Goal: Task Accomplishment & Management: Complete application form

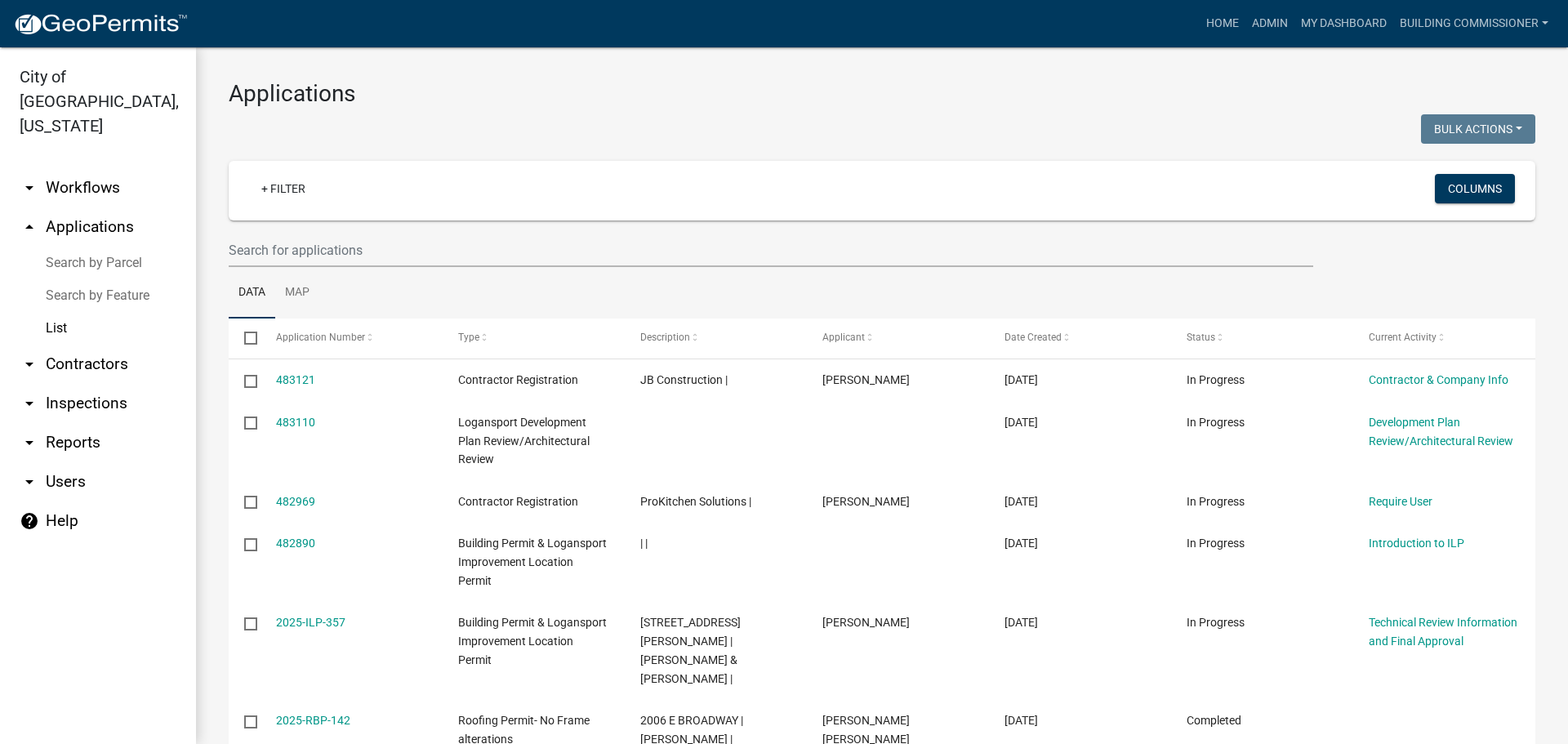
select select "3: 100"
click at [303, 251] on input "text" at bounding box center [771, 250] width 1085 height 33
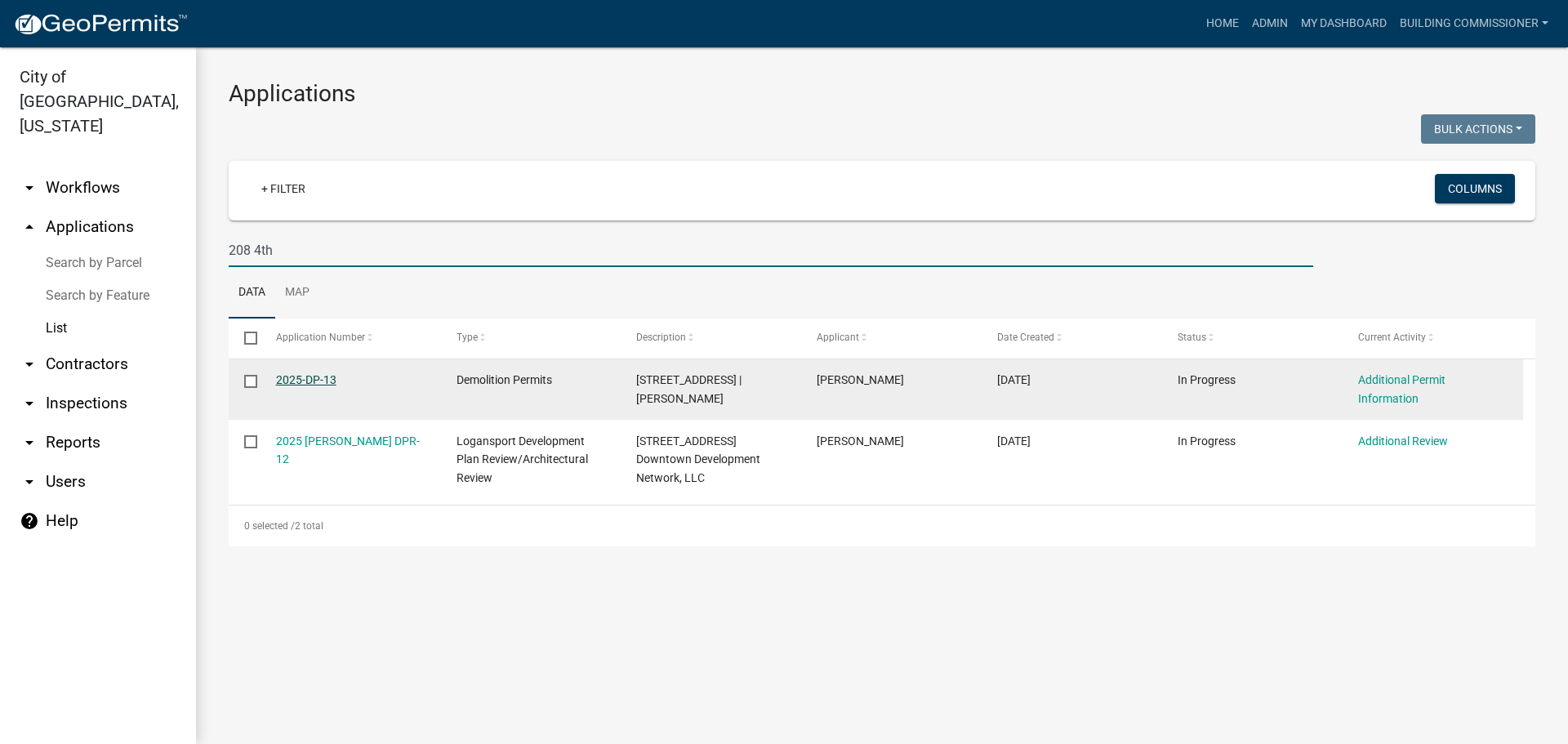
type input "208 4th"
click at [300, 375] on link "2025-DP-13" at bounding box center [306, 379] width 60 height 13
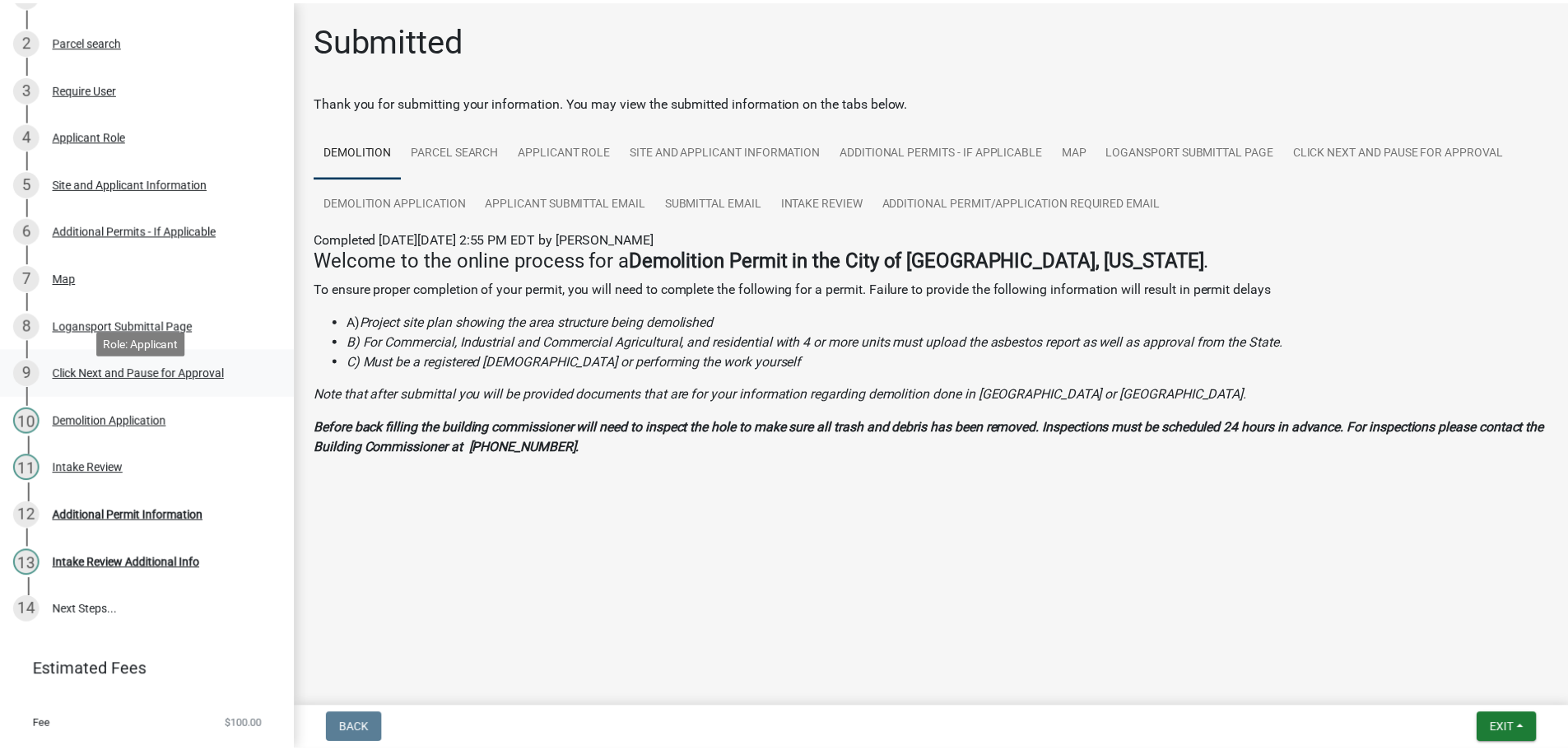
scroll to position [164, 0]
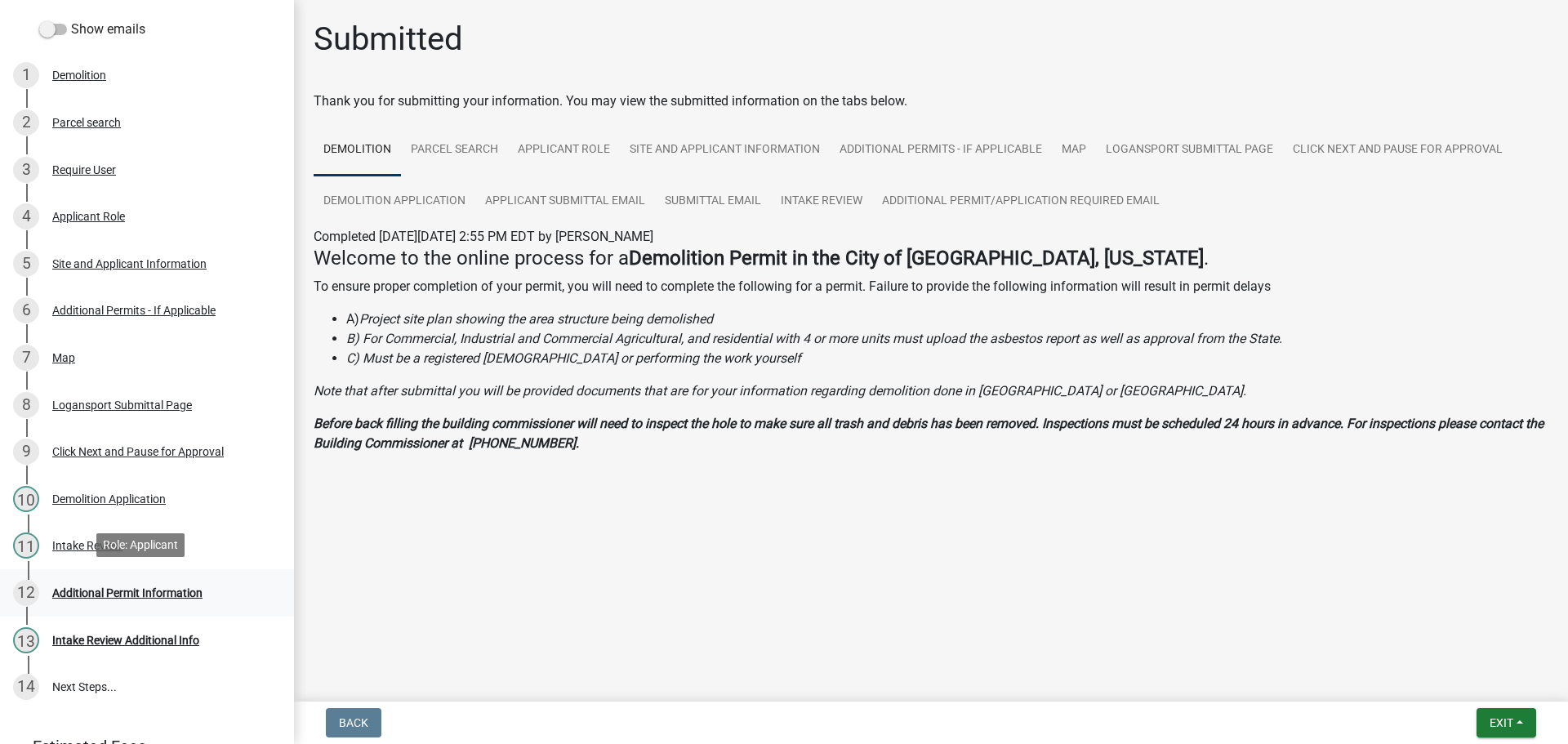
click at [143, 590] on div "Additional Permit Information" at bounding box center [127, 592] width 150 height 11
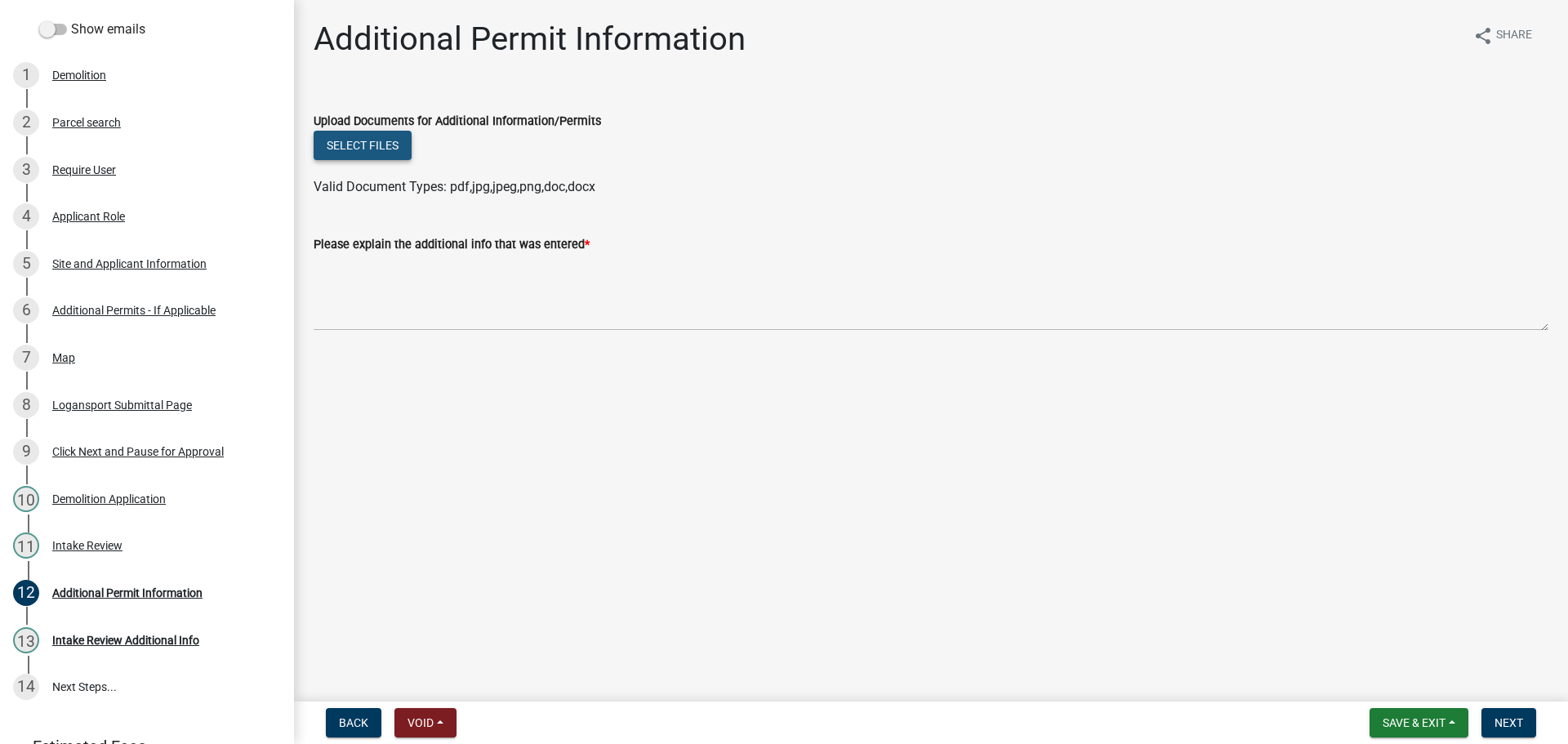
click at [360, 143] on button "Select files" at bounding box center [362, 145] width 98 height 29
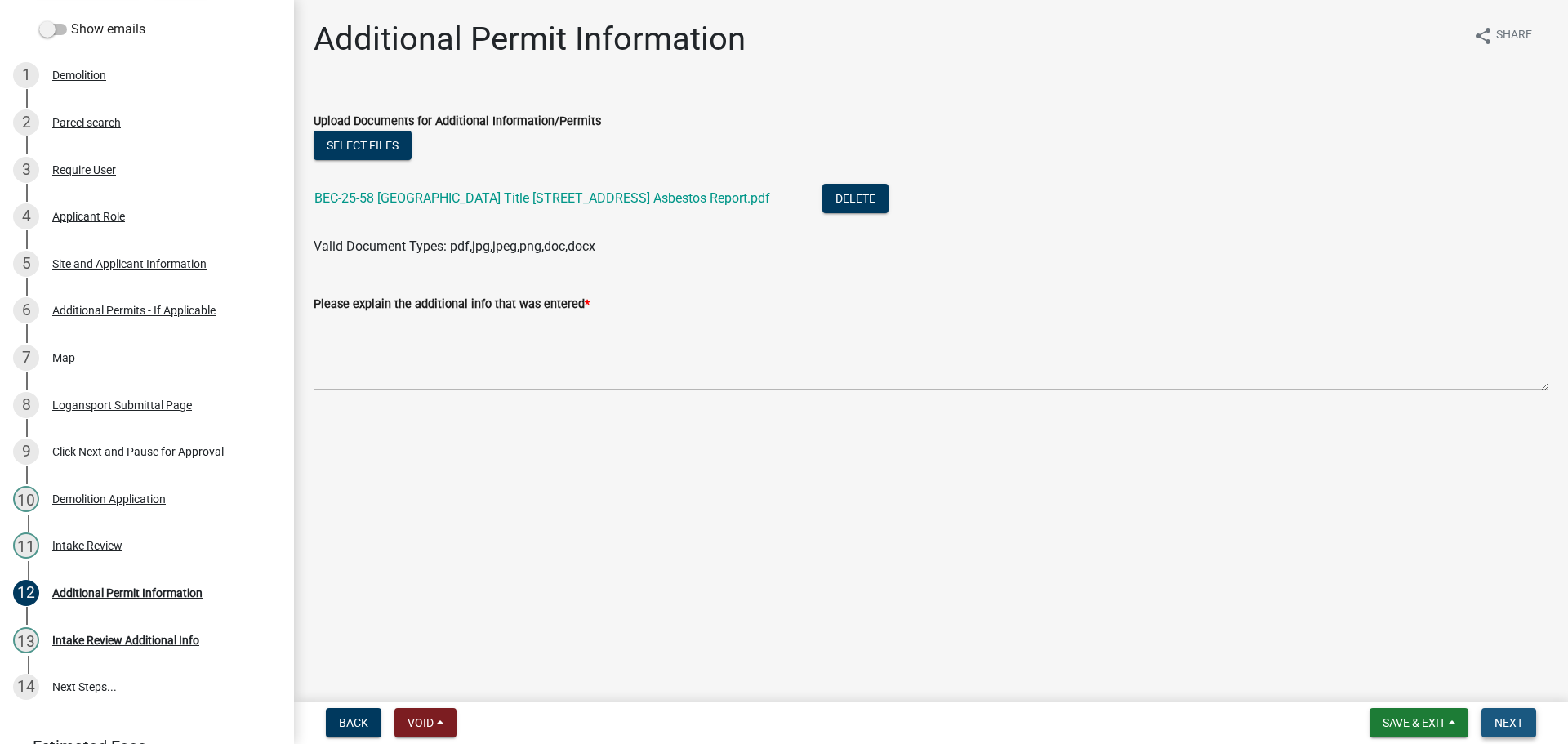
click at [1511, 719] on span "Next" at bounding box center [1508, 723] width 28 height 13
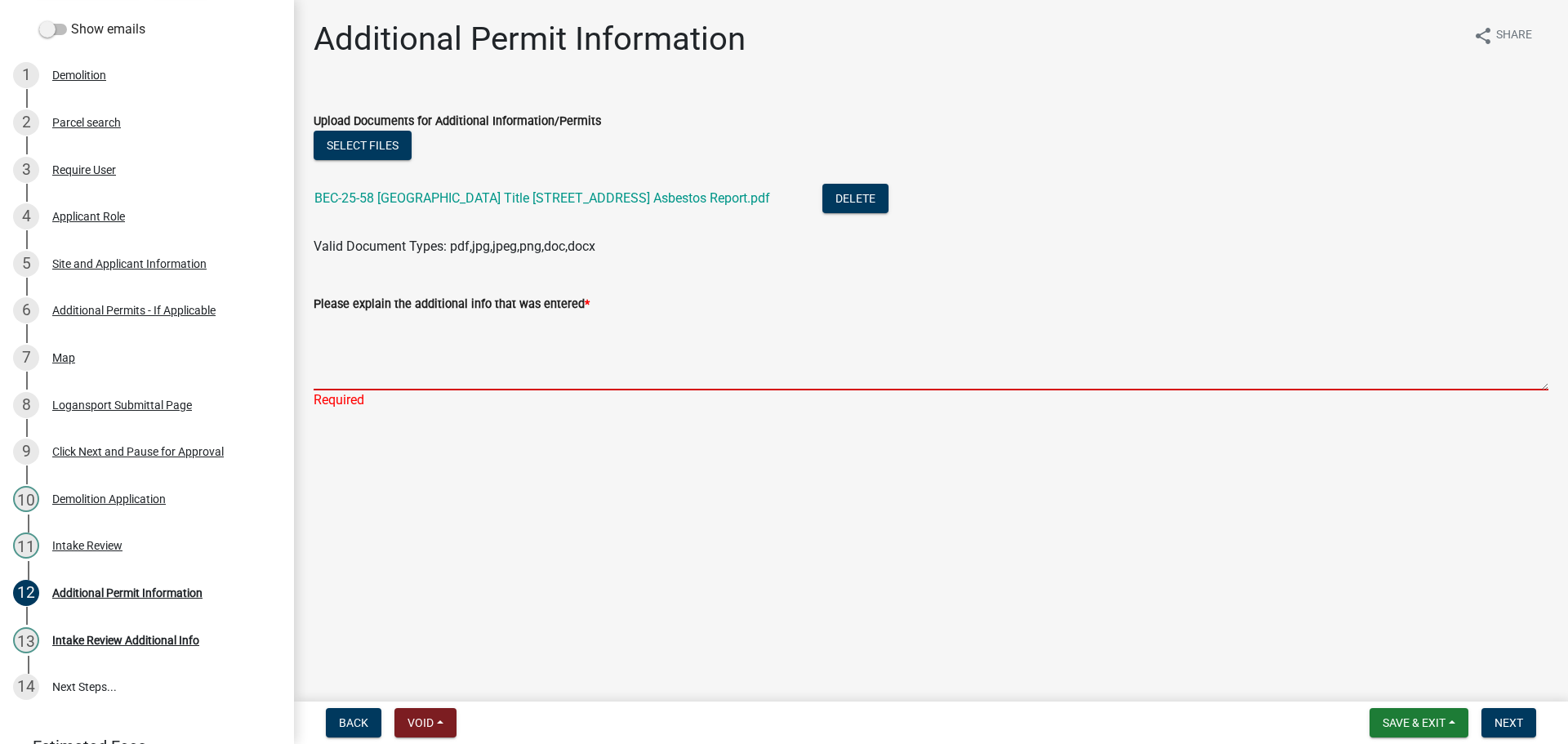
click at [336, 380] on textarea "Please explain the additional info that was entered *" at bounding box center [930, 351] width 1235 height 76
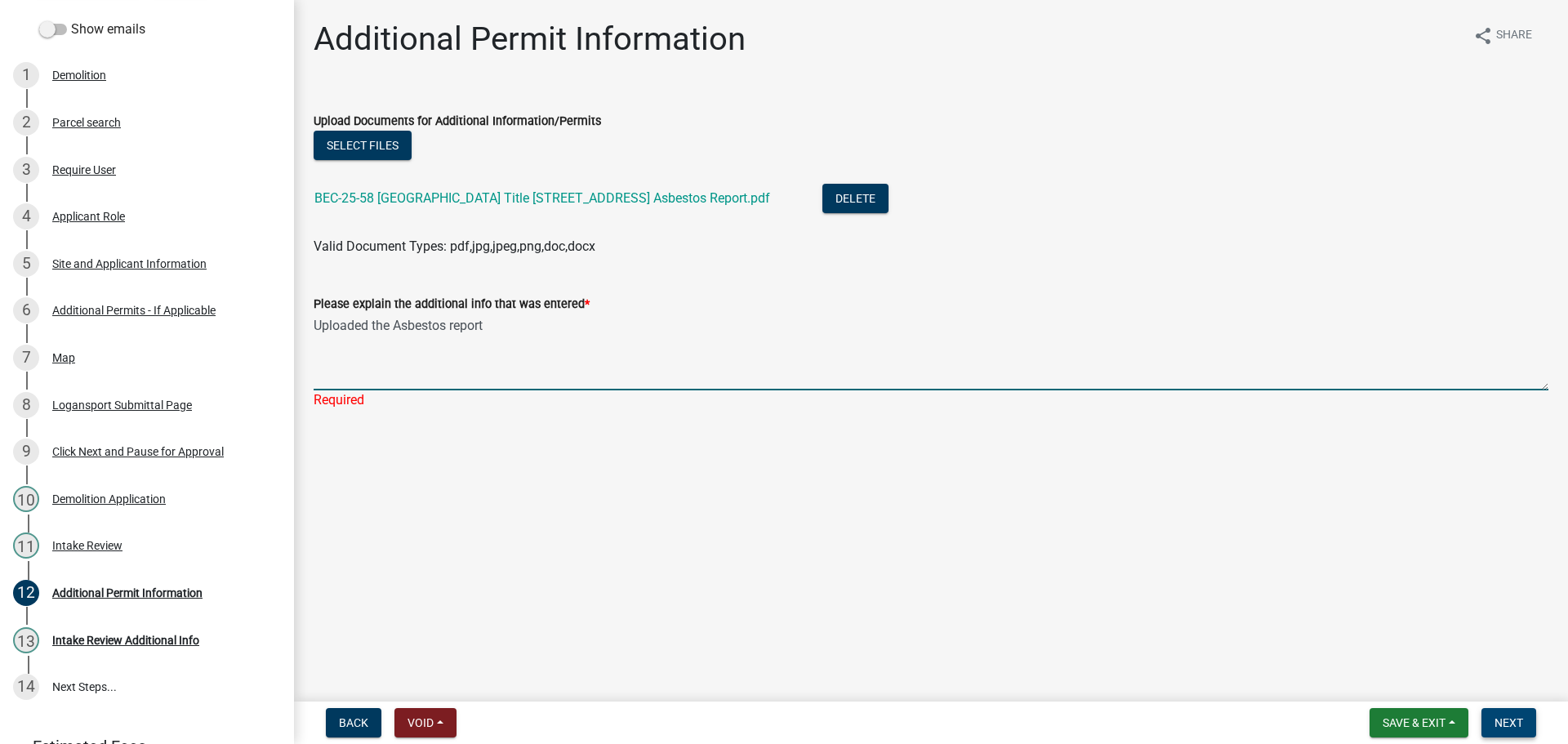
type textarea "Uploaded the Asbestos report"
click at [1510, 720] on span "Next" at bounding box center [1508, 723] width 28 height 13
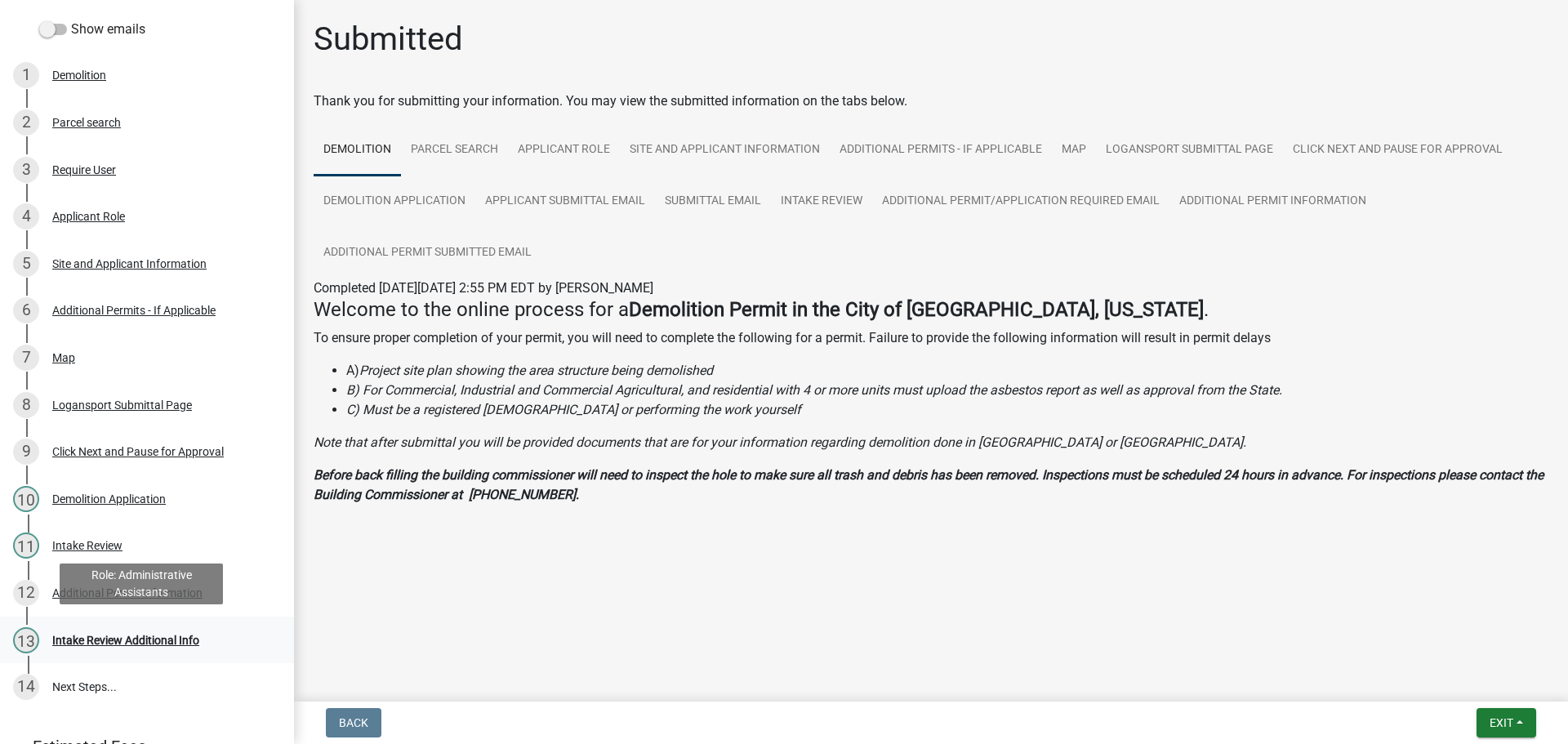
click at [92, 636] on div "Intake Review Additional Info" at bounding box center [125, 639] width 147 height 11
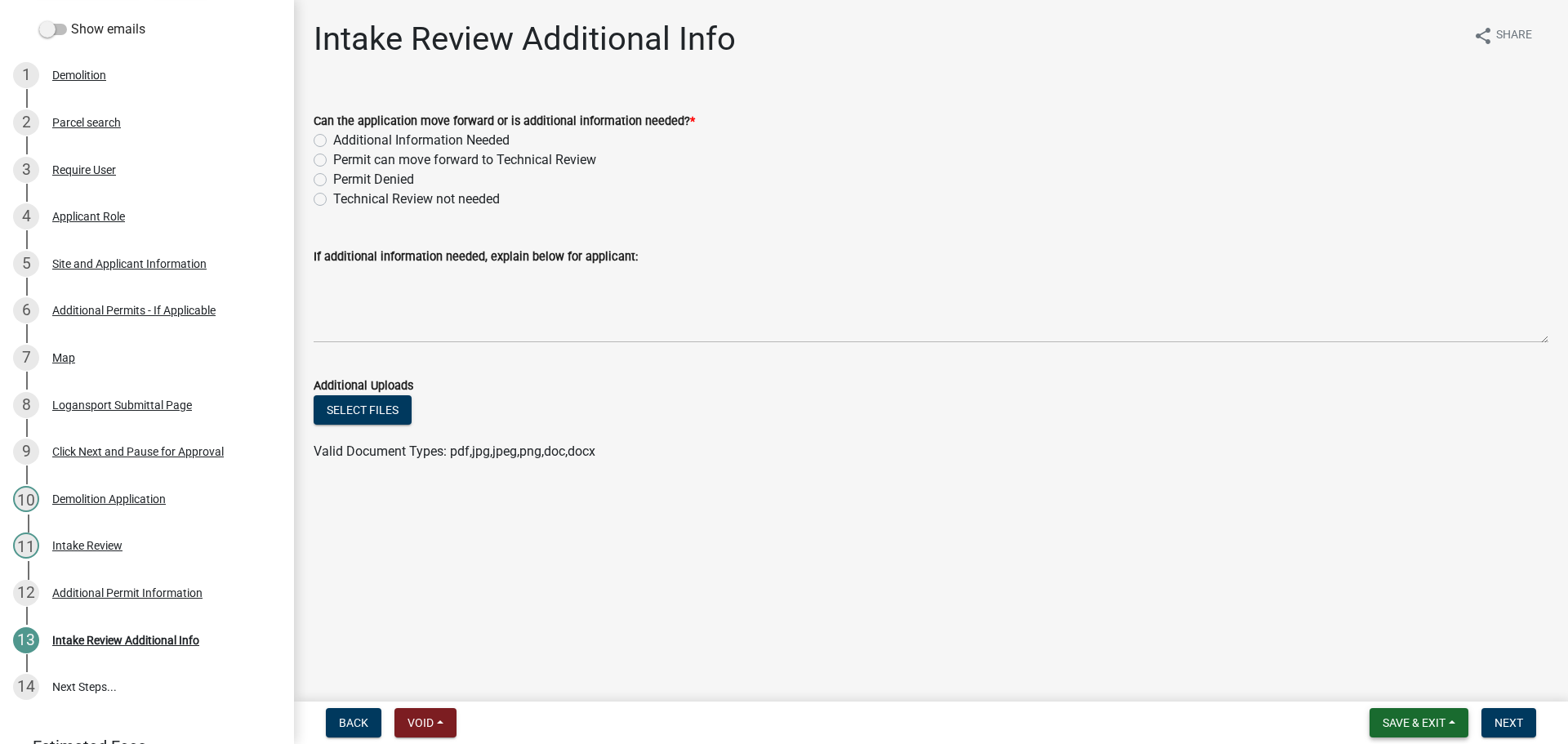
click at [1441, 717] on span "Save & Exit" at bounding box center [1414, 723] width 63 height 13
click at [1418, 680] on button "Save & Exit" at bounding box center [1403, 680] width 130 height 39
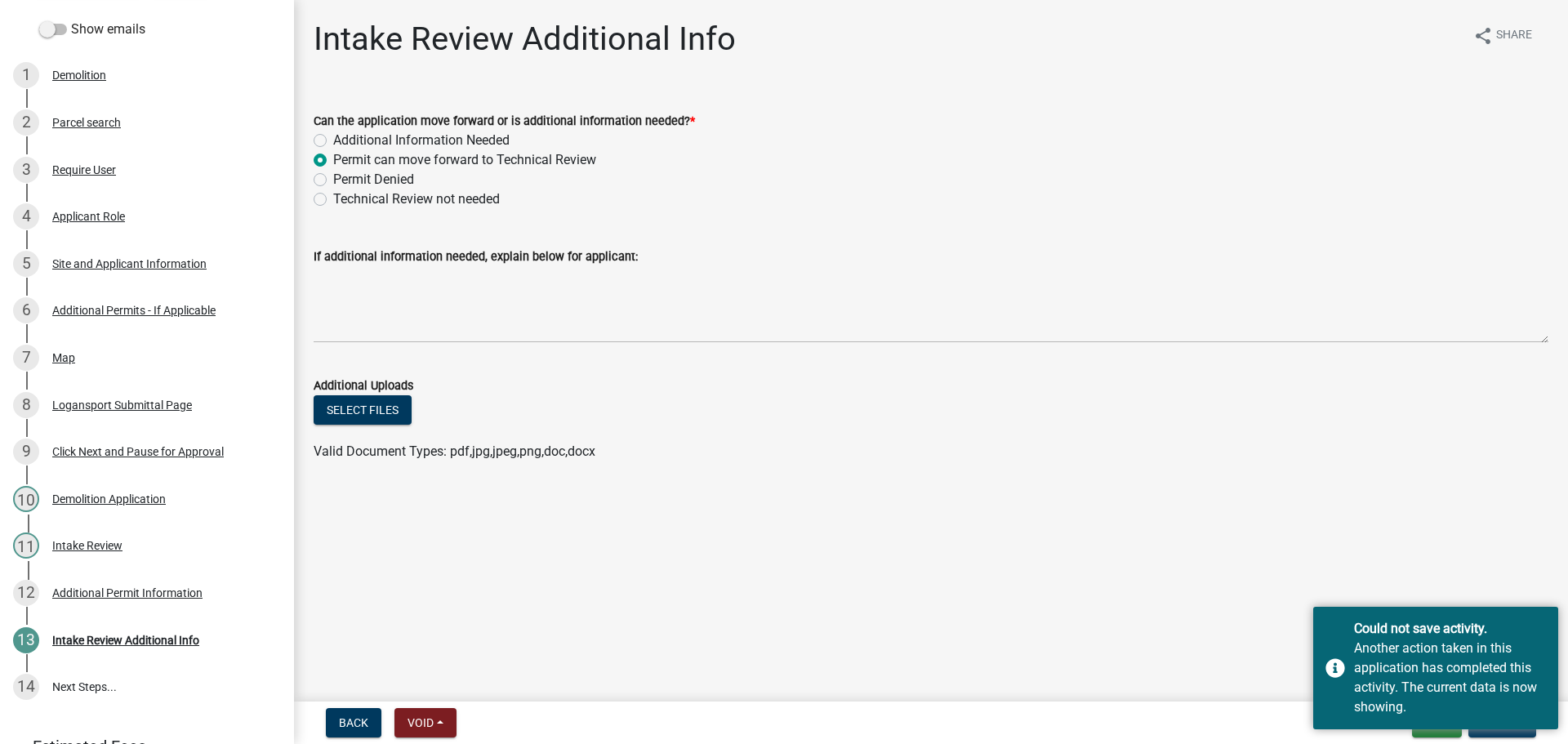
click at [1175, 600] on main "Intake Review Additional Info share Share Can the application move forward or i…" at bounding box center [931, 348] width 1274 height 695
click at [95, 636] on div "Intake Review Additional Info" at bounding box center [125, 639] width 147 height 11
click at [100, 493] on div "Demolition Application" at bounding box center [109, 499] width 113 height 11
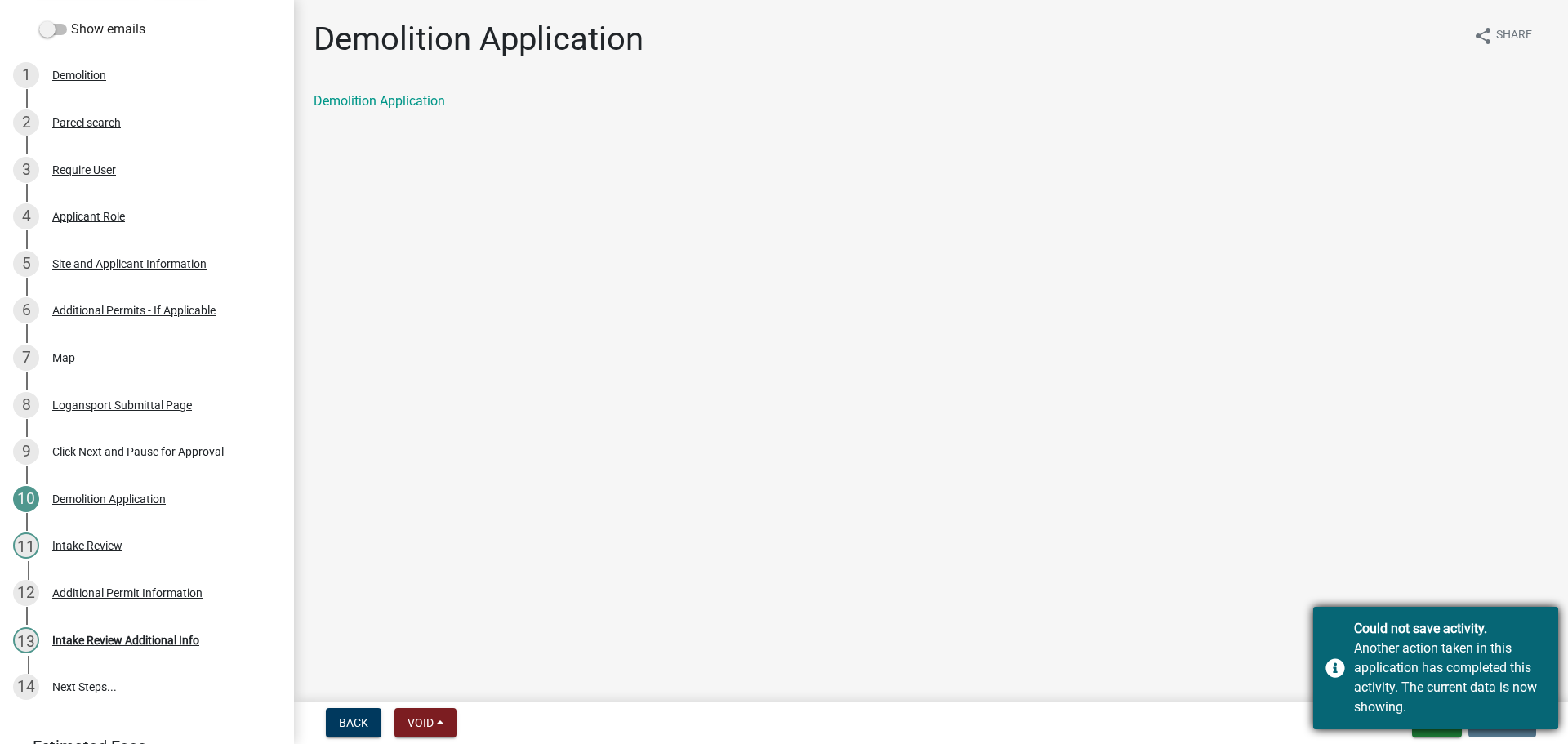
click at [1461, 620] on div "Could not save activity." at bounding box center [1450, 628] width 192 height 20
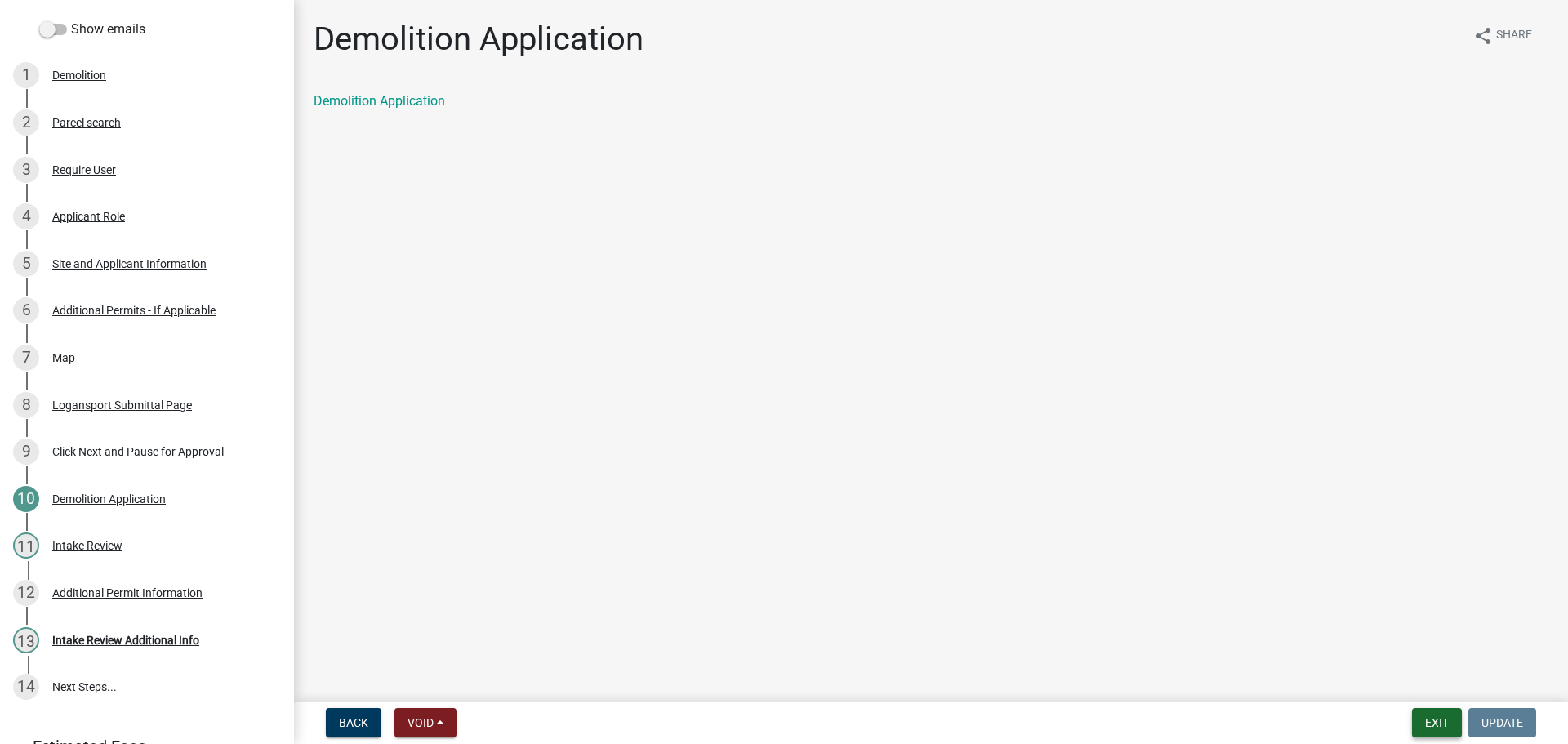
click at [1435, 721] on button "Exit" at bounding box center [1437, 723] width 50 height 29
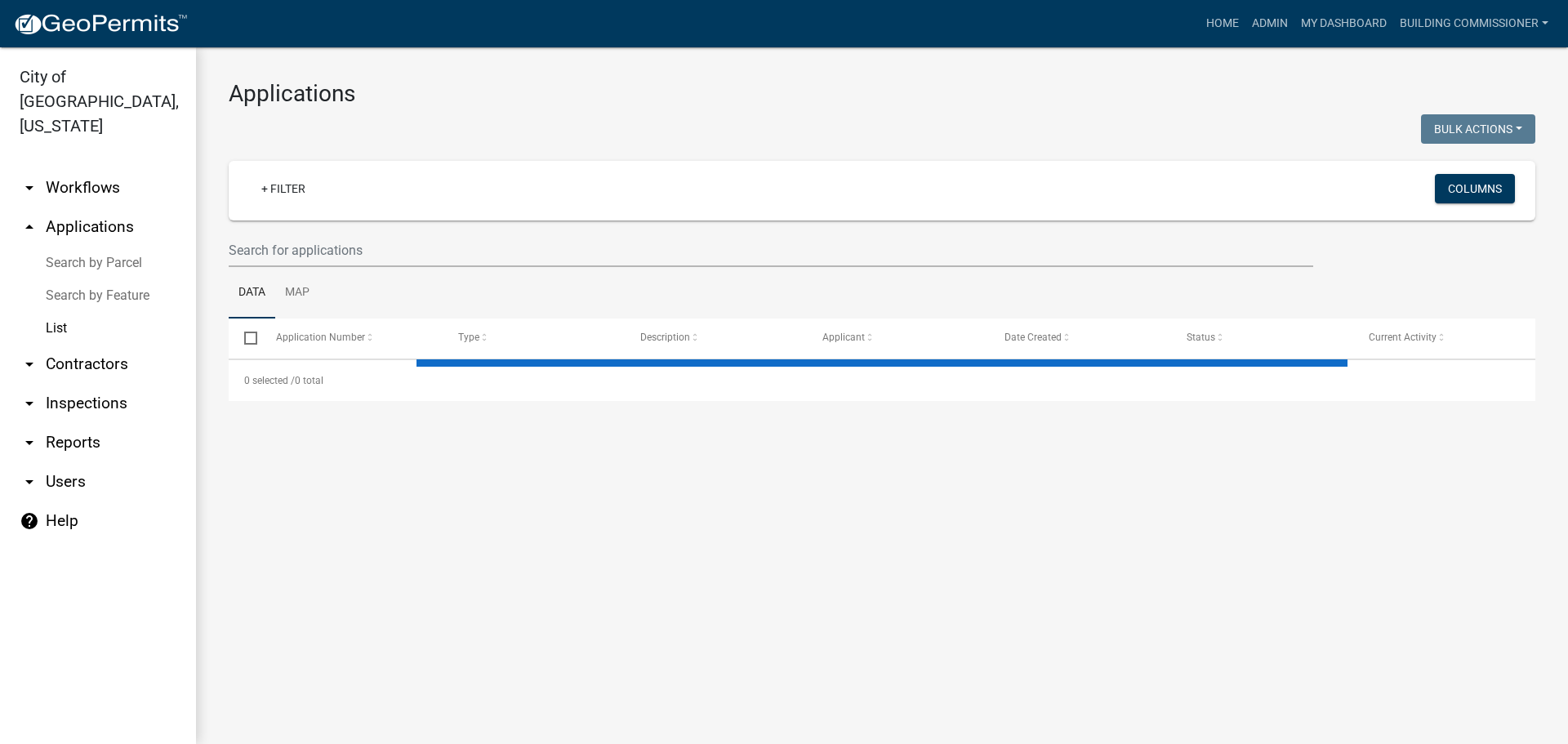
select select "3: 100"
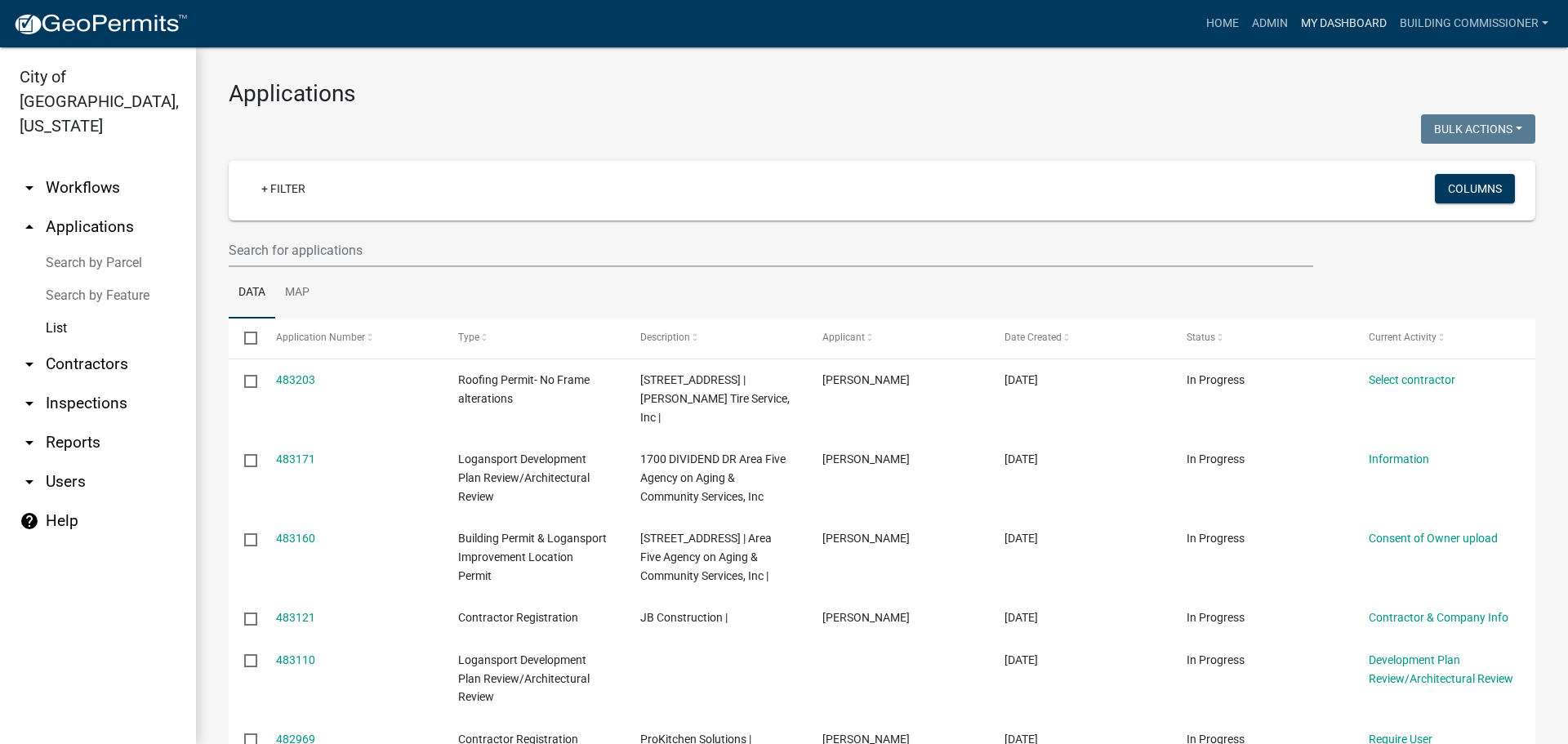
click at [1329, 19] on link "My Dashboard" at bounding box center [1343, 24] width 99 height 31
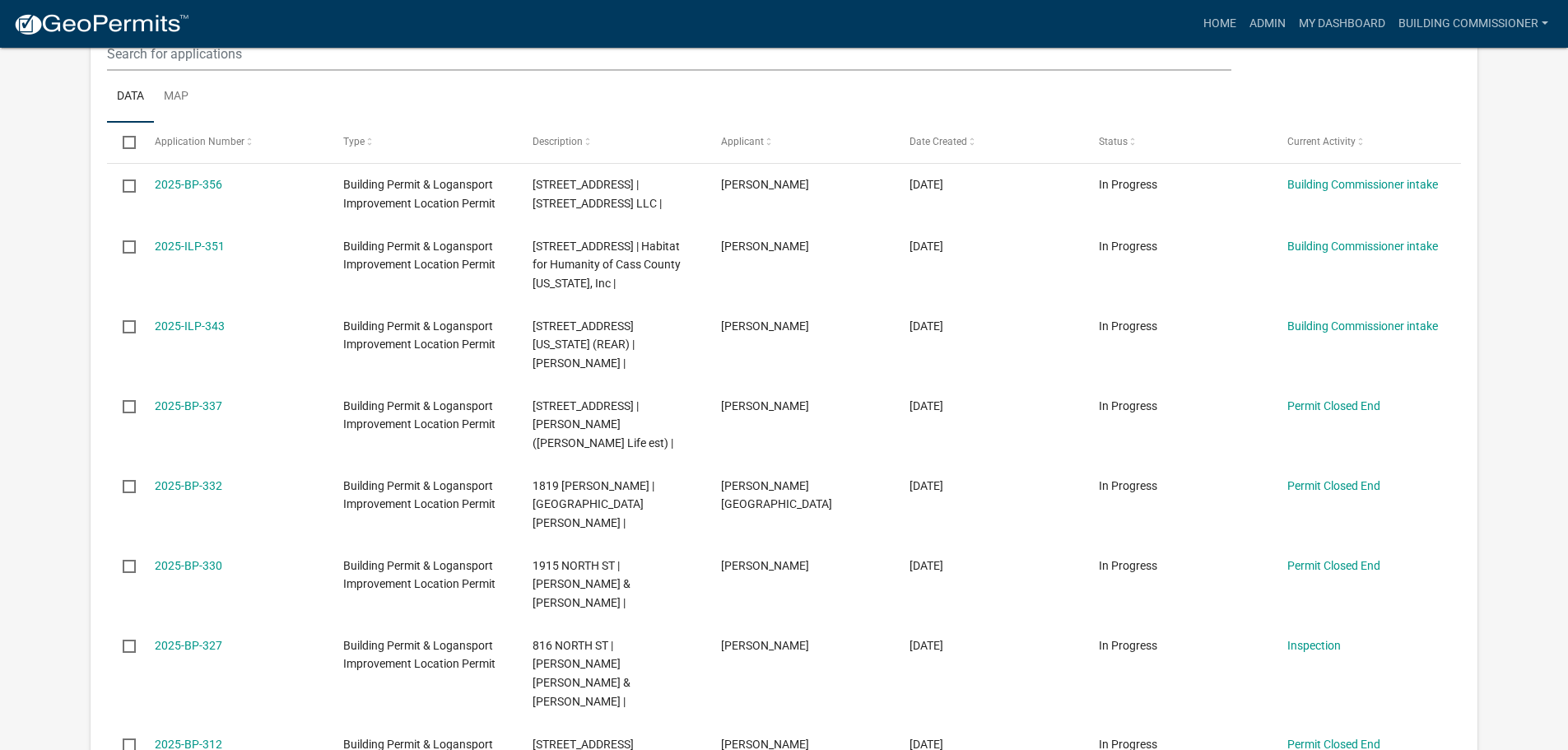
scroll to position [876, 0]
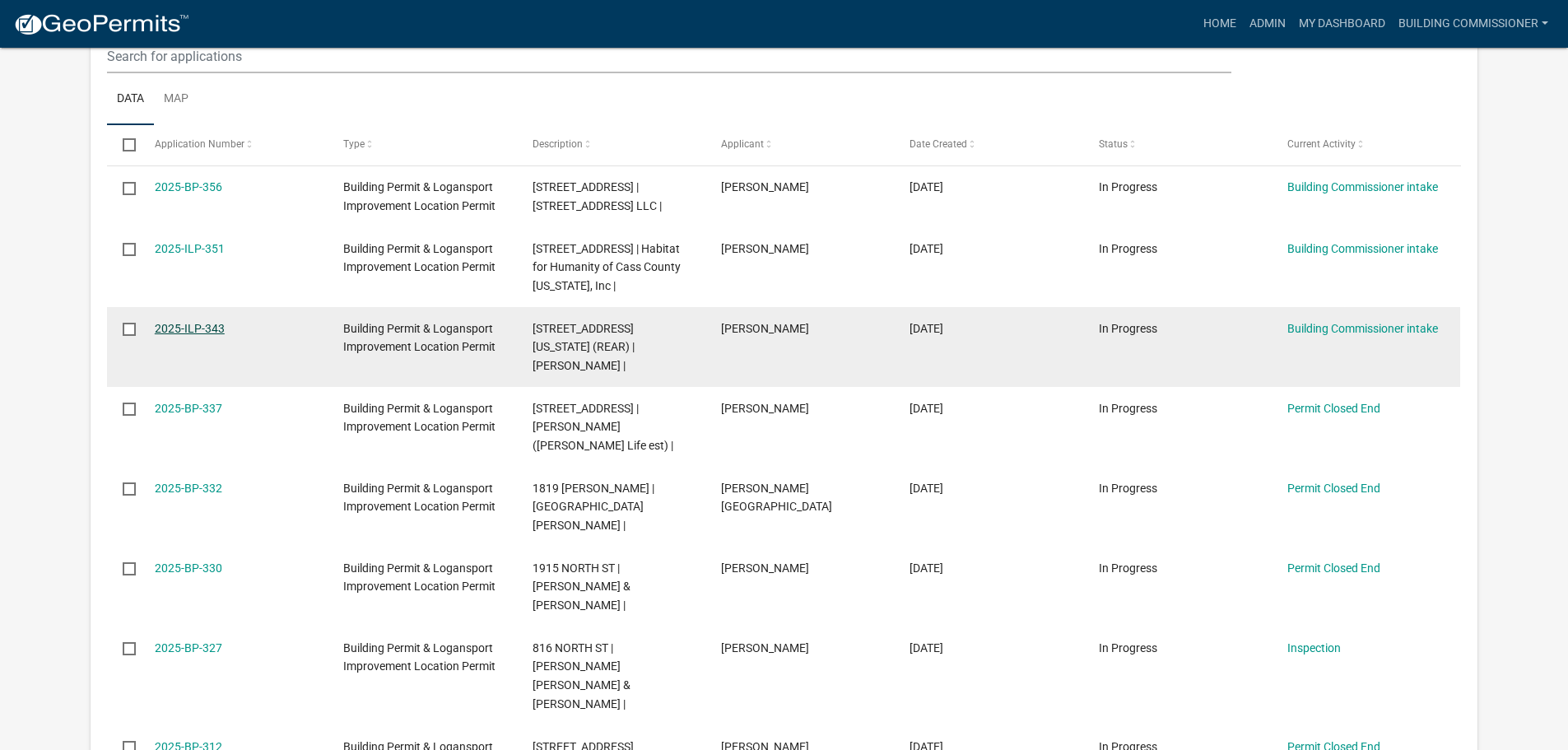
click at [189, 322] on link "2025-ILP-343" at bounding box center [189, 328] width 70 height 13
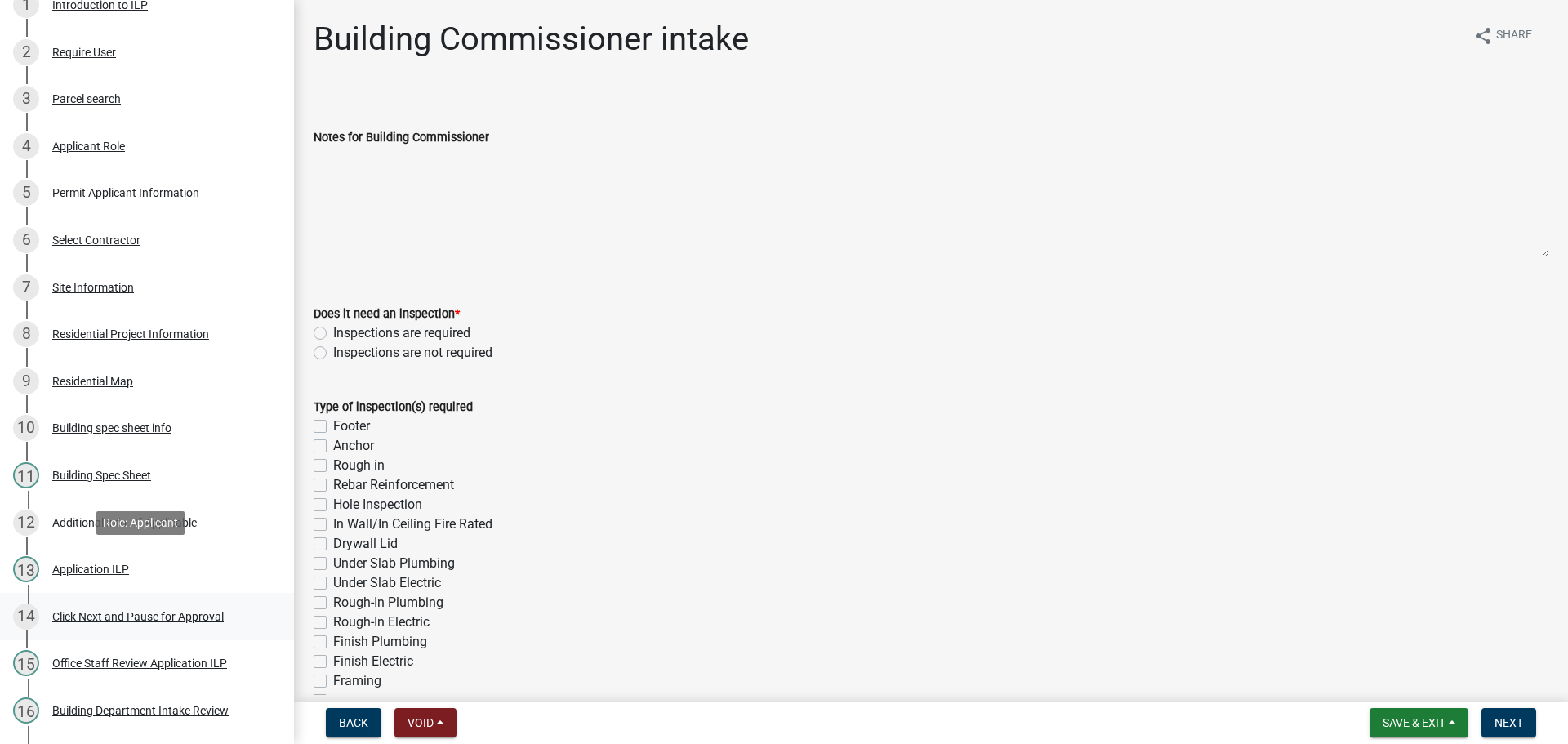
scroll to position [327, 0]
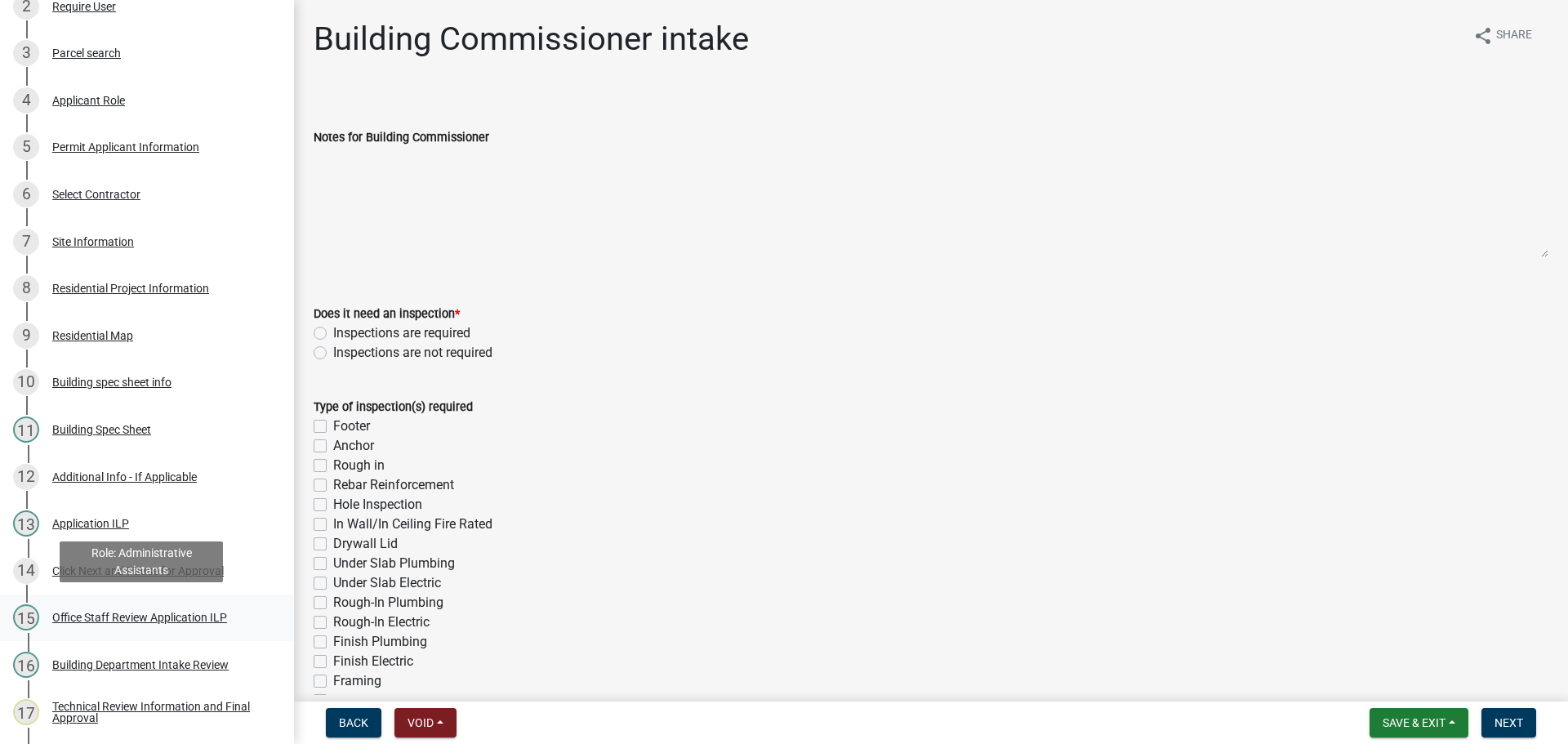
click at [115, 614] on div "Office Staff Review Application ILP" at bounding box center [140, 617] width 175 height 11
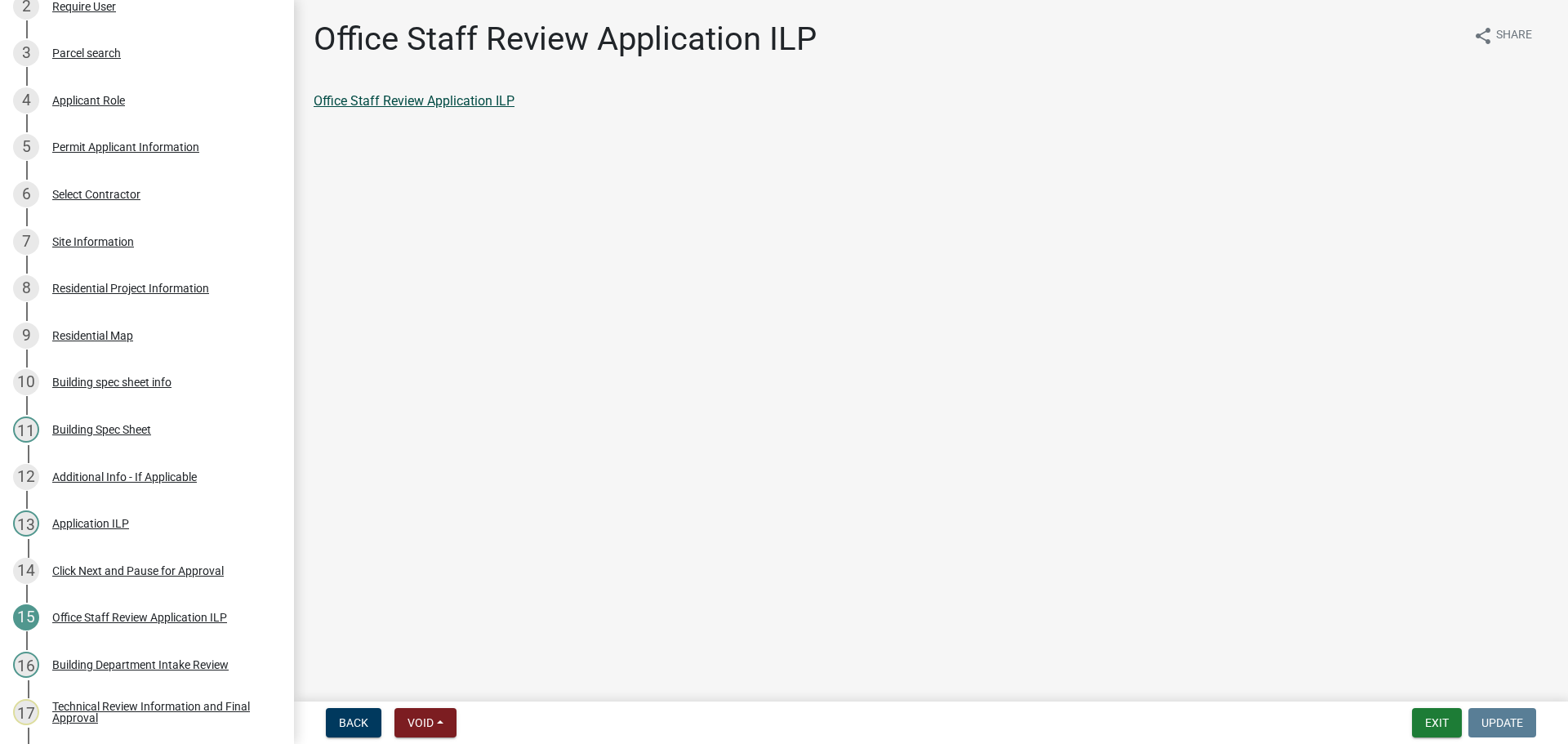
click at [439, 95] on link "Office Staff Review Application ILP" at bounding box center [414, 100] width 201 height 15
click at [125, 659] on div "Building Department Intake Review" at bounding box center [141, 664] width 177 height 11
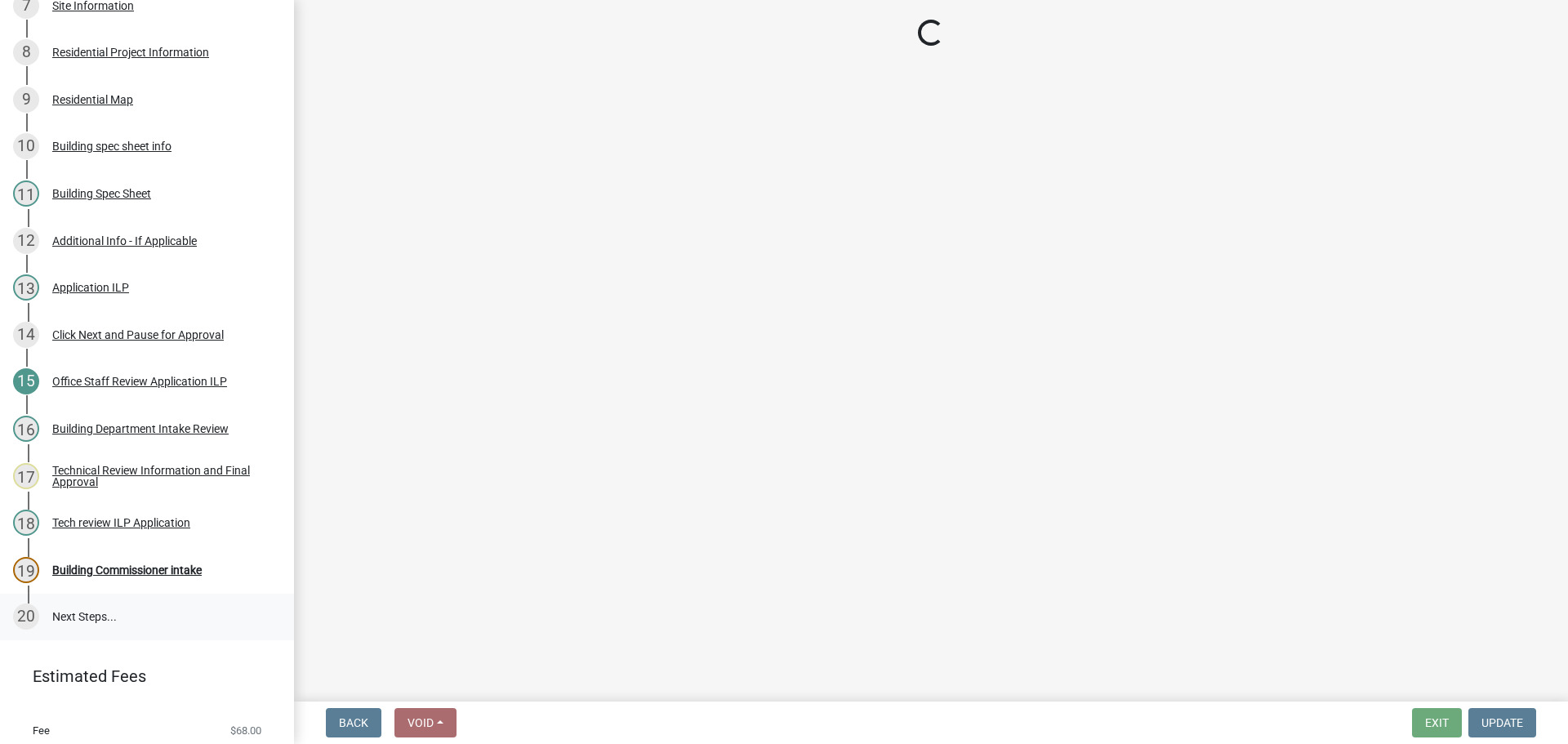
scroll to position [572, 0]
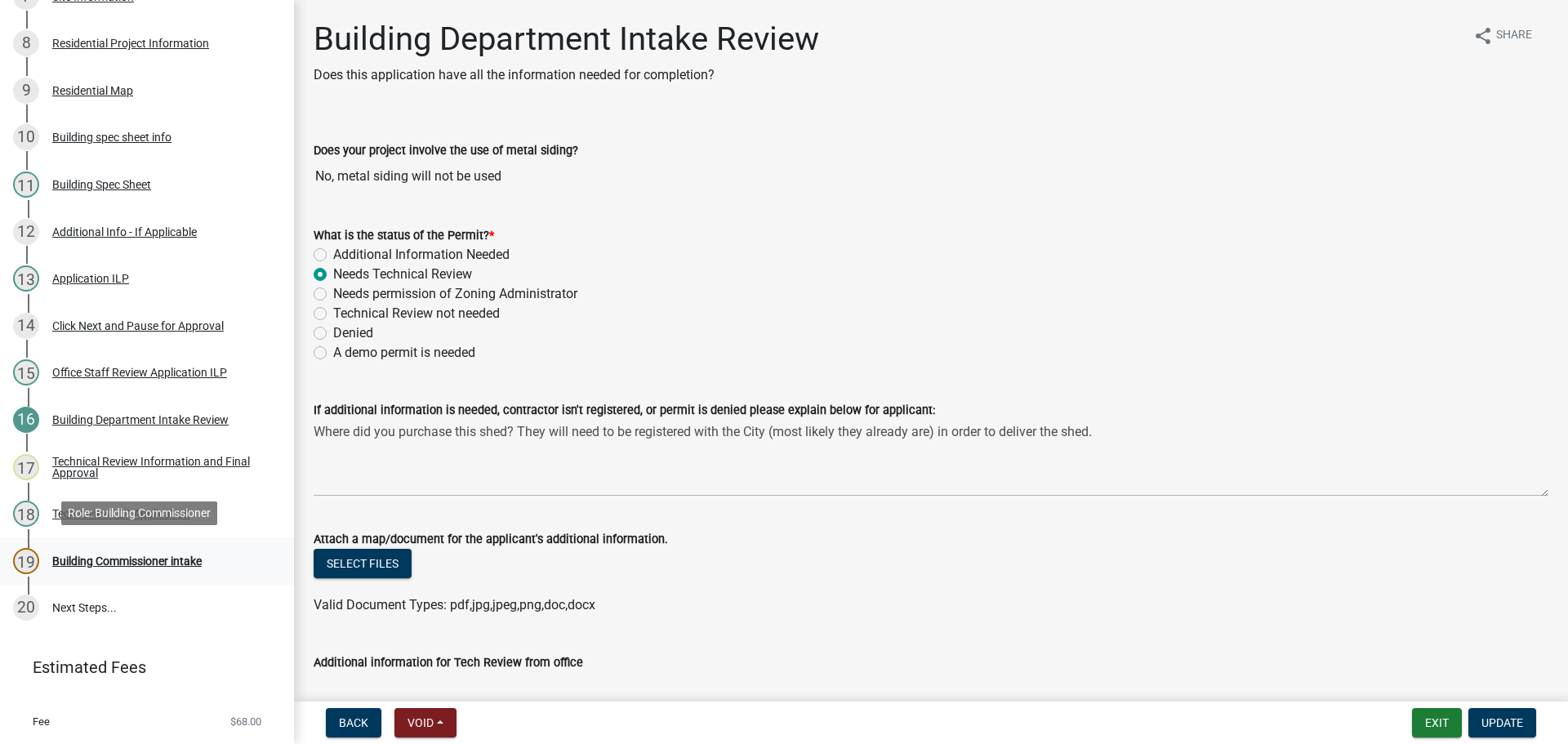
click at [121, 558] on div "Building Commissioner intake" at bounding box center [127, 560] width 149 height 11
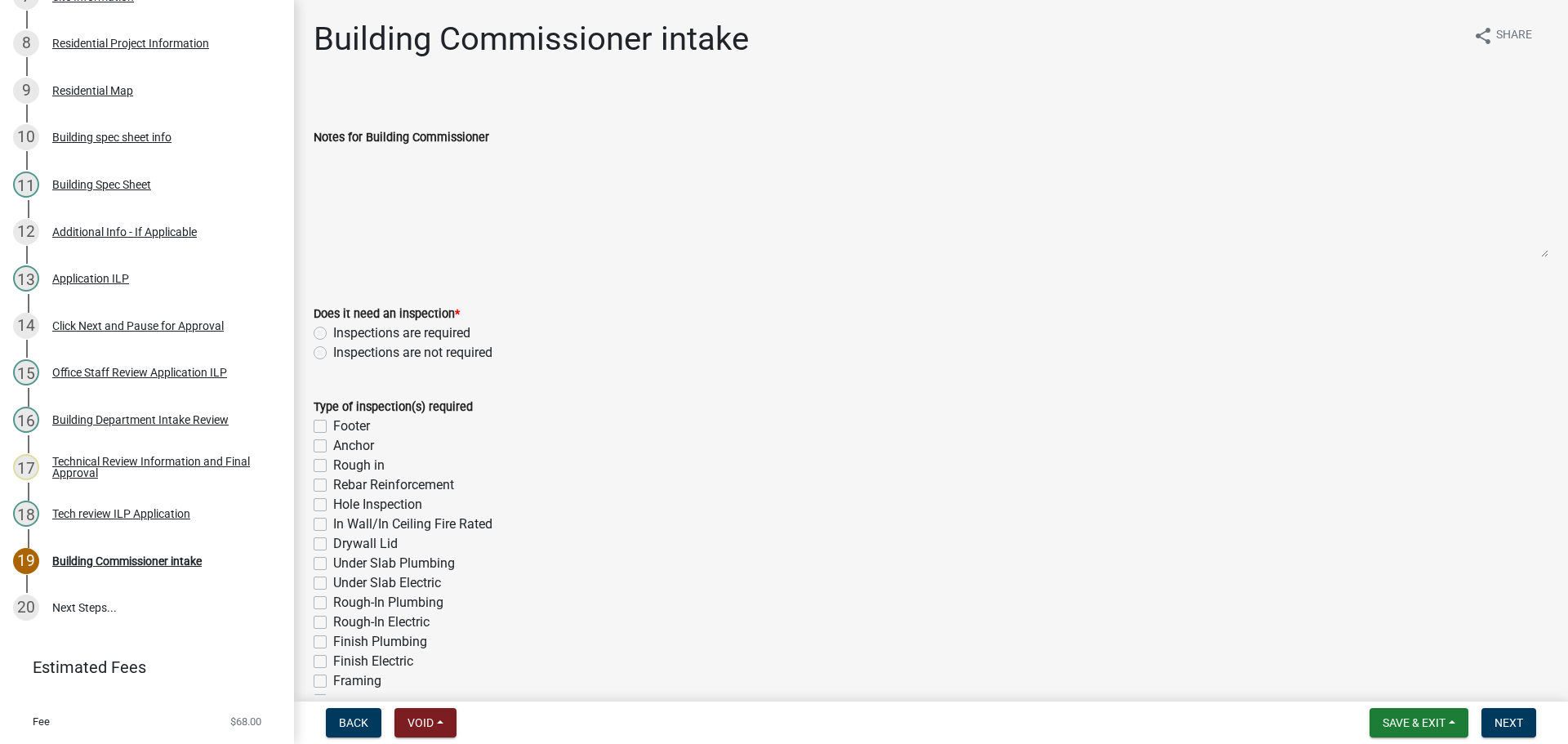
click at [333, 334] on label "Inspections are required" at bounding box center [402, 333] width 137 height 20
click at [333, 334] on input "Inspections are required" at bounding box center [338, 329] width 10 height 10
radio input "true"
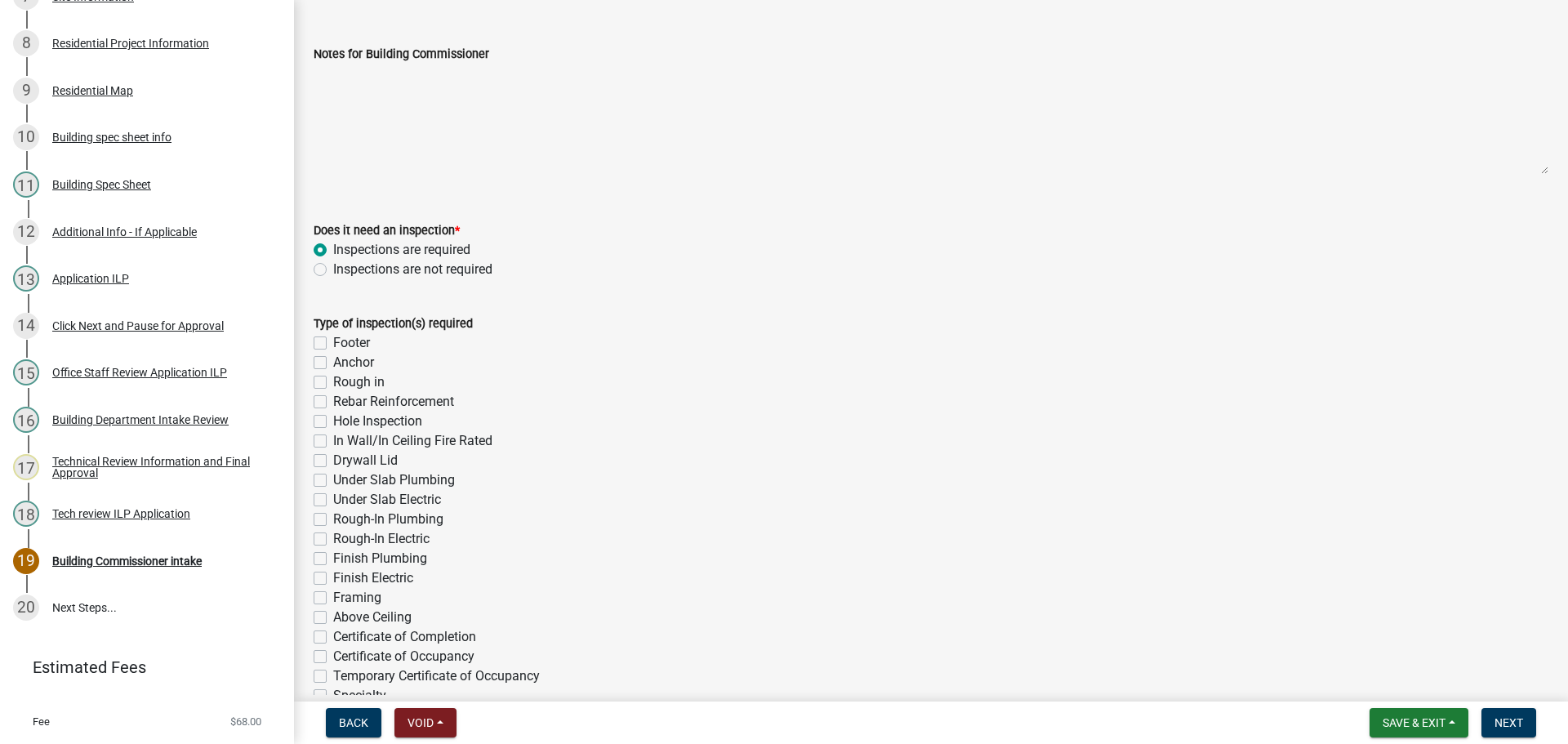
scroll to position [245, 0]
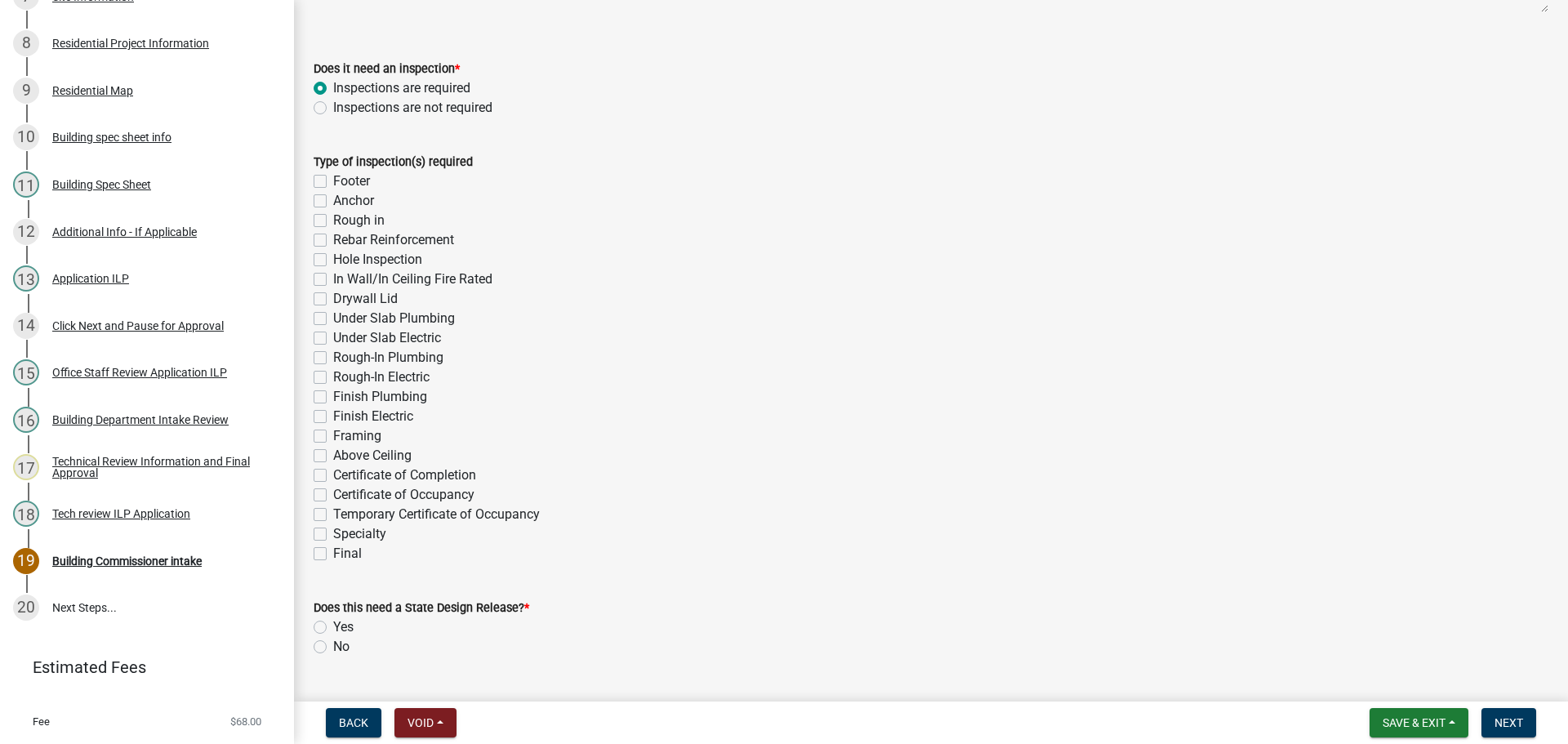
click at [333, 550] on label "Final" at bounding box center [347, 553] width 28 height 20
click at [333, 550] on input "Final" at bounding box center [338, 549] width 10 height 10
checkbox input "true"
checkbox input "false"
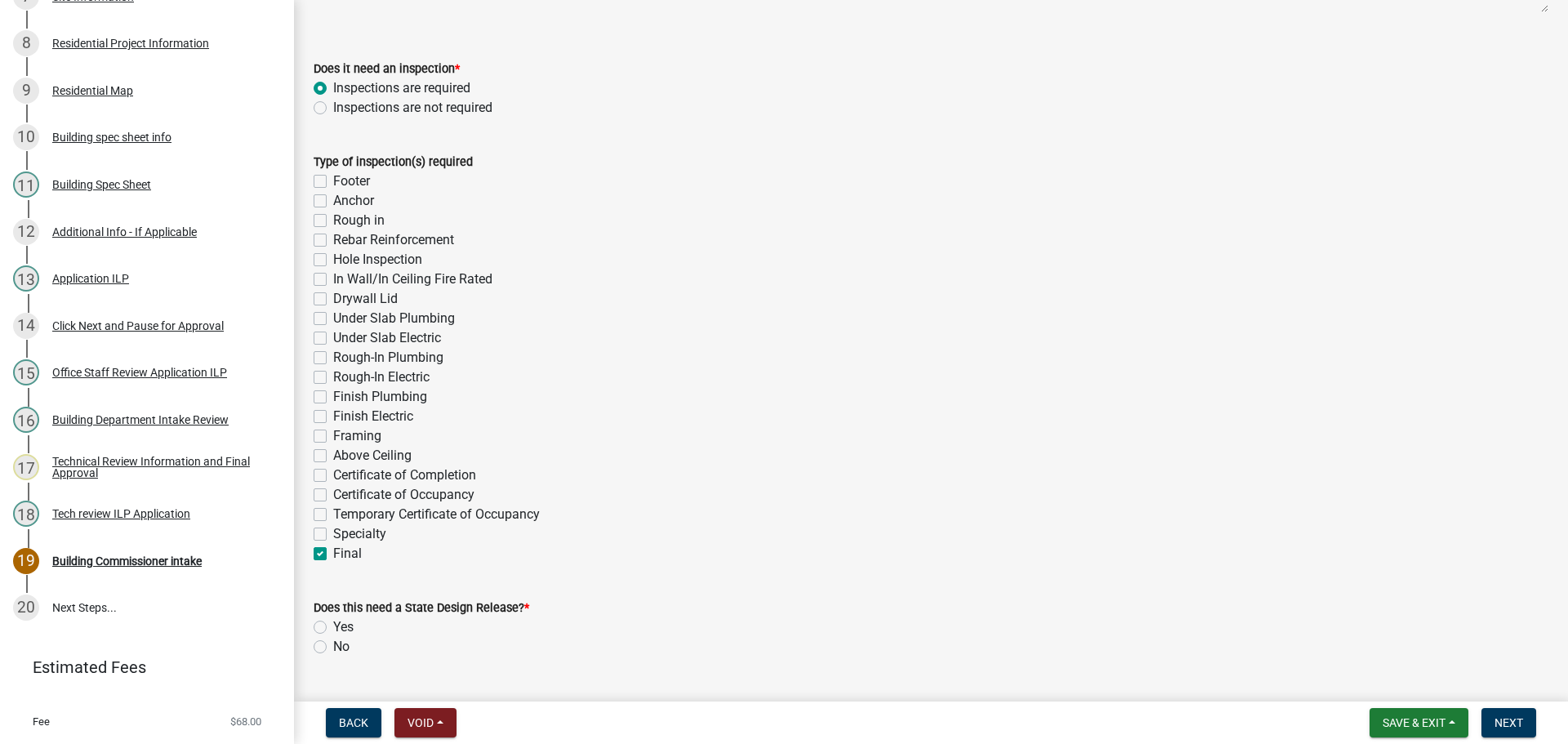
checkbox input "false"
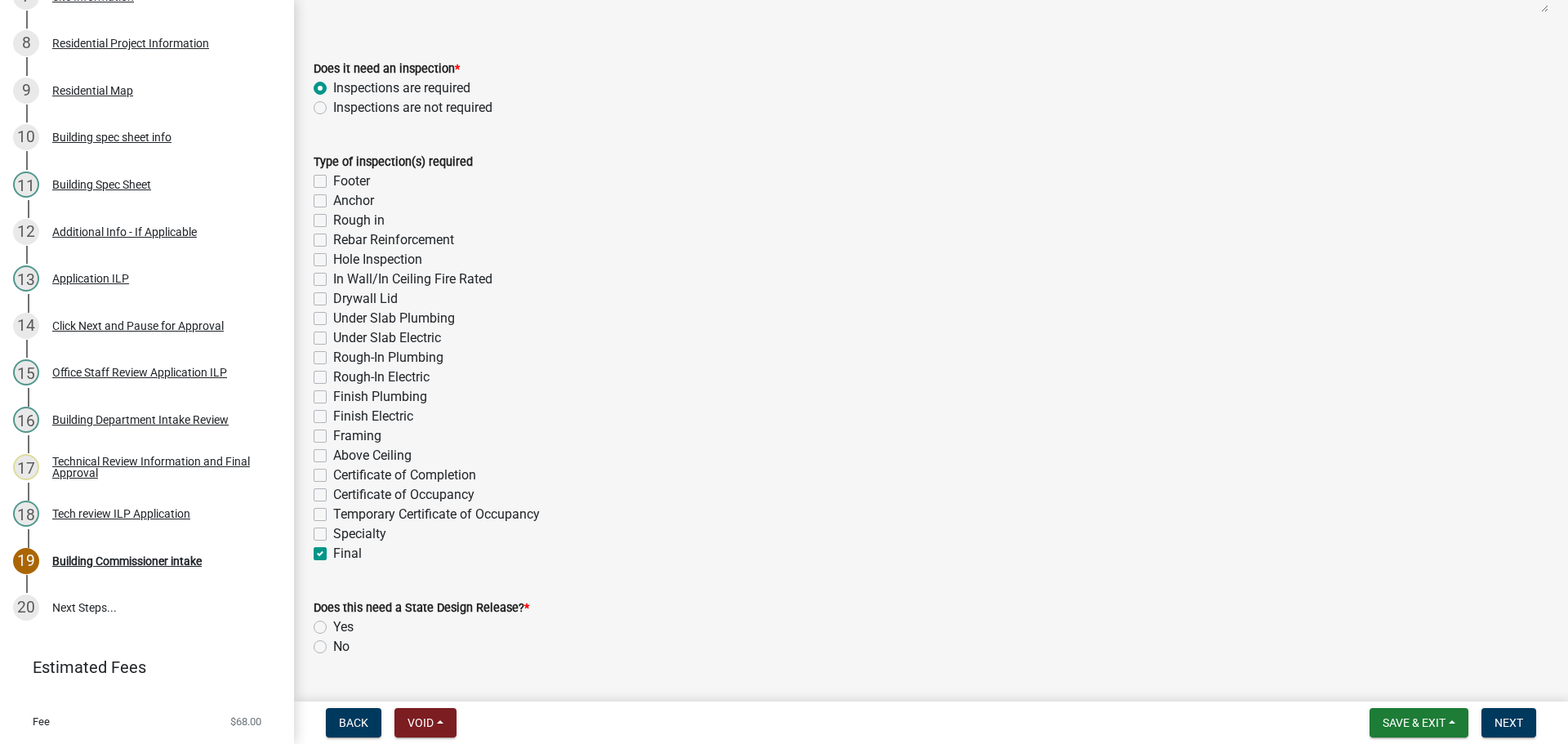
checkbox input "false"
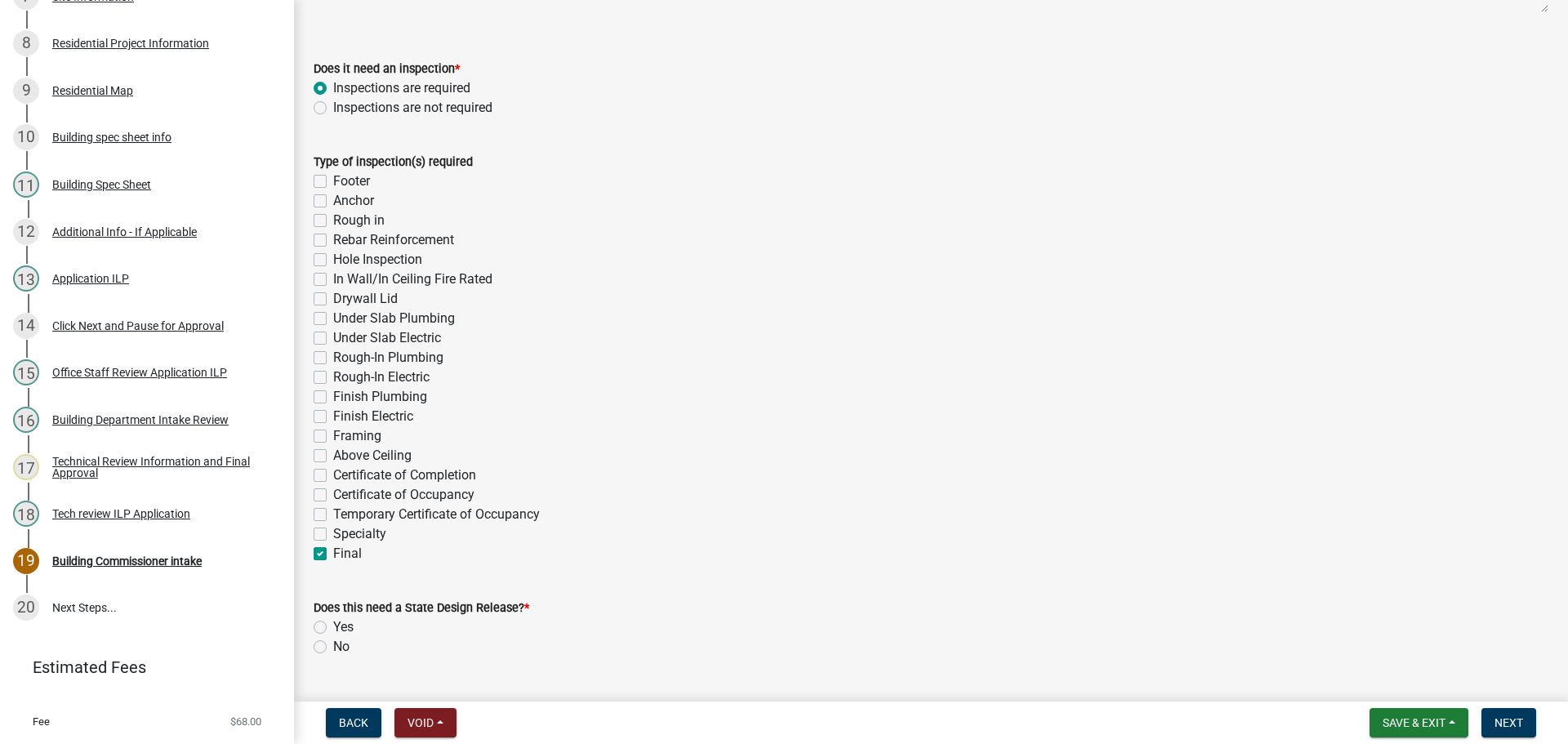
checkbox input "false"
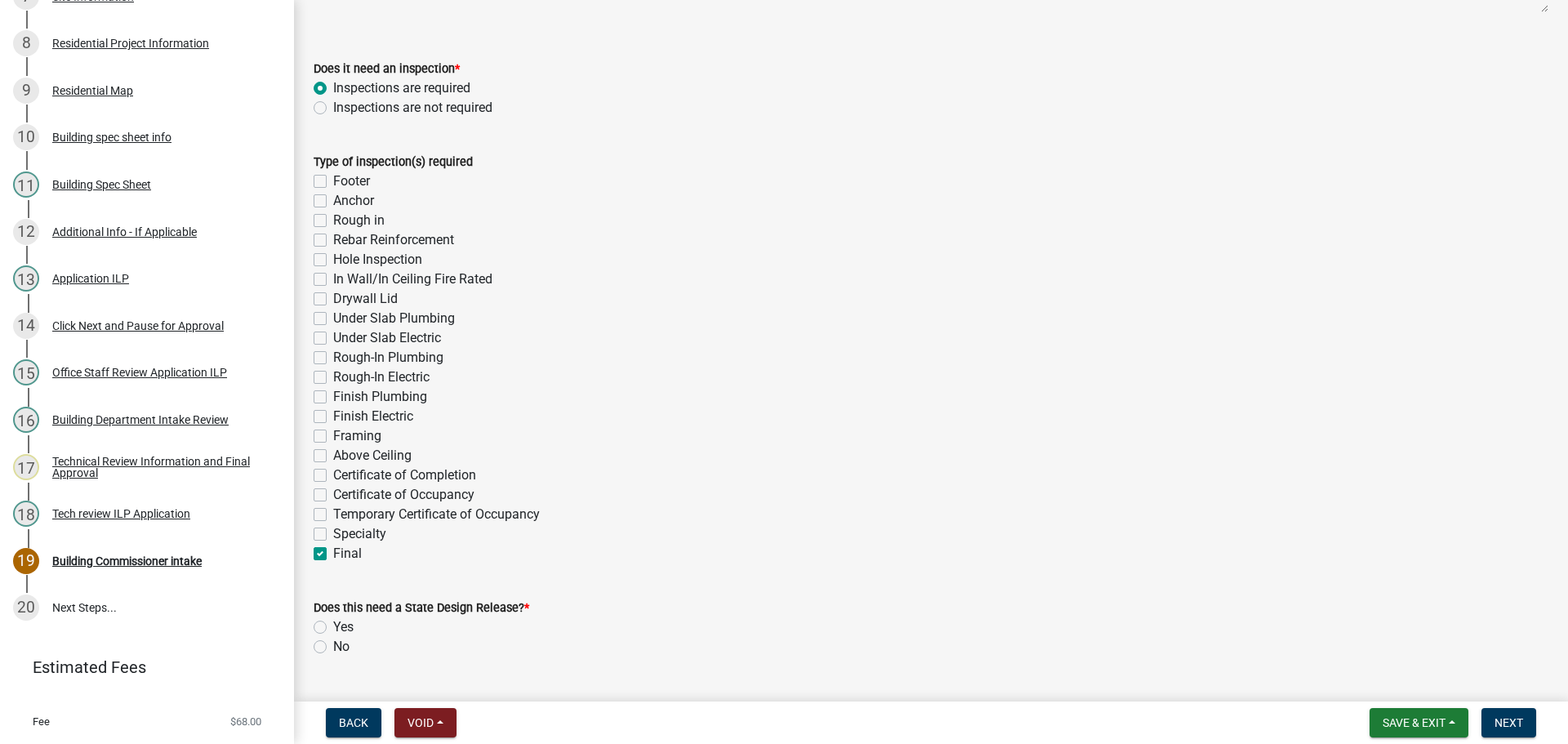
checkbox input "false"
checkbox input "true"
click at [333, 649] on label "No" at bounding box center [341, 646] width 16 height 20
click at [333, 648] on input "No" at bounding box center [338, 642] width 10 height 10
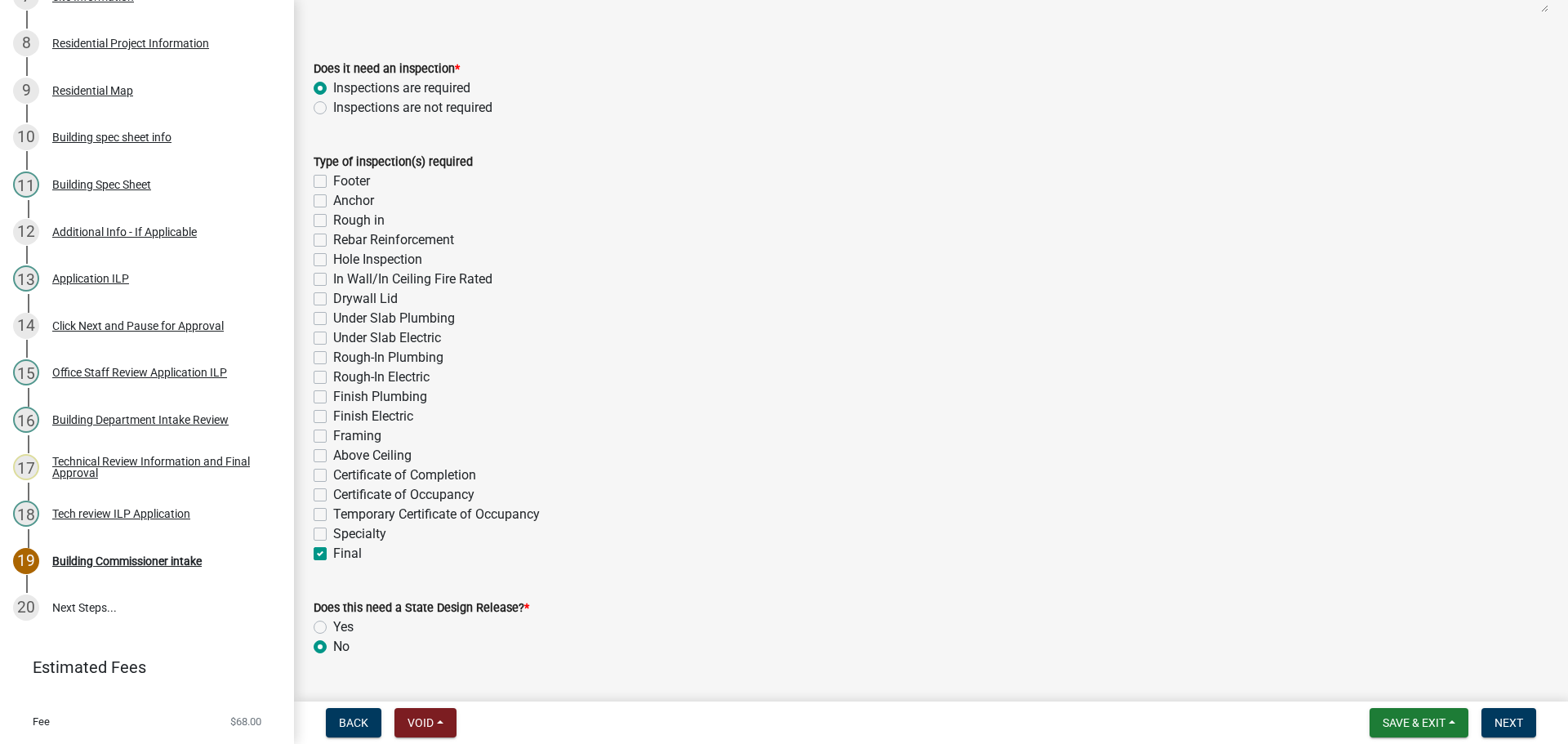
radio input "true"
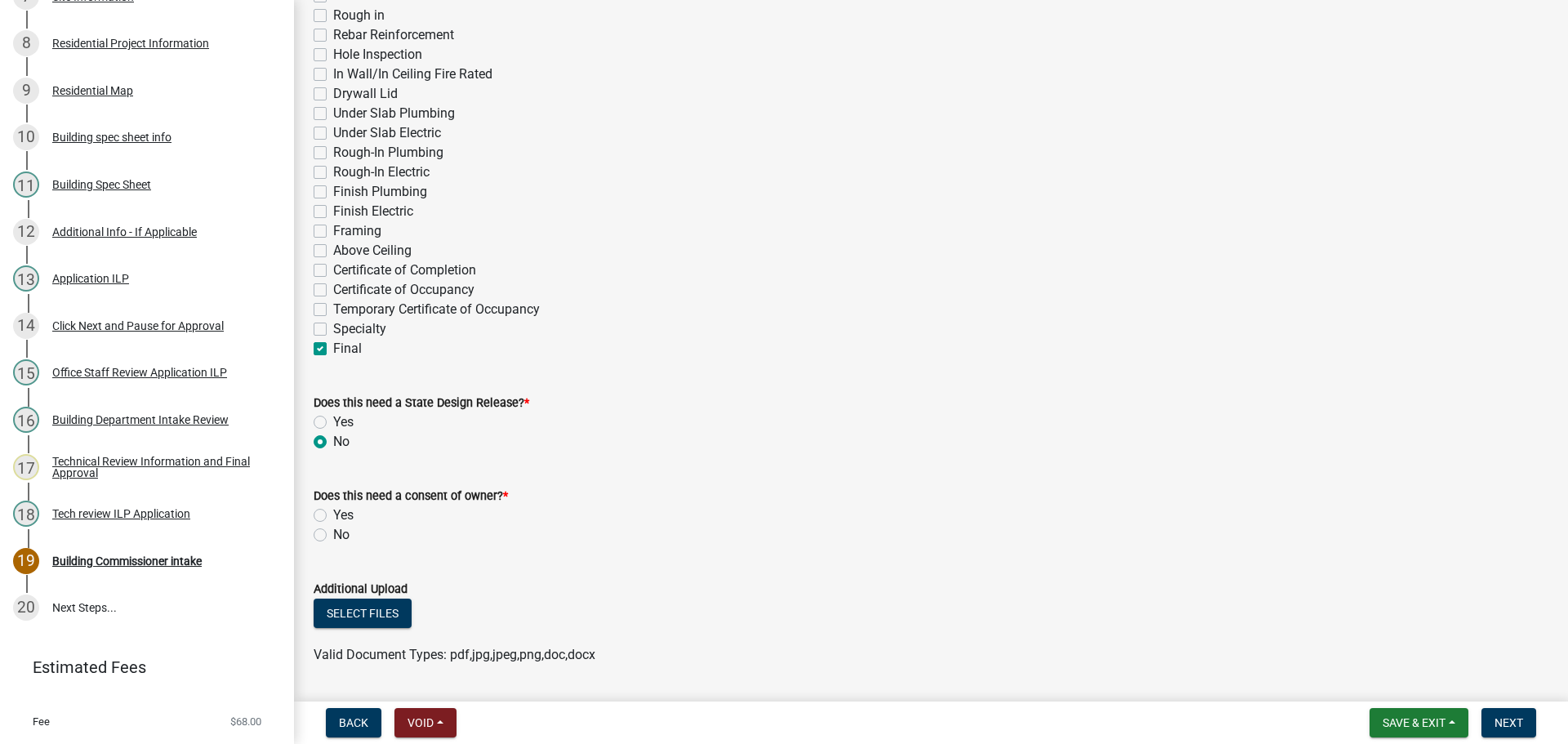
scroll to position [490, 0]
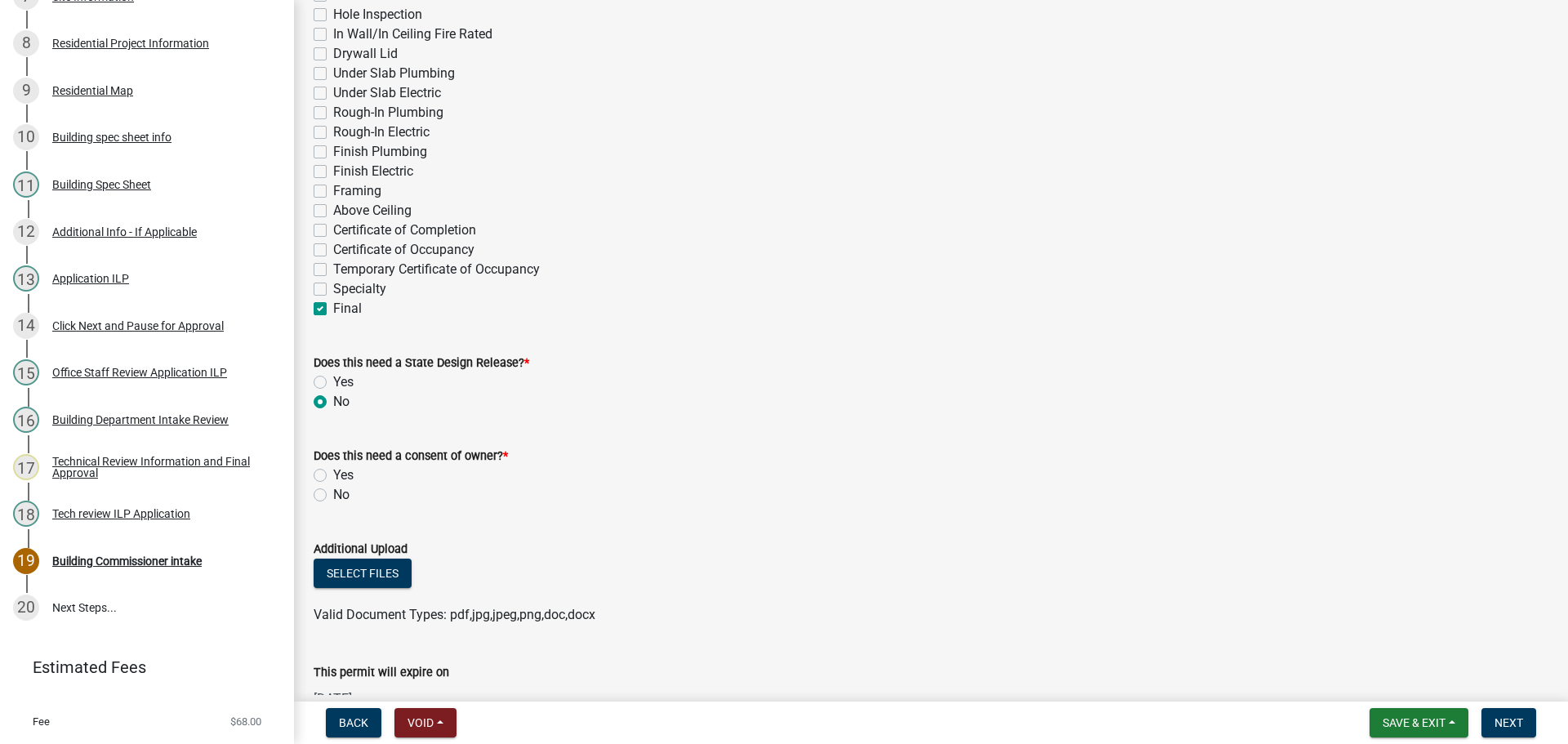
click at [333, 493] on label "No" at bounding box center [341, 494] width 16 height 20
click at [333, 493] on input "No" at bounding box center [338, 490] width 10 height 10
radio input "true"
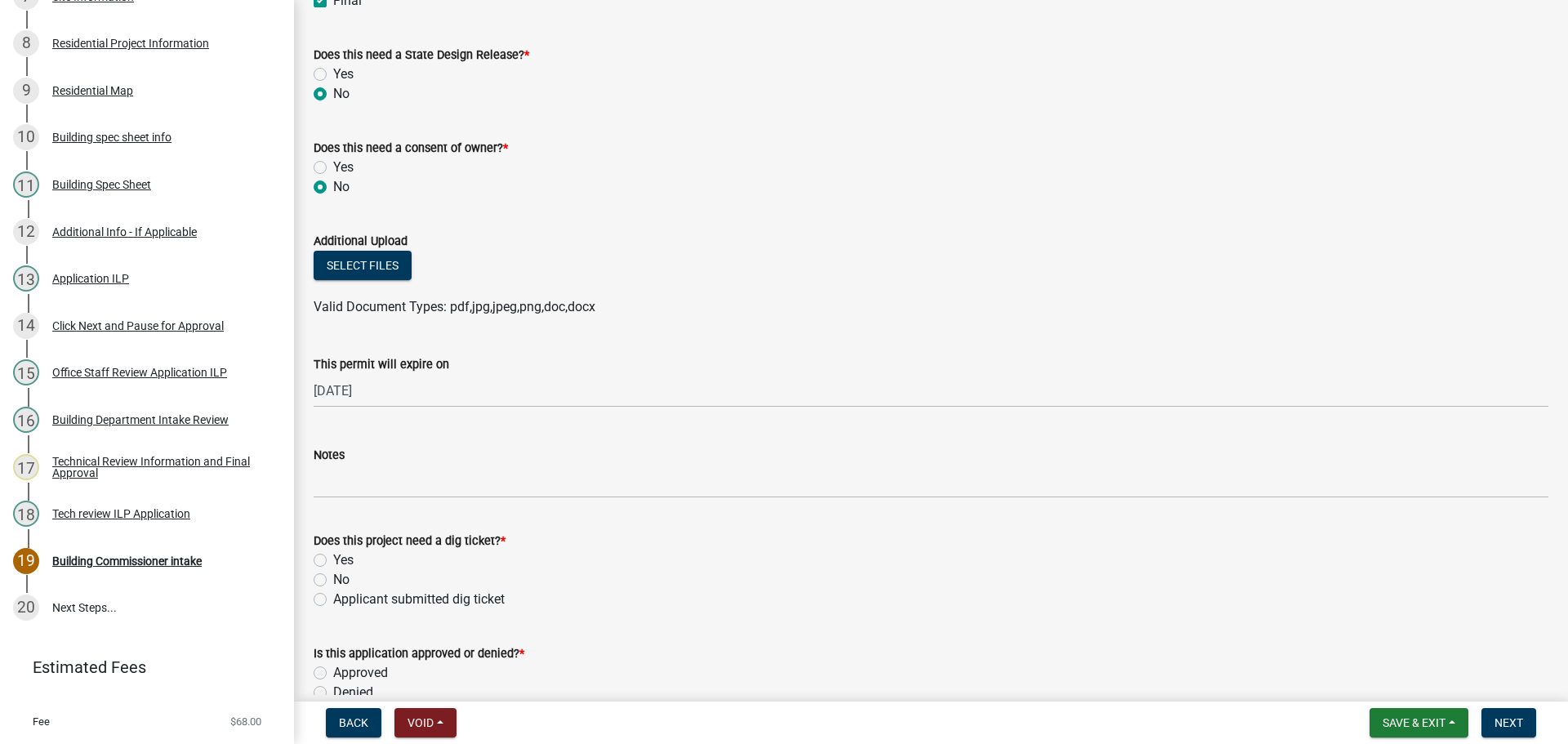
scroll to position [817, 0]
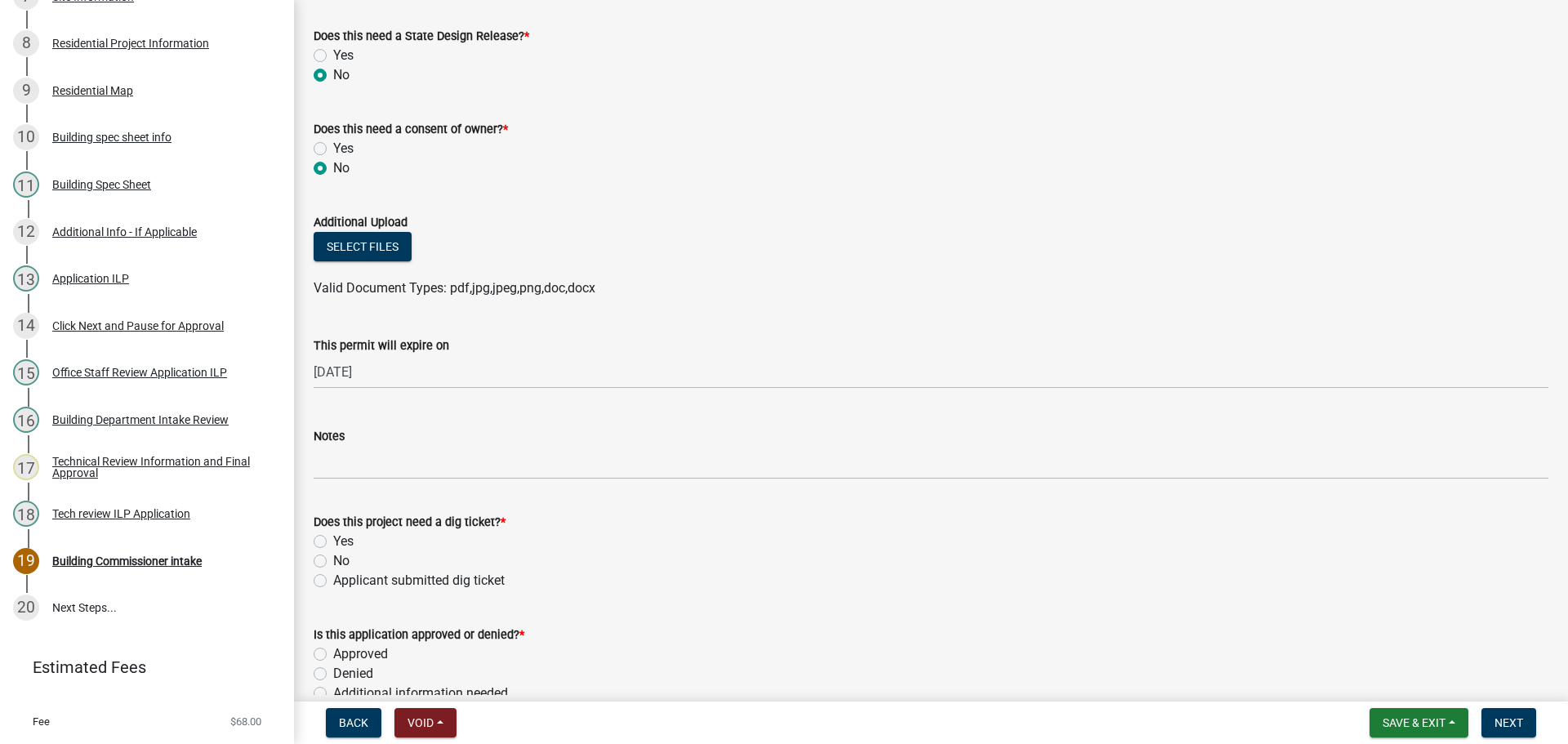
click at [333, 560] on label "No" at bounding box center [341, 560] width 16 height 20
click at [333, 560] on input "No" at bounding box center [338, 556] width 10 height 10
radio input "true"
click at [333, 650] on label "Approved" at bounding box center [360, 654] width 55 height 20
click at [333, 650] on input "Approved" at bounding box center [338, 650] width 10 height 10
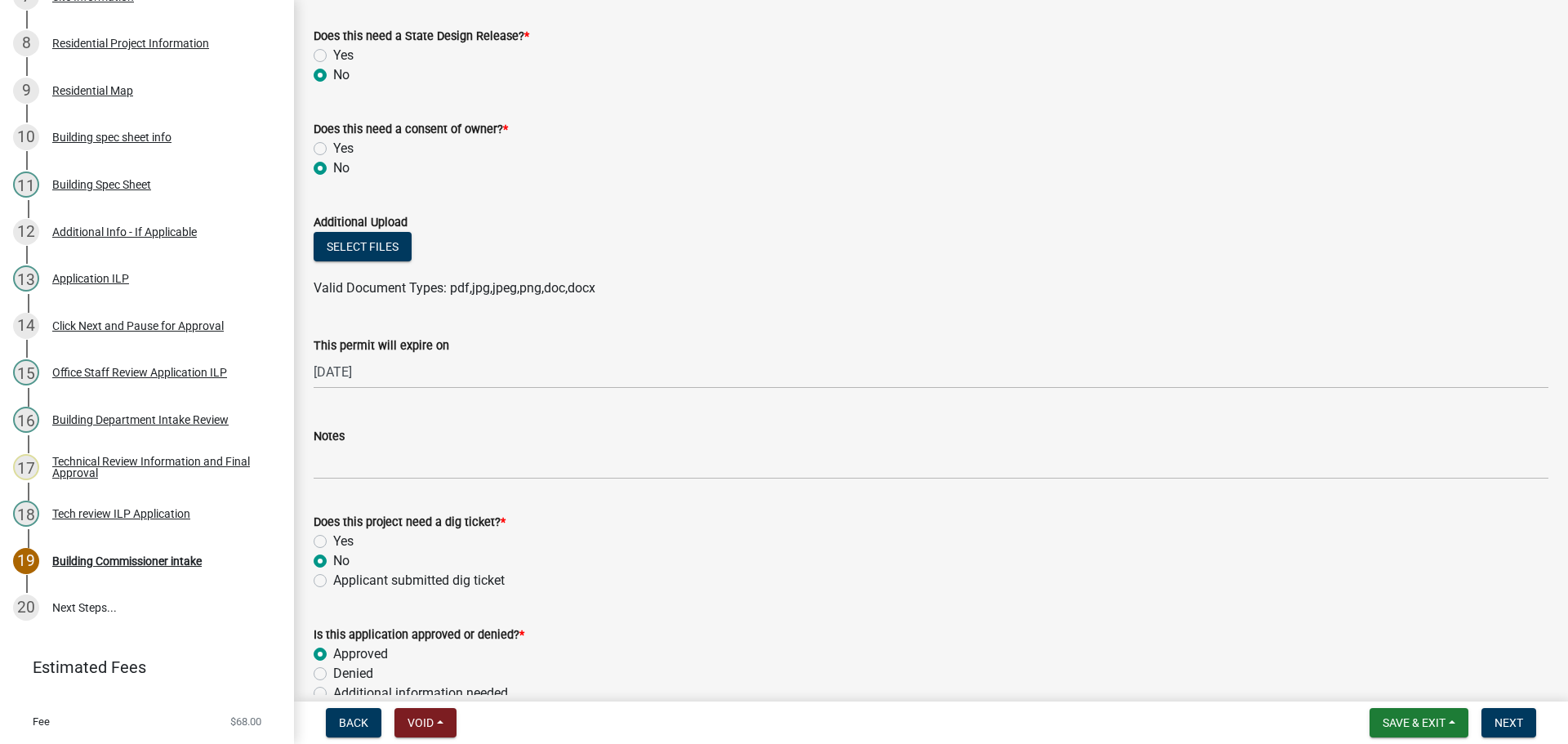
radio input "true"
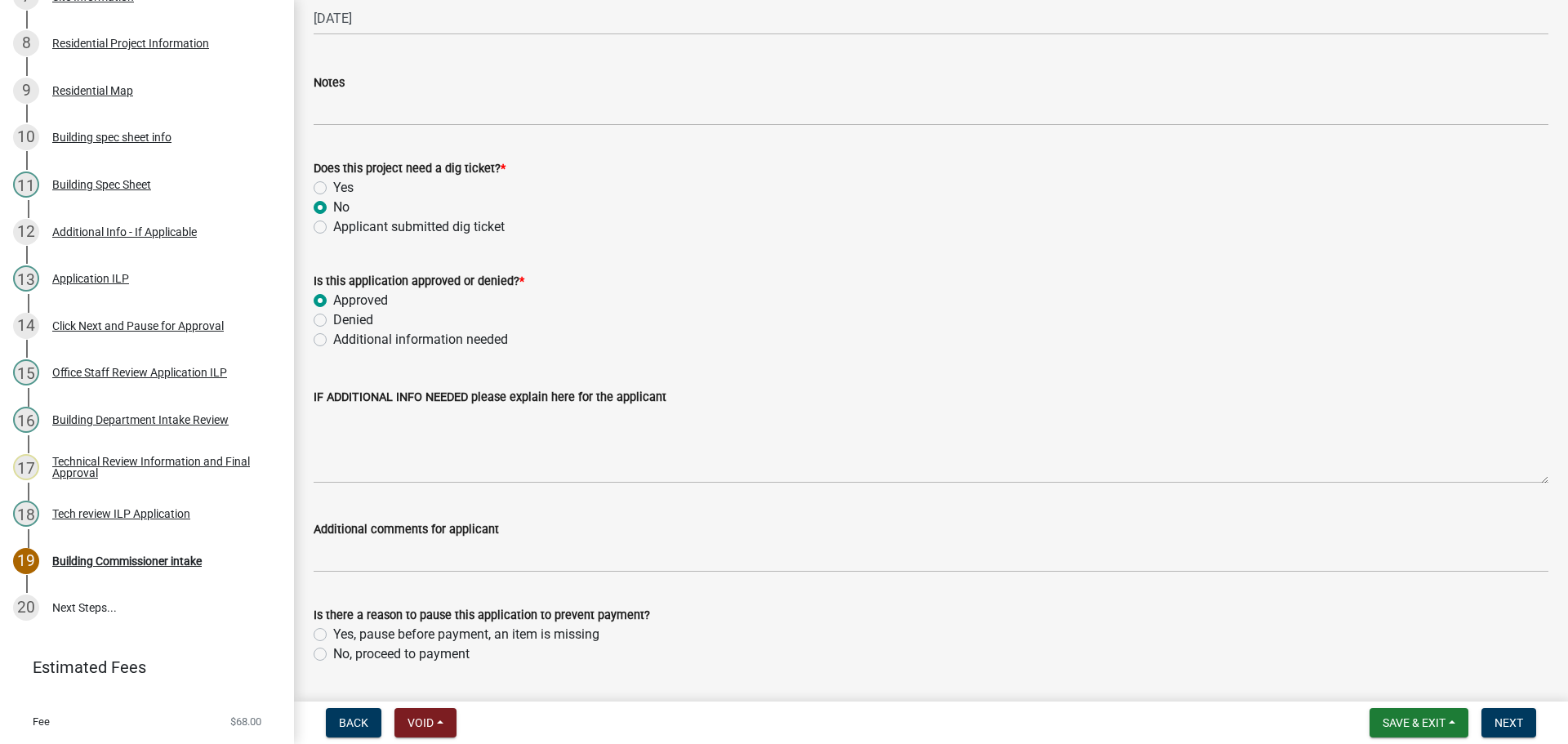
scroll to position [1218, 0]
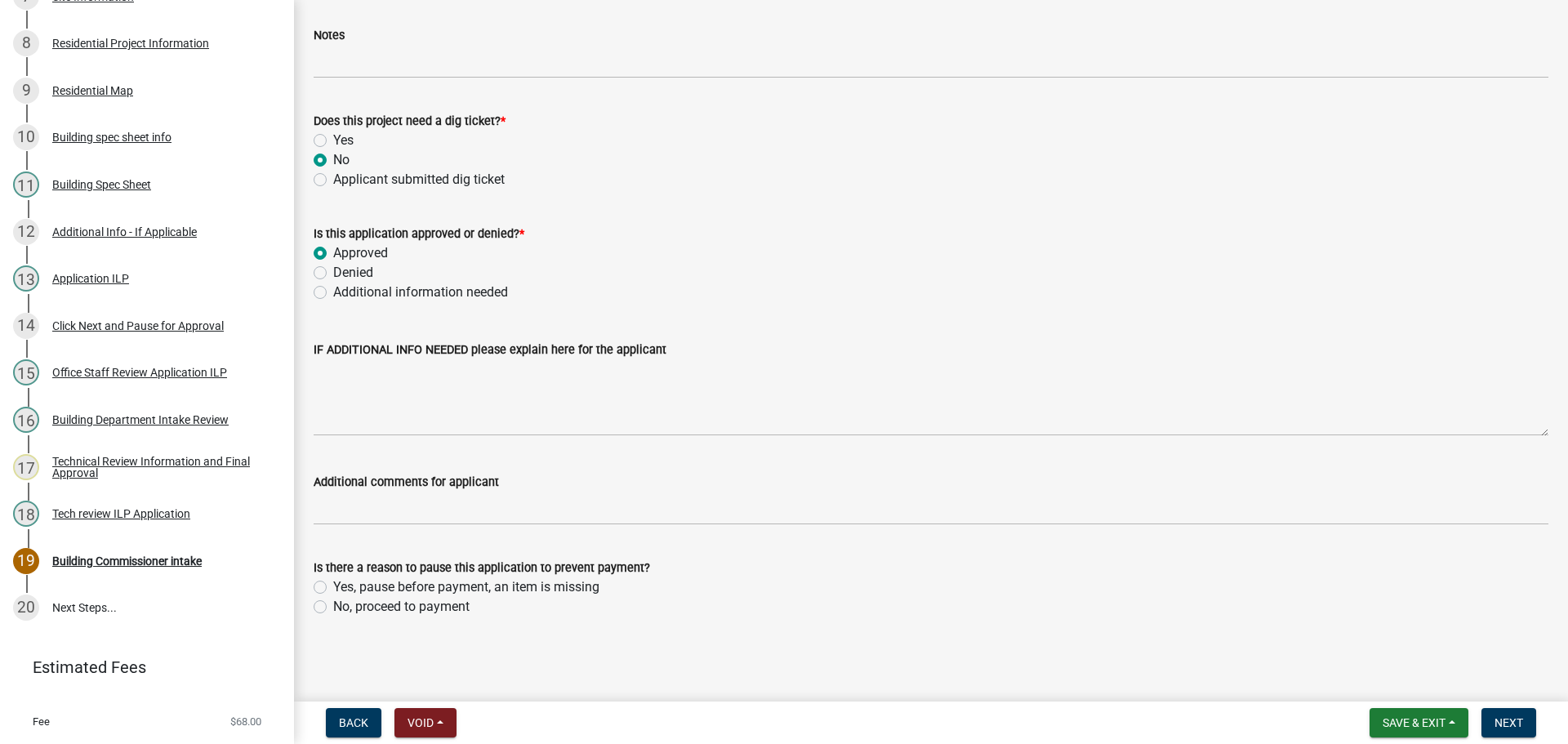
click at [333, 606] on label "No, proceed to payment" at bounding box center [401, 607] width 136 height 20
click at [333, 606] on input "No, proceed to payment" at bounding box center [338, 602] width 10 height 10
radio input "true"
click at [1495, 723] on span "Next" at bounding box center [1508, 723] width 28 height 13
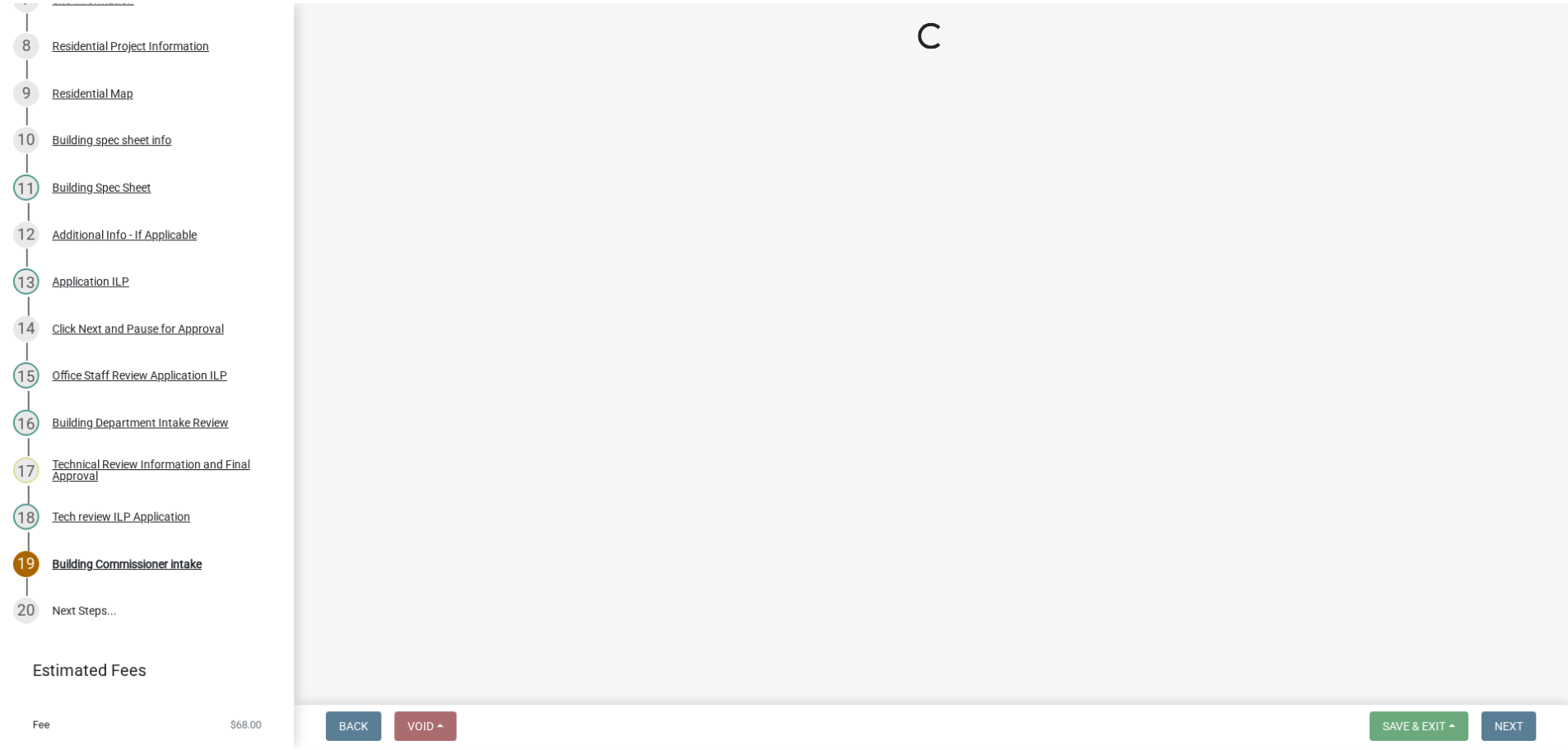
scroll to position [718, 0]
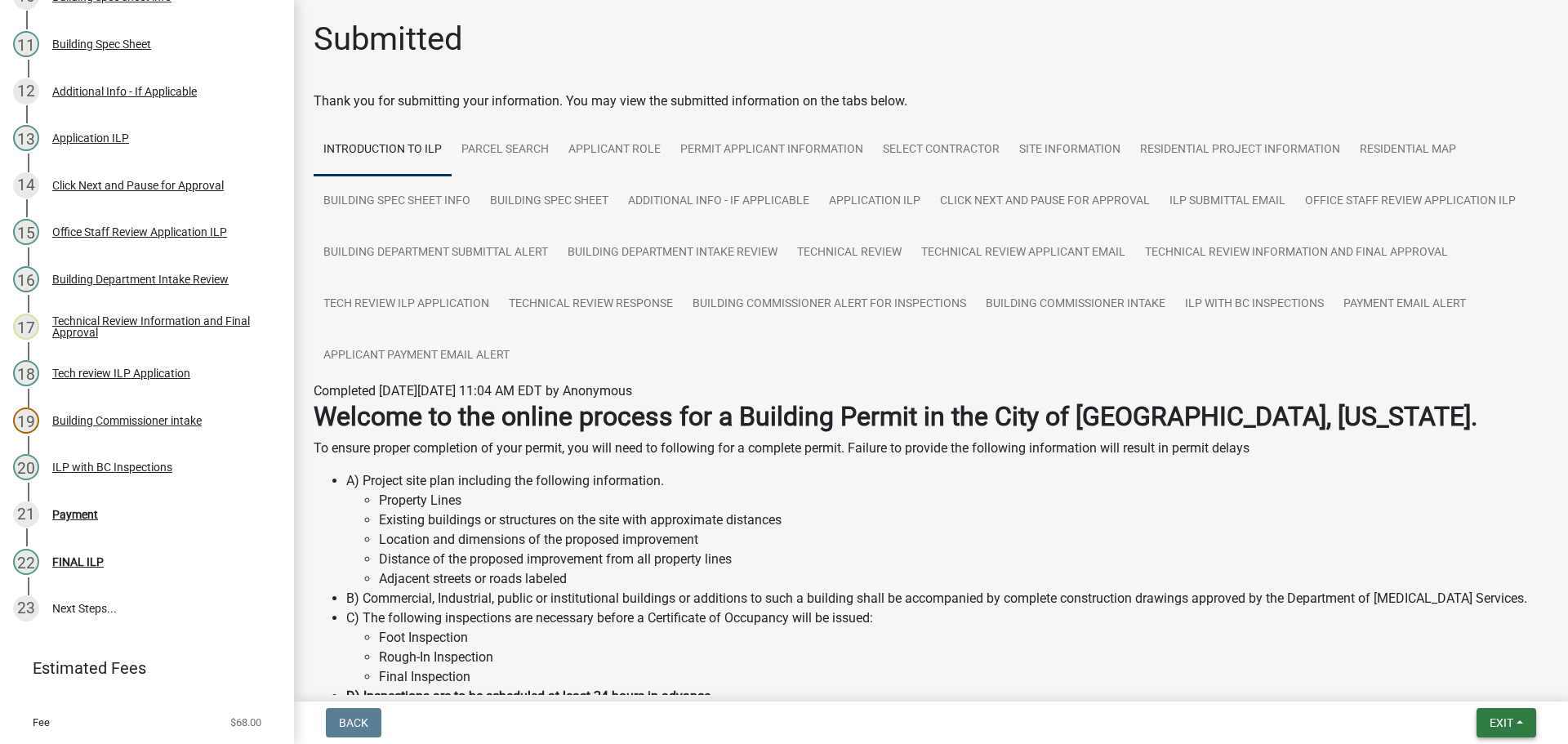
click at [1506, 717] on span "Exit" at bounding box center [1502, 723] width 24 height 13
click at [1455, 684] on button "Save & Exit" at bounding box center [1471, 680] width 130 height 39
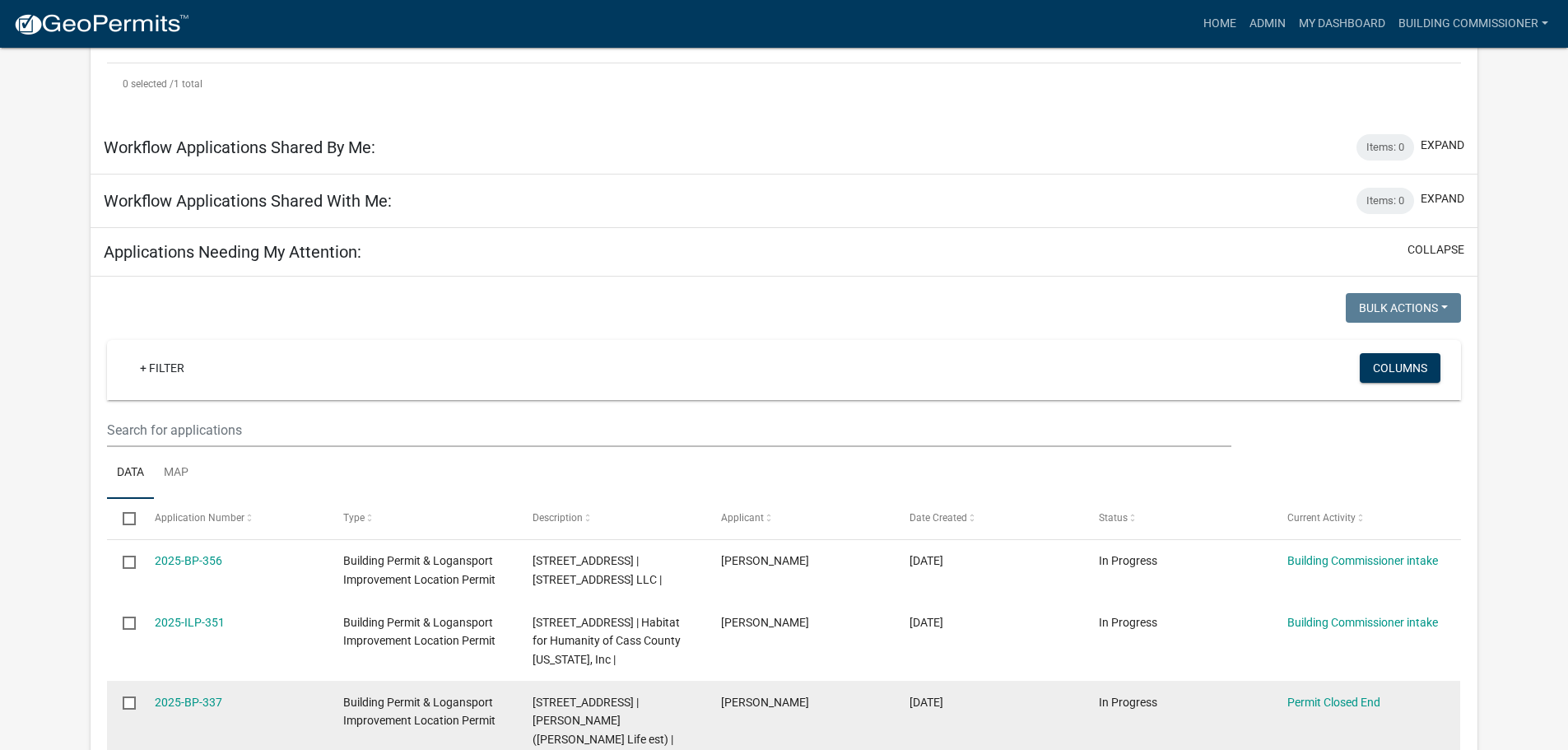
scroll to position [658, 0]
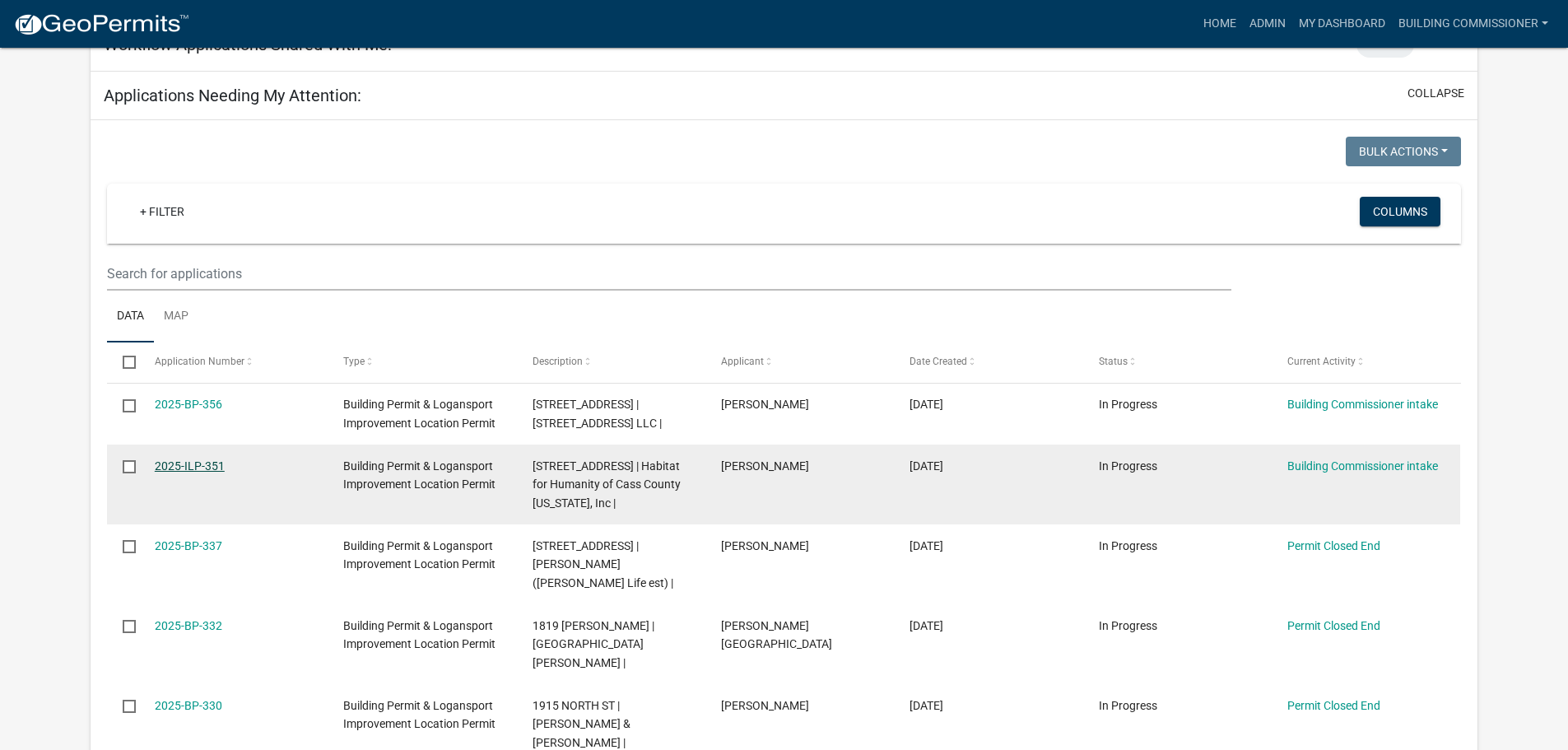
click at [179, 459] on link "2025-ILP-351" at bounding box center [189, 465] width 70 height 13
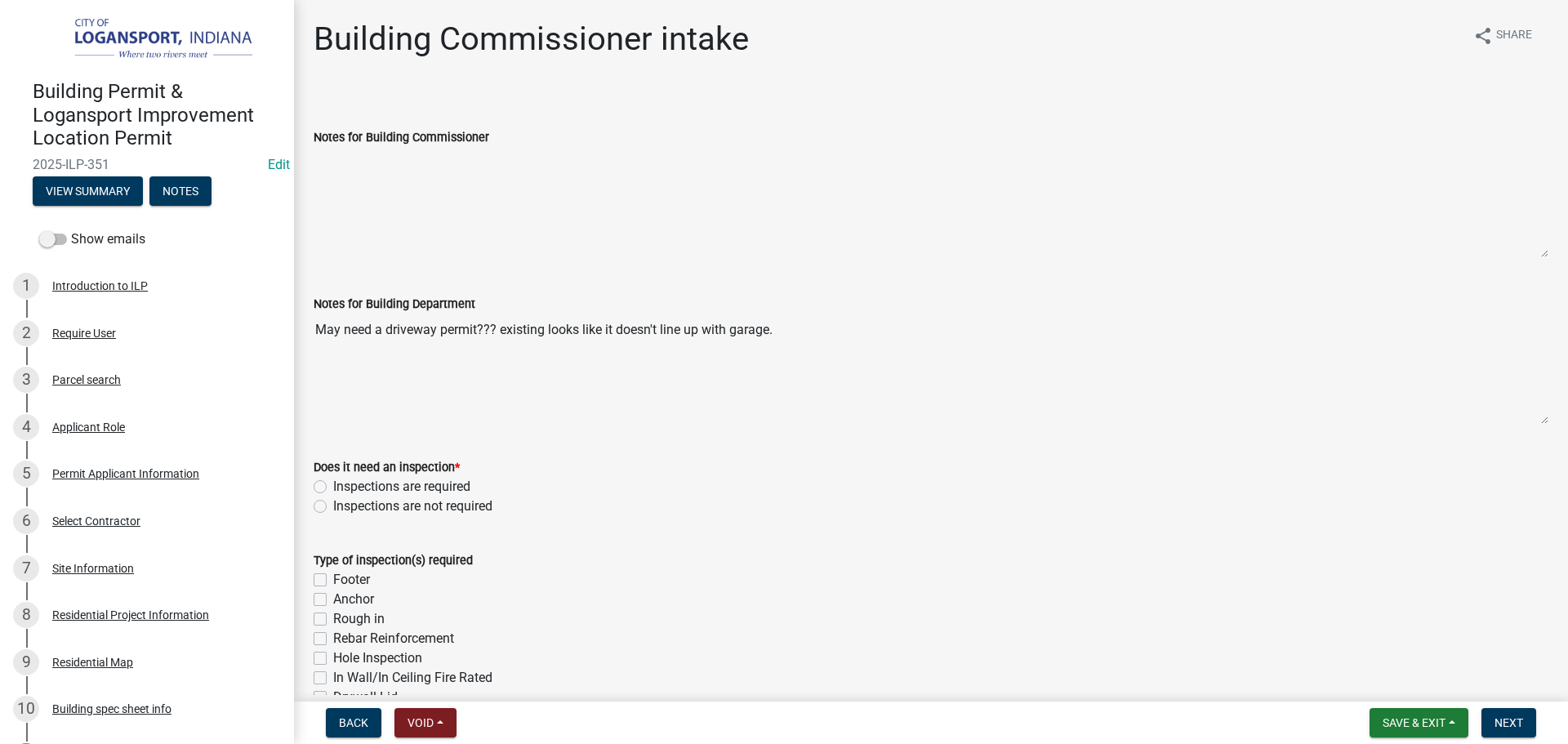
click at [333, 483] on label "Inspections are required" at bounding box center [402, 487] width 137 height 20
click at [333, 483] on input "Inspections are required" at bounding box center [338, 482] width 10 height 10
radio input "true"
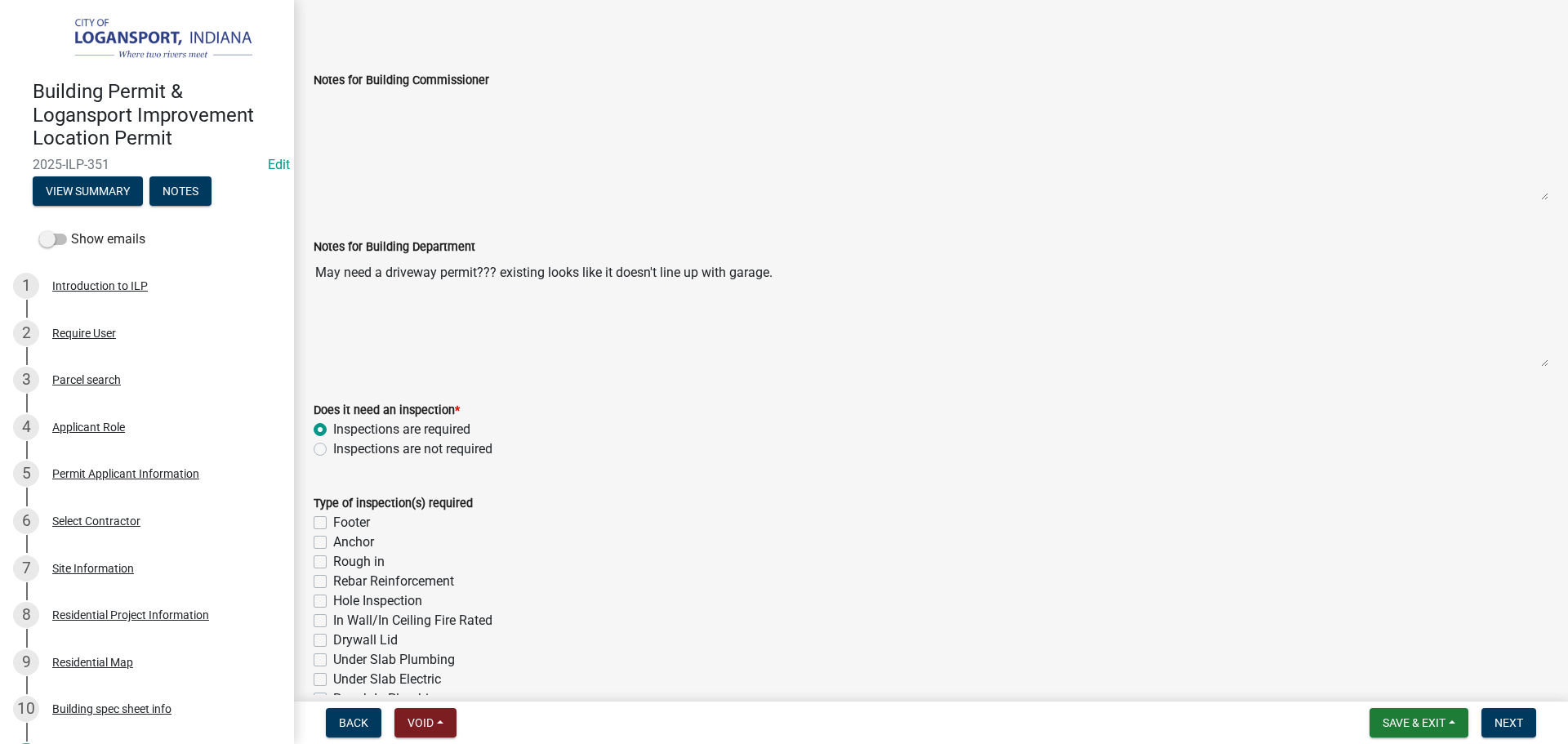
scroll to position [82, 0]
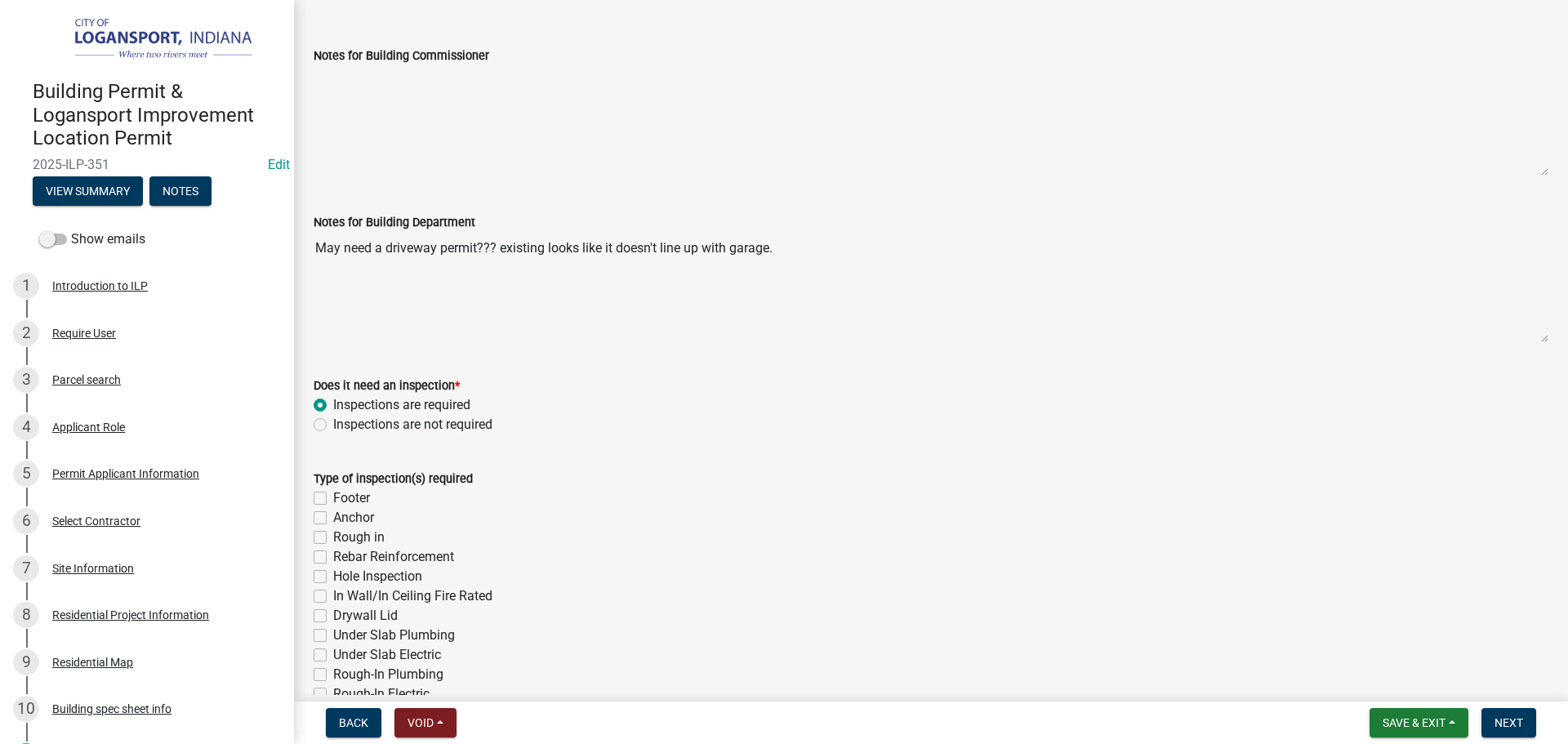
click at [333, 500] on label "Footer" at bounding box center [351, 498] width 37 height 20
click at [333, 499] on input "Footer" at bounding box center [338, 493] width 10 height 10
checkbox input "true"
checkbox input "false"
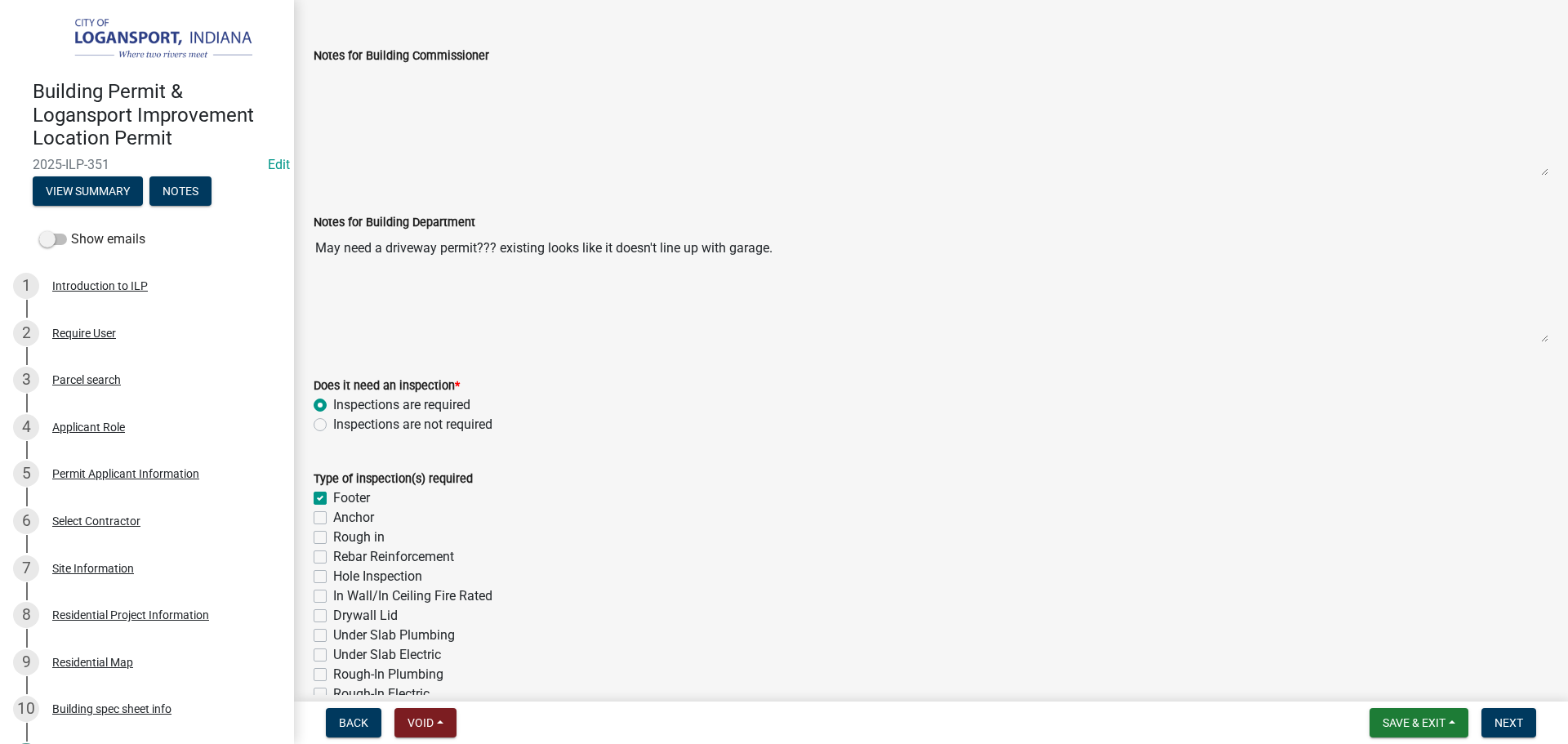
checkbox input "false"
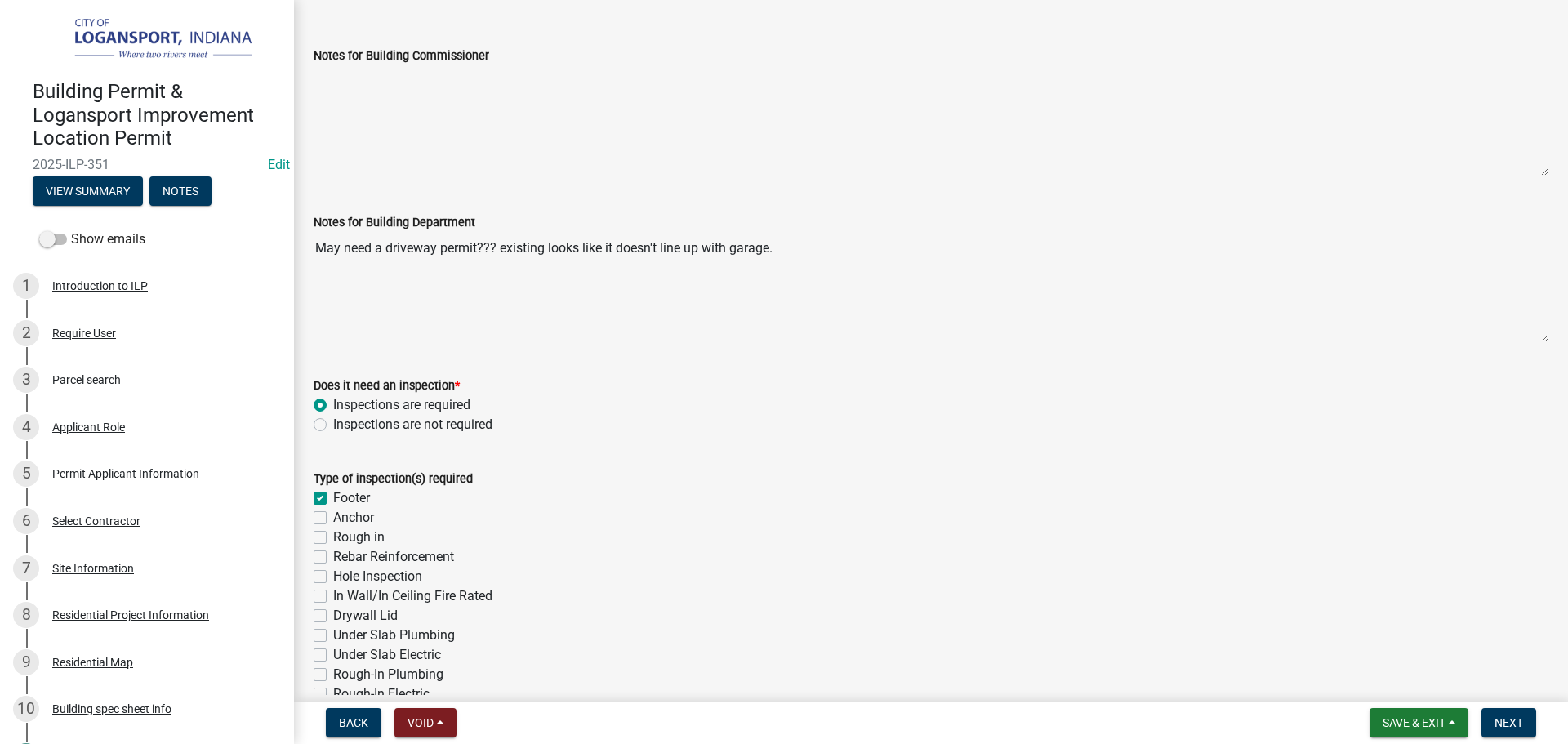
checkbox input "false"
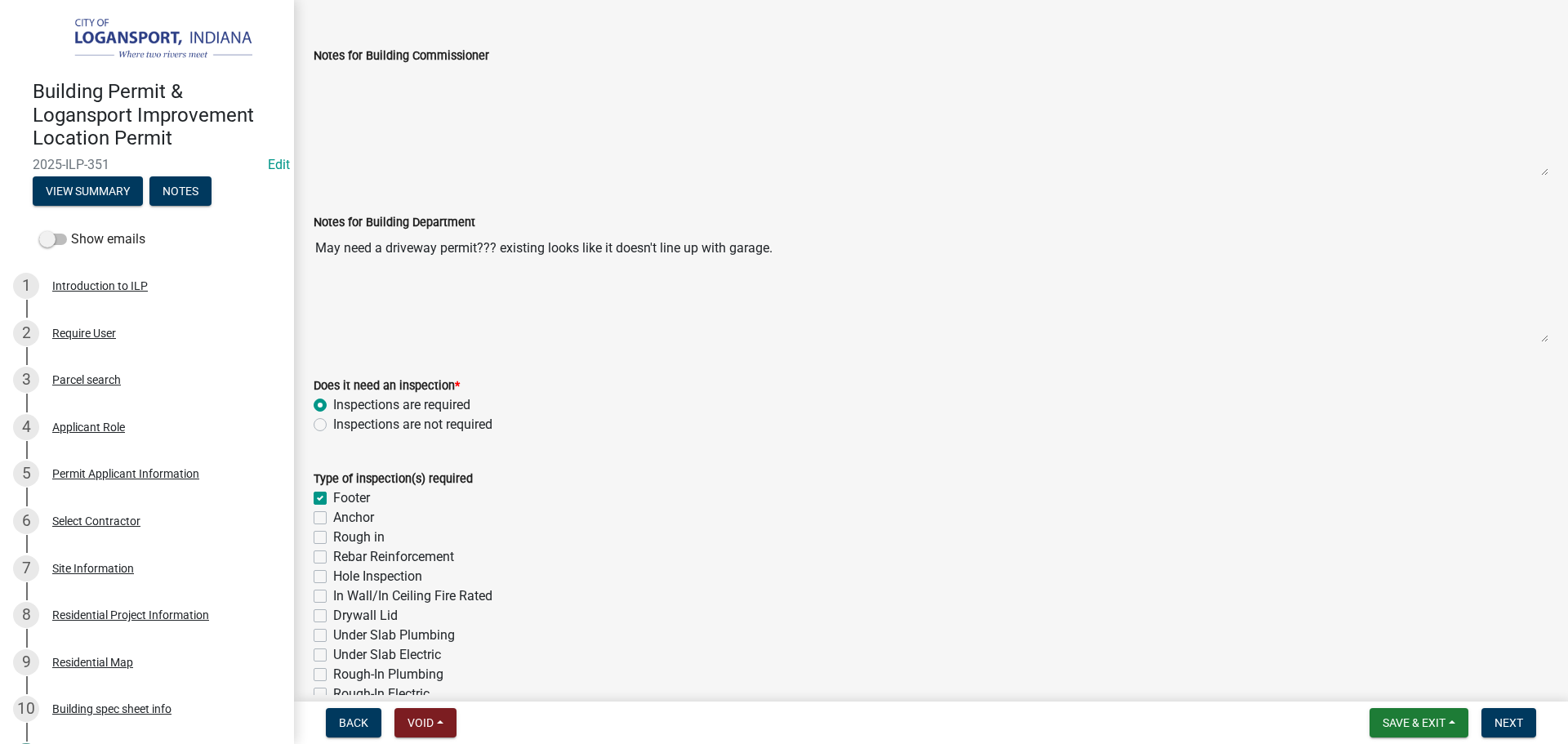
checkbox input "false"
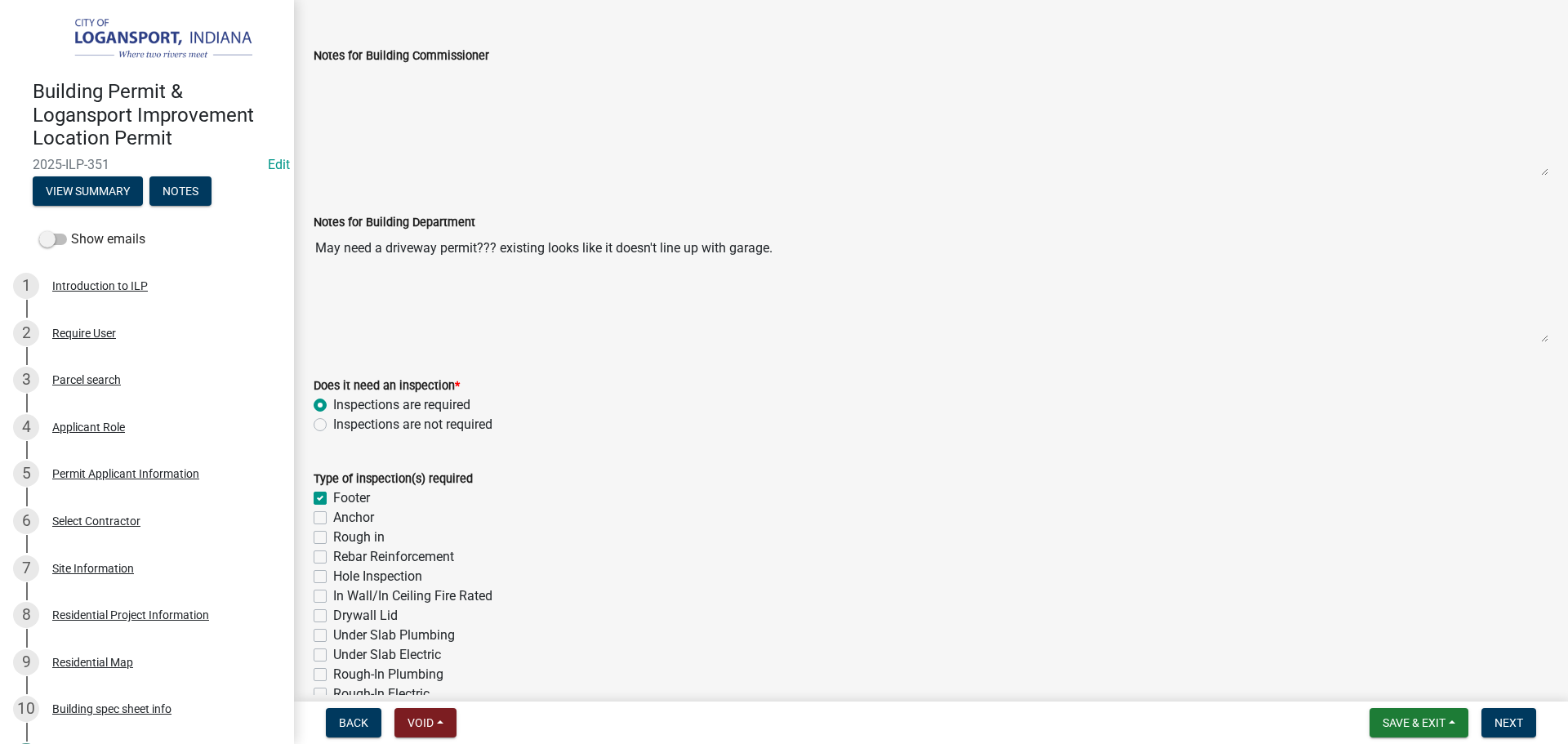
checkbox input "false"
click at [333, 519] on label "Anchor" at bounding box center [354, 517] width 41 height 20
click at [333, 518] on input "Anchor" at bounding box center [338, 513] width 10 height 10
checkbox input "true"
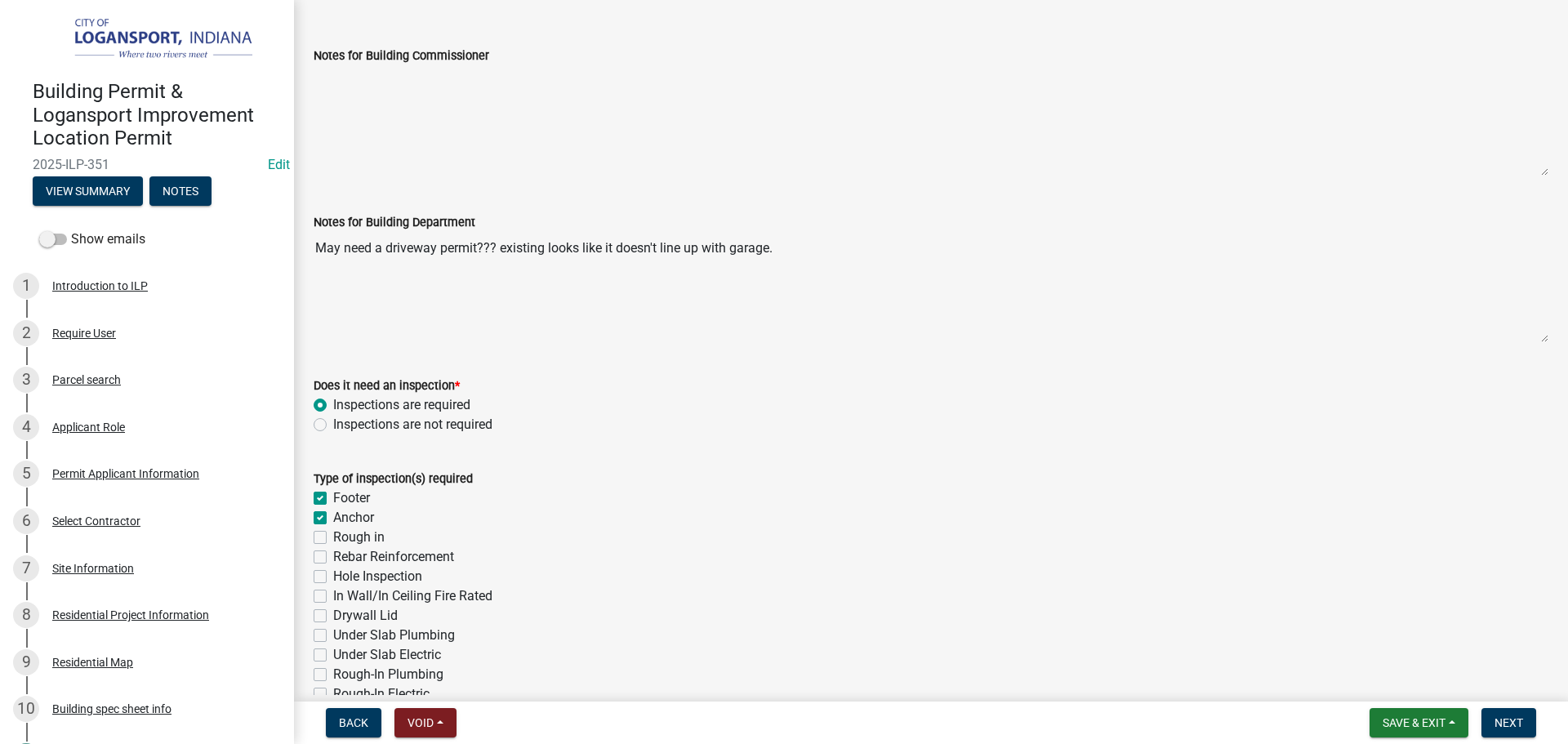
checkbox input "true"
checkbox input "false"
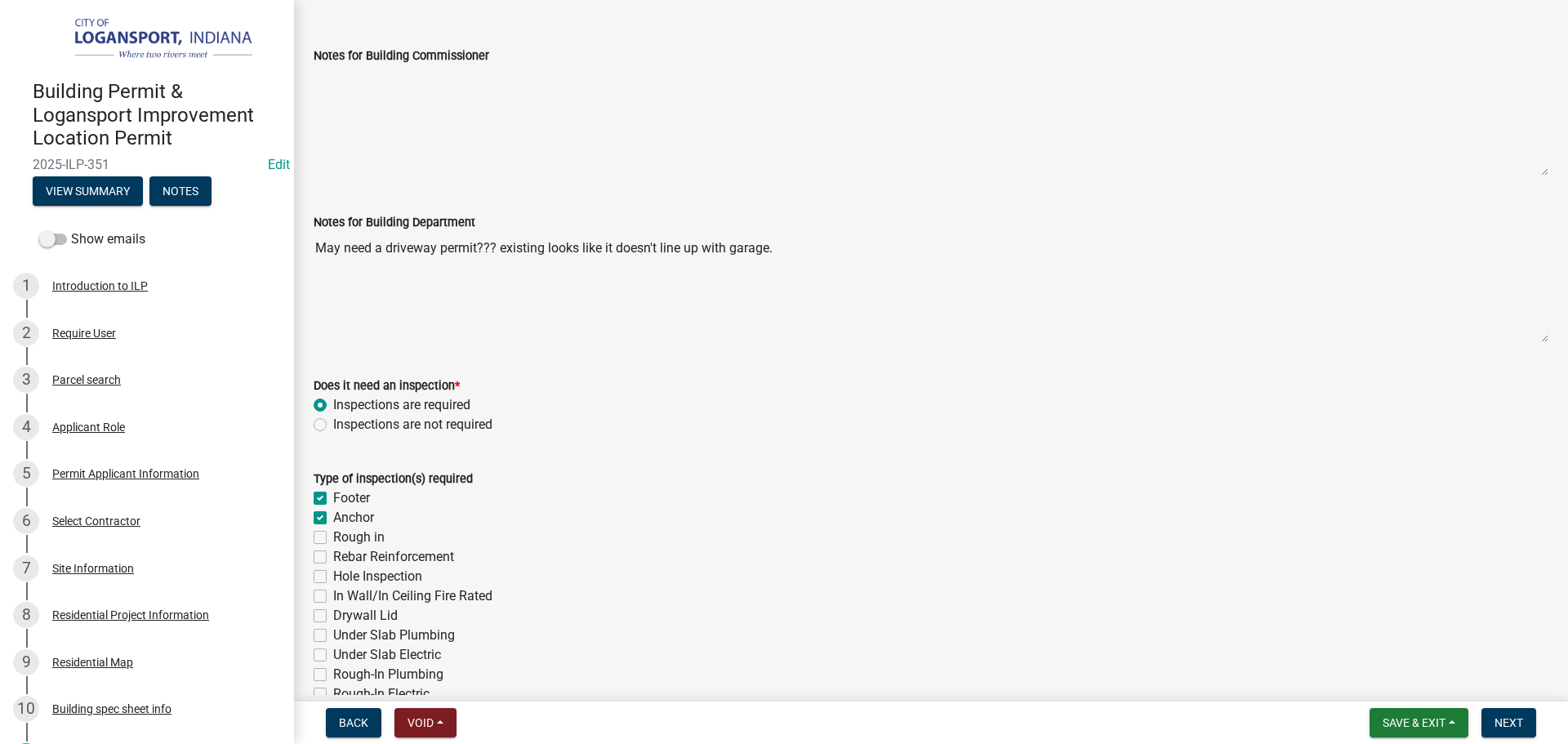
checkbox input "false"
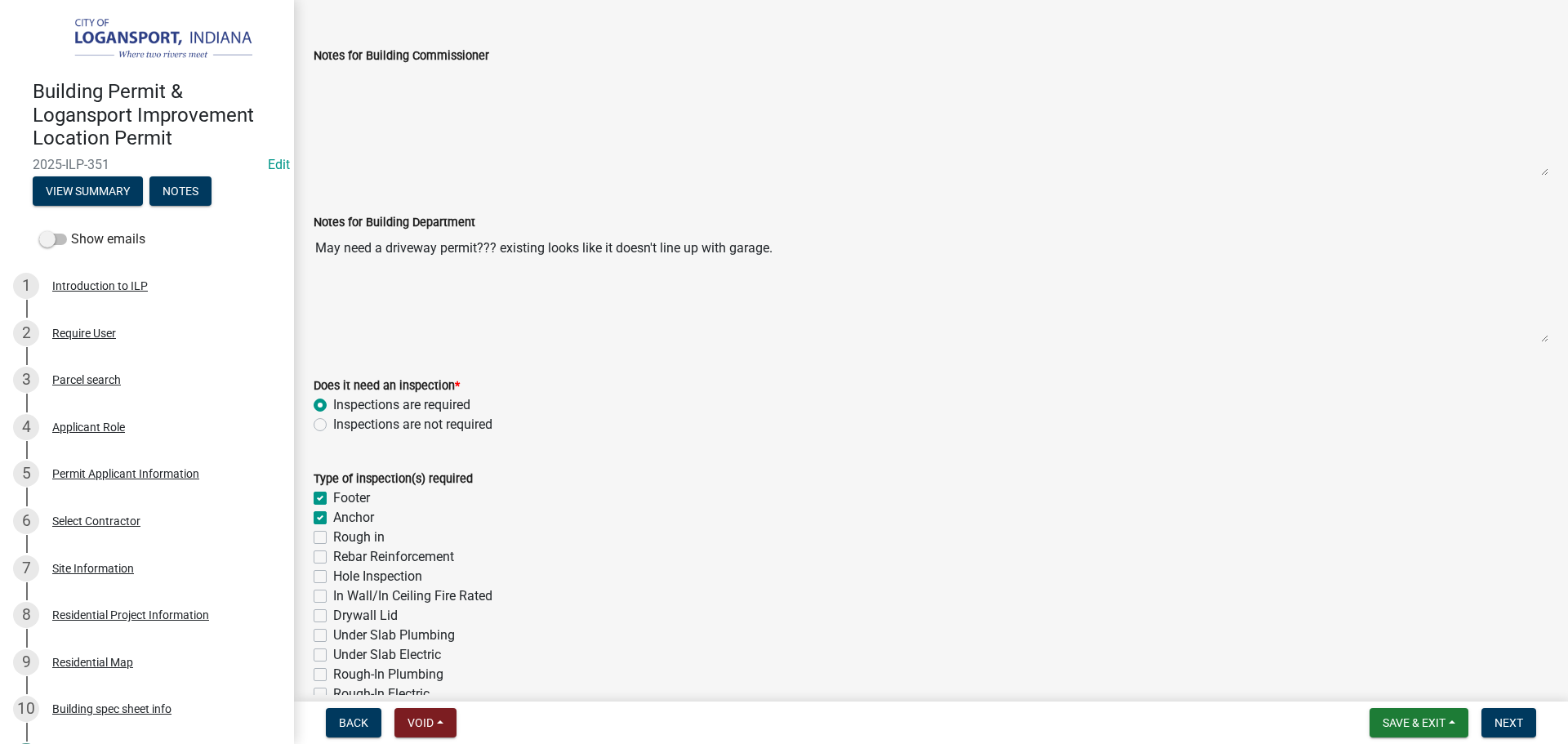
checkbox input "false"
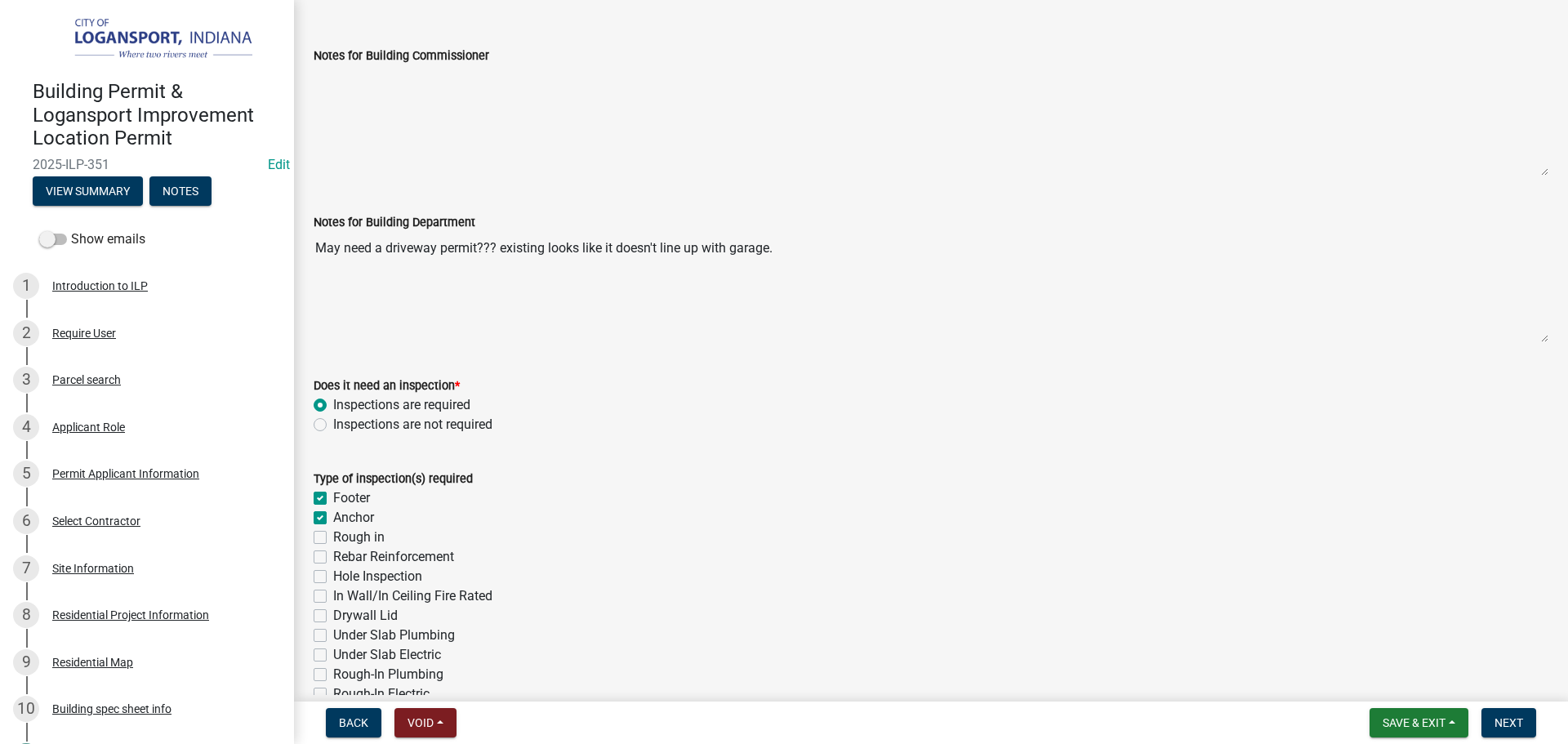
checkbox input "false"
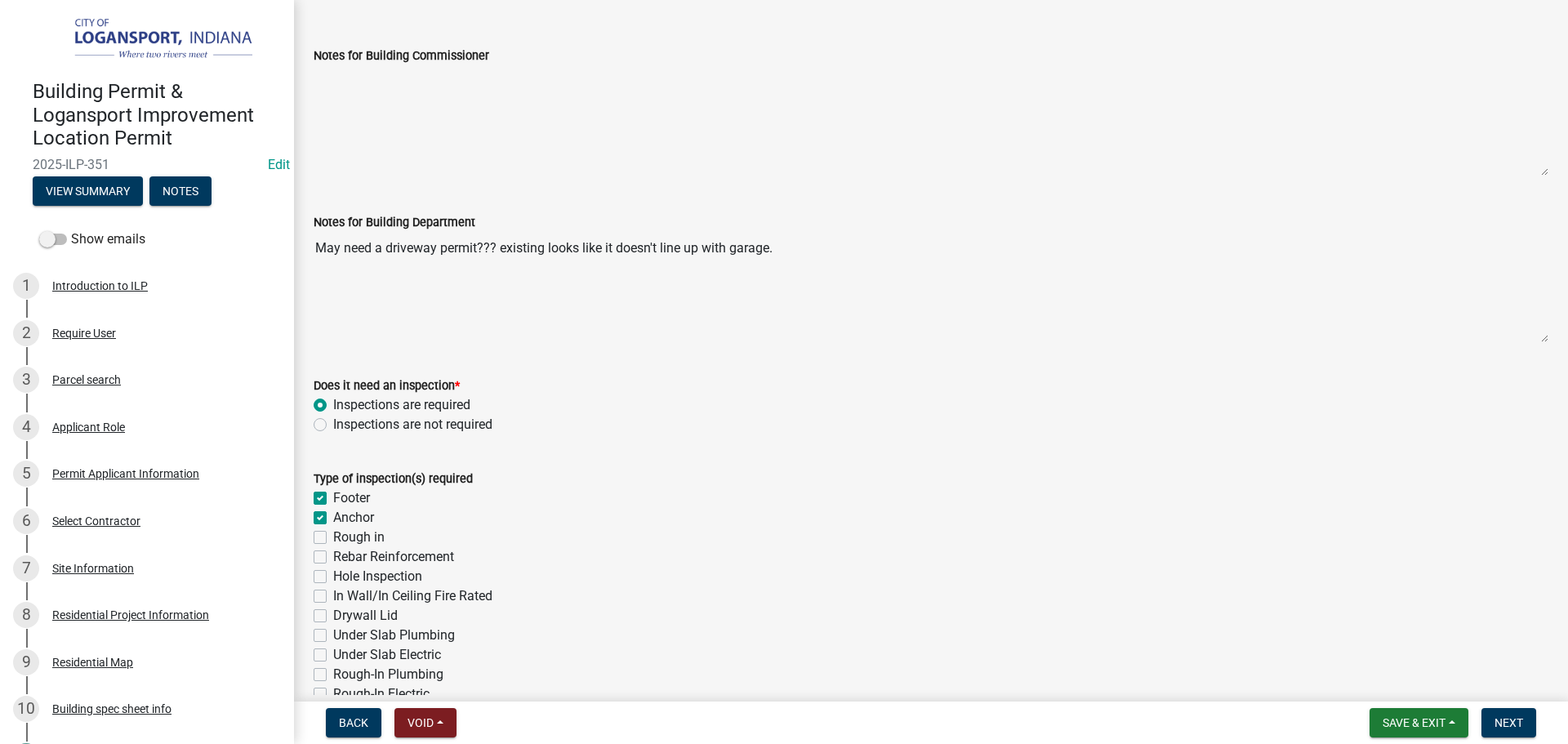
click at [333, 534] on label "Rough in" at bounding box center [359, 537] width 51 height 20
click at [333, 534] on input "Rough in" at bounding box center [338, 533] width 10 height 10
checkbox input "true"
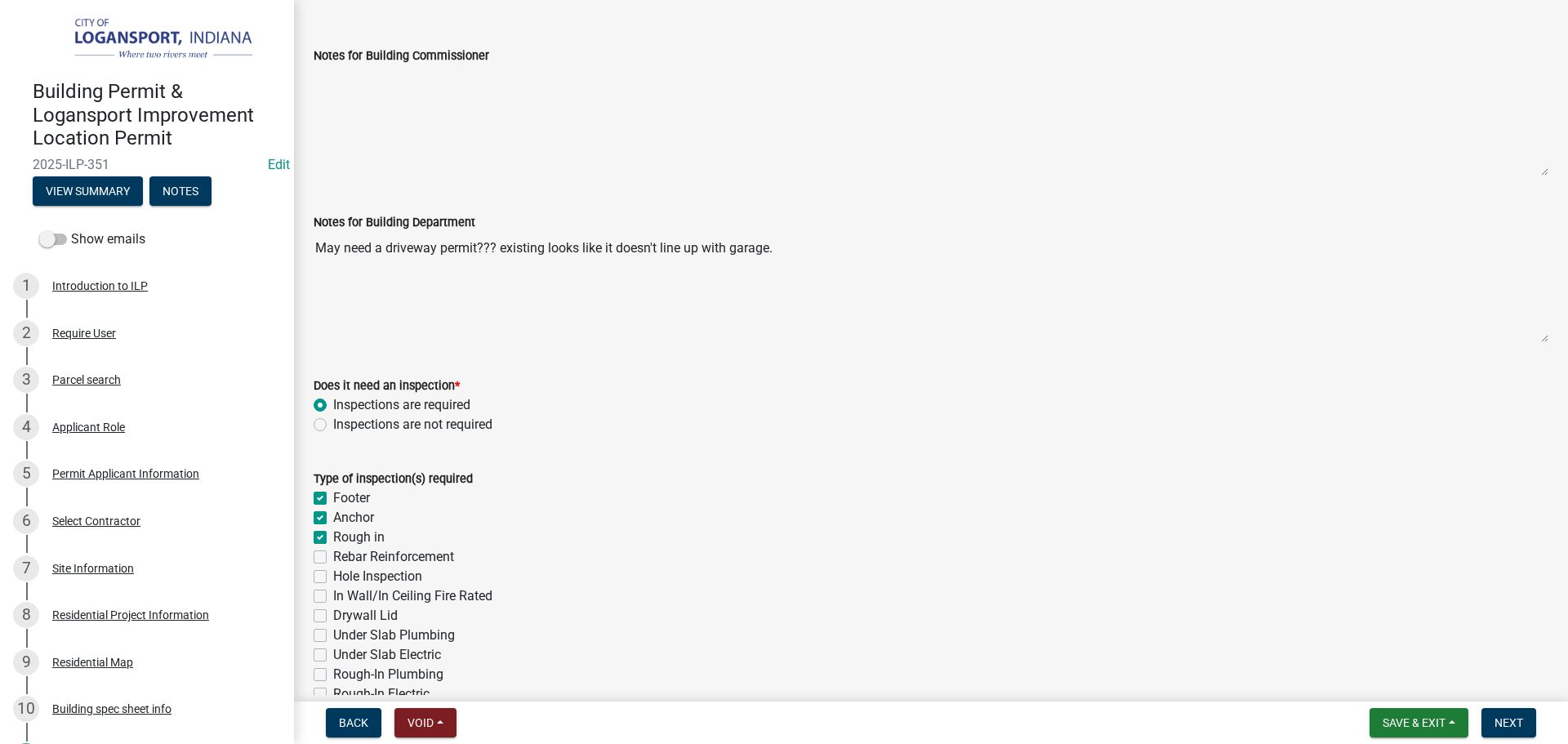
checkbox input "true"
checkbox input "false"
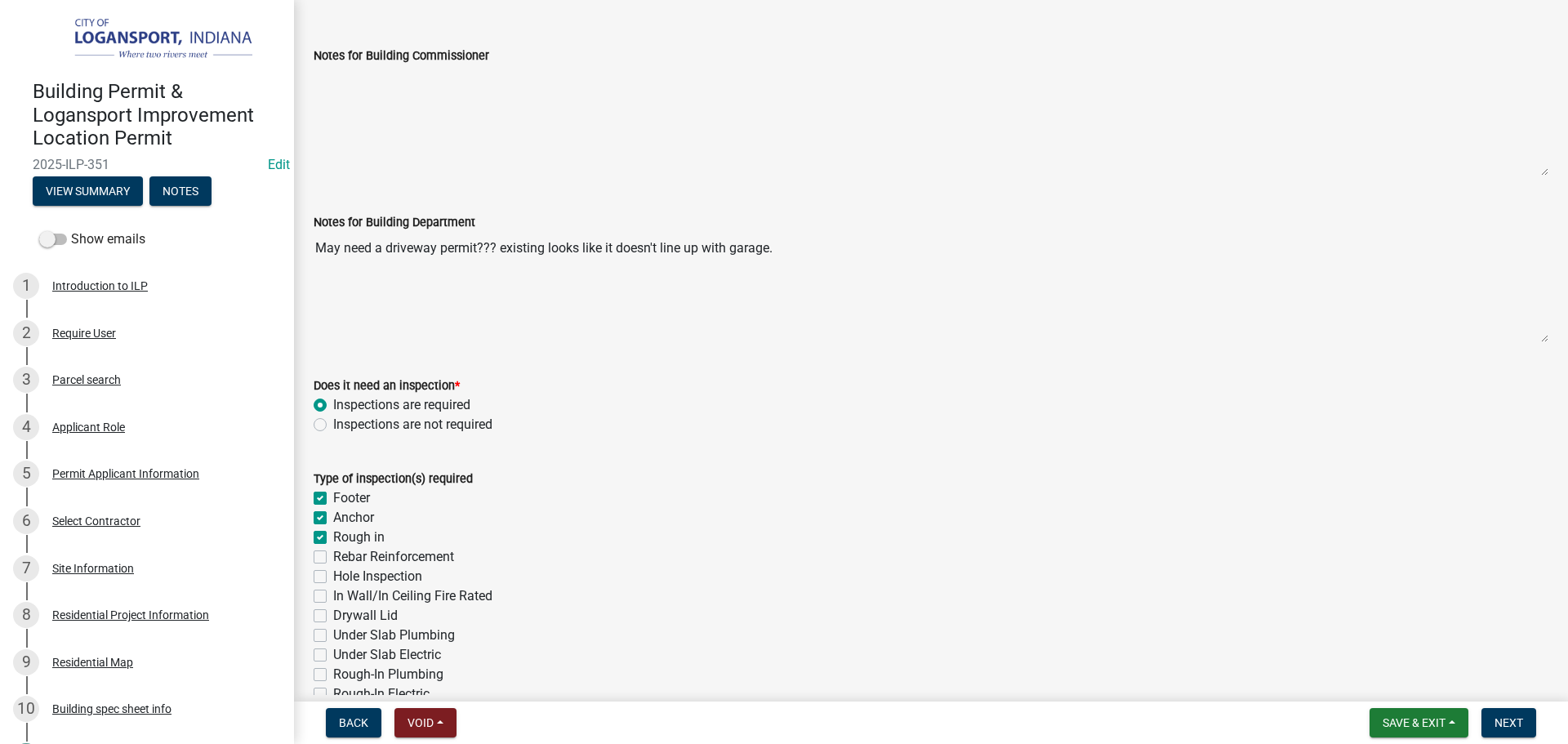
checkbox input "false"
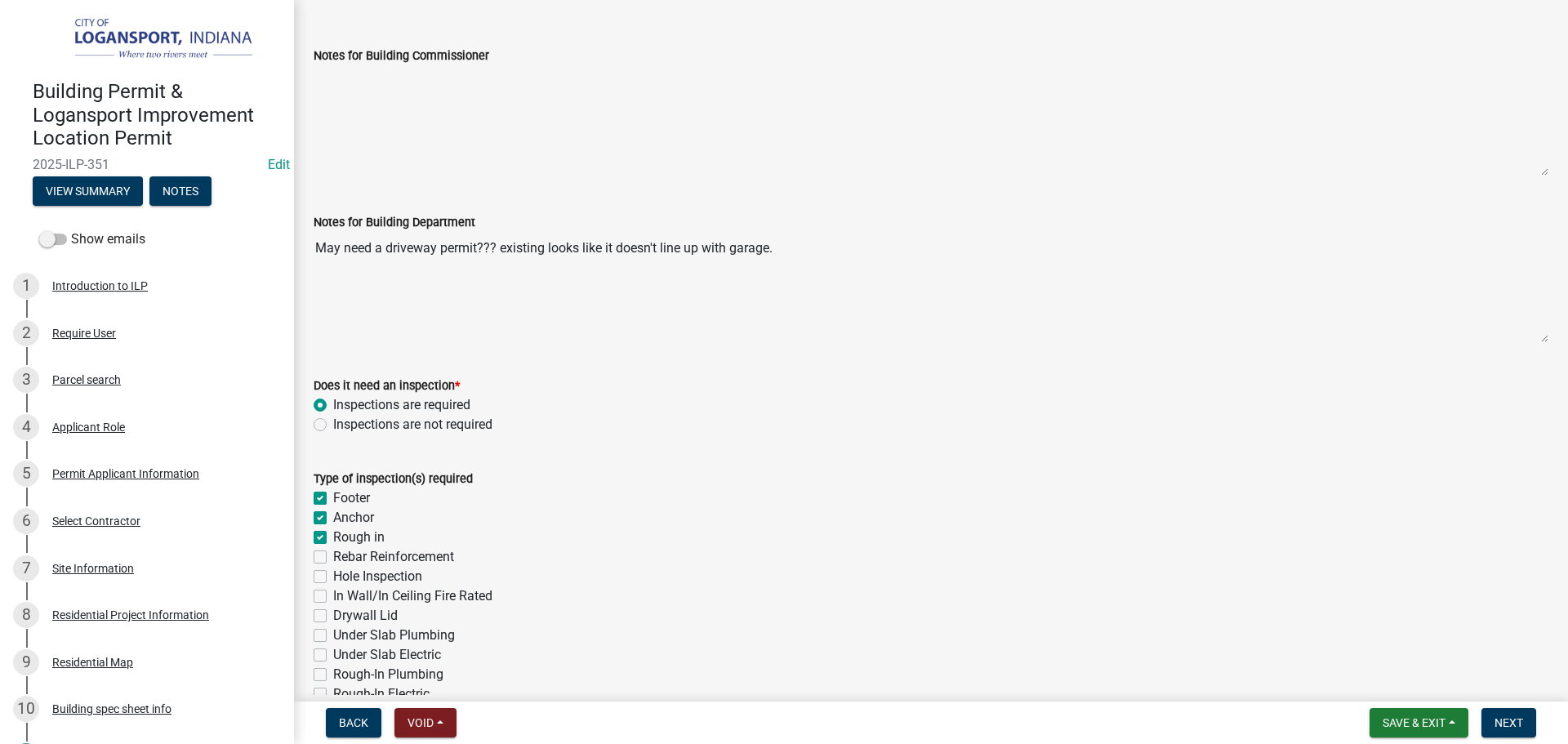
checkbox input "false"
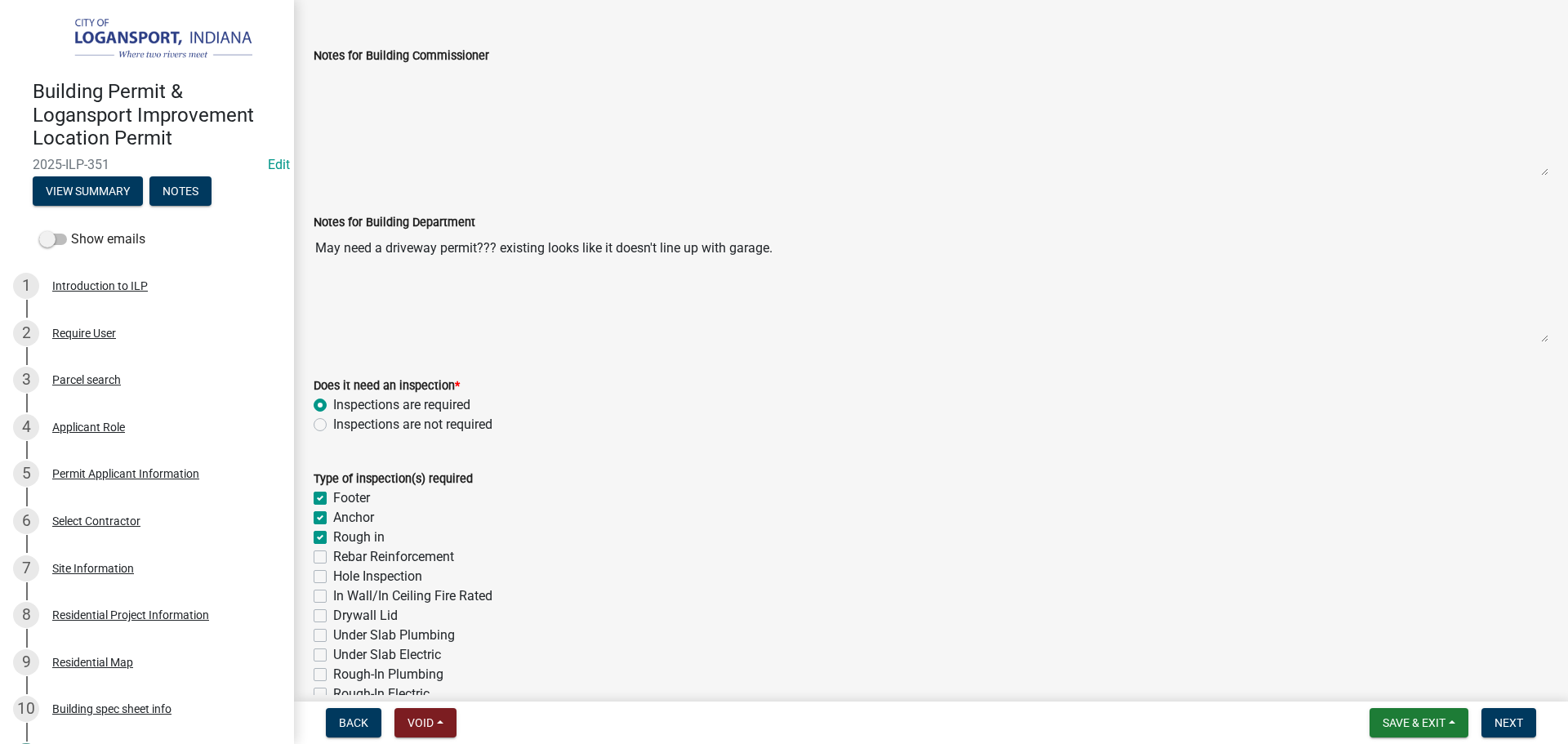
checkbox input "false"
click at [333, 555] on label "Rebar Reinforcement" at bounding box center [393, 557] width 121 height 20
click at [333, 555] on input "Rebar Reinforcement" at bounding box center [338, 553] width 10 height 10
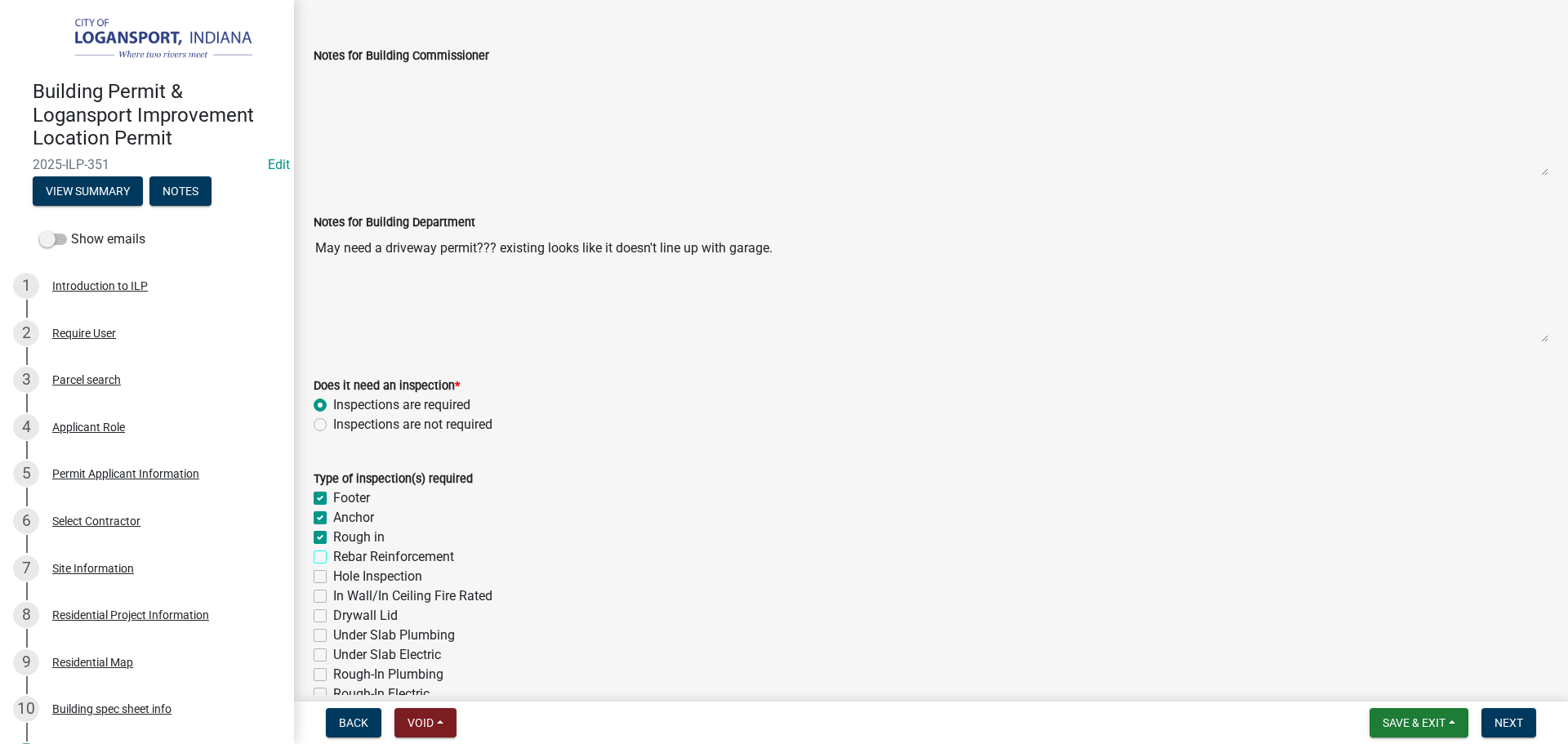
checkbox input "true"
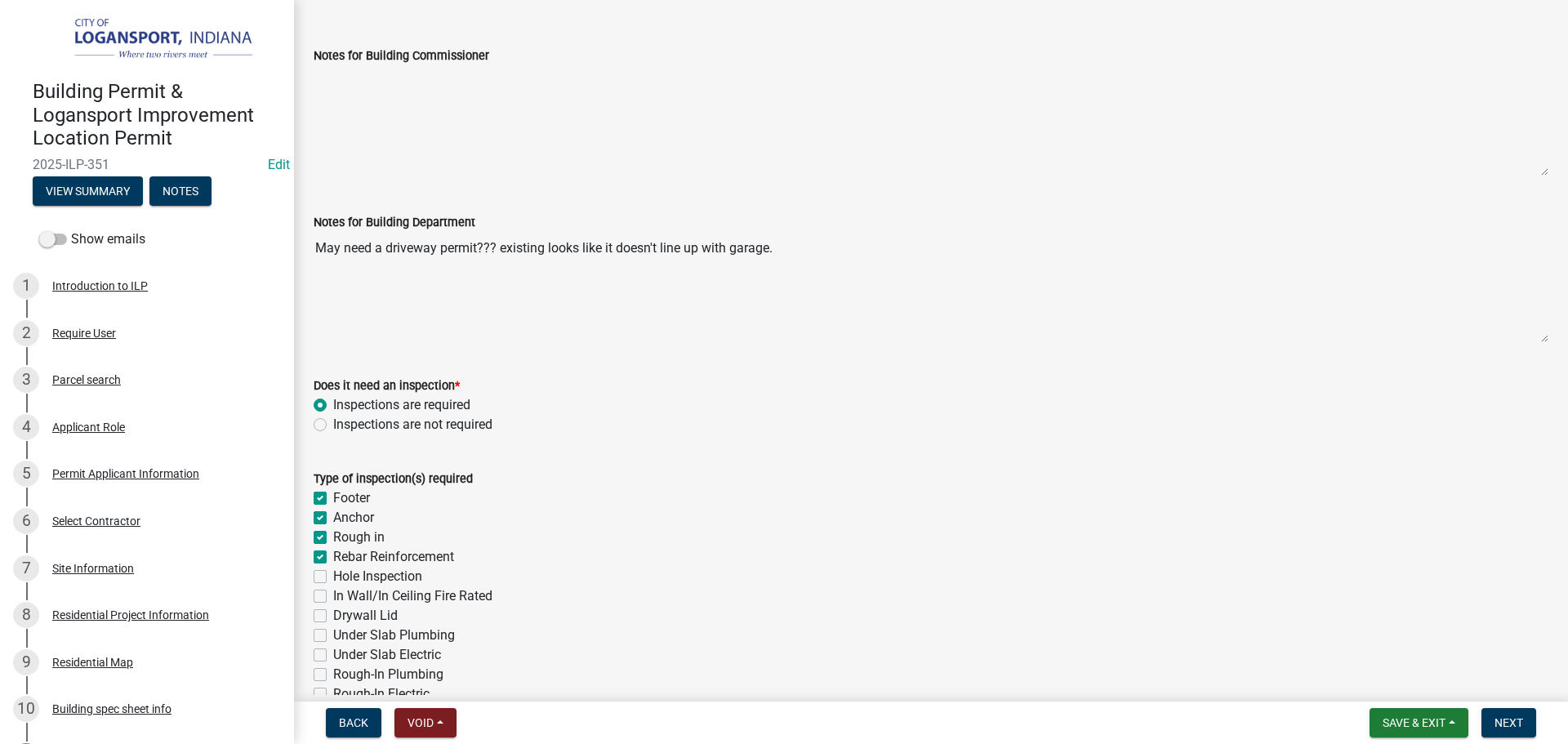
checkbox input "false"
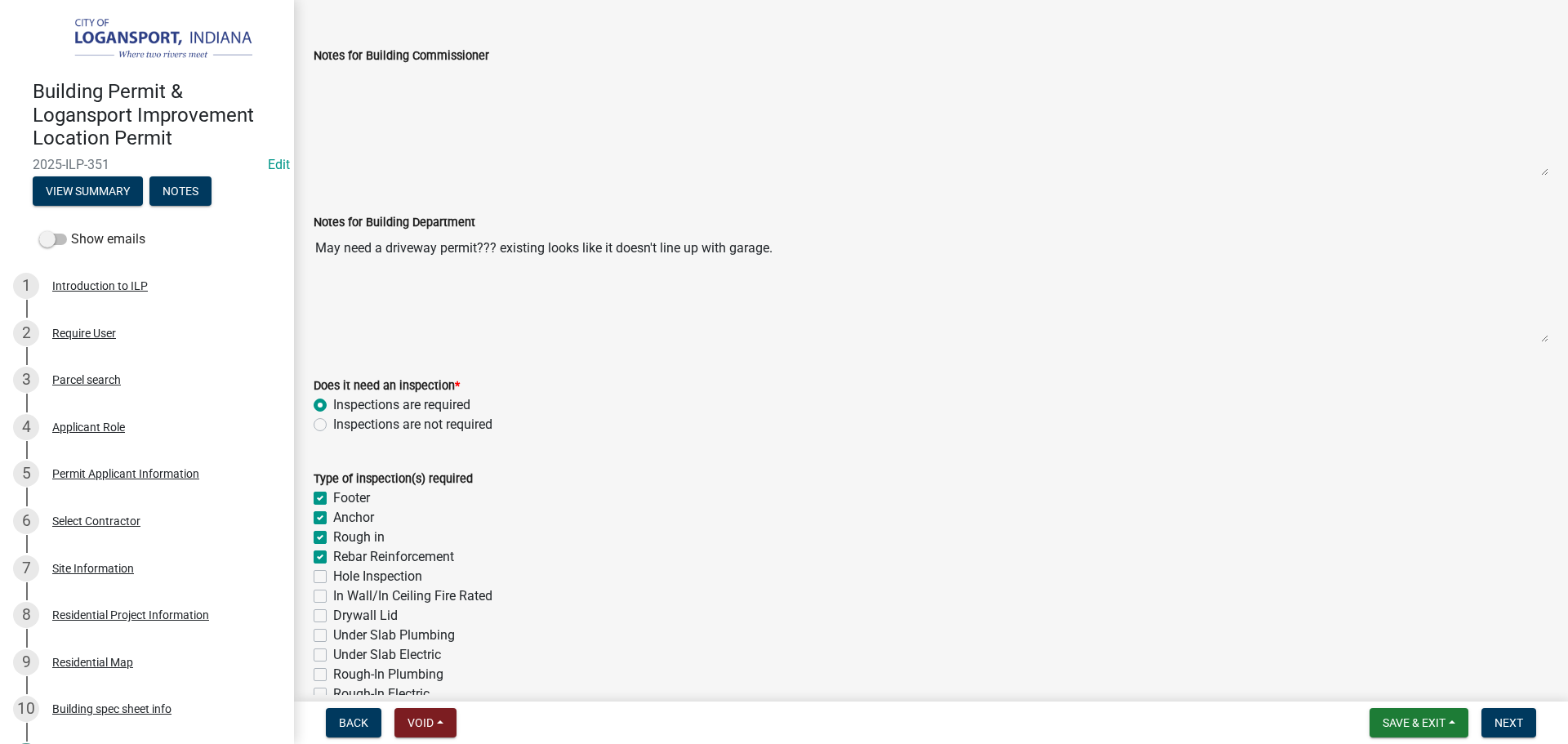
checkbox input "false"
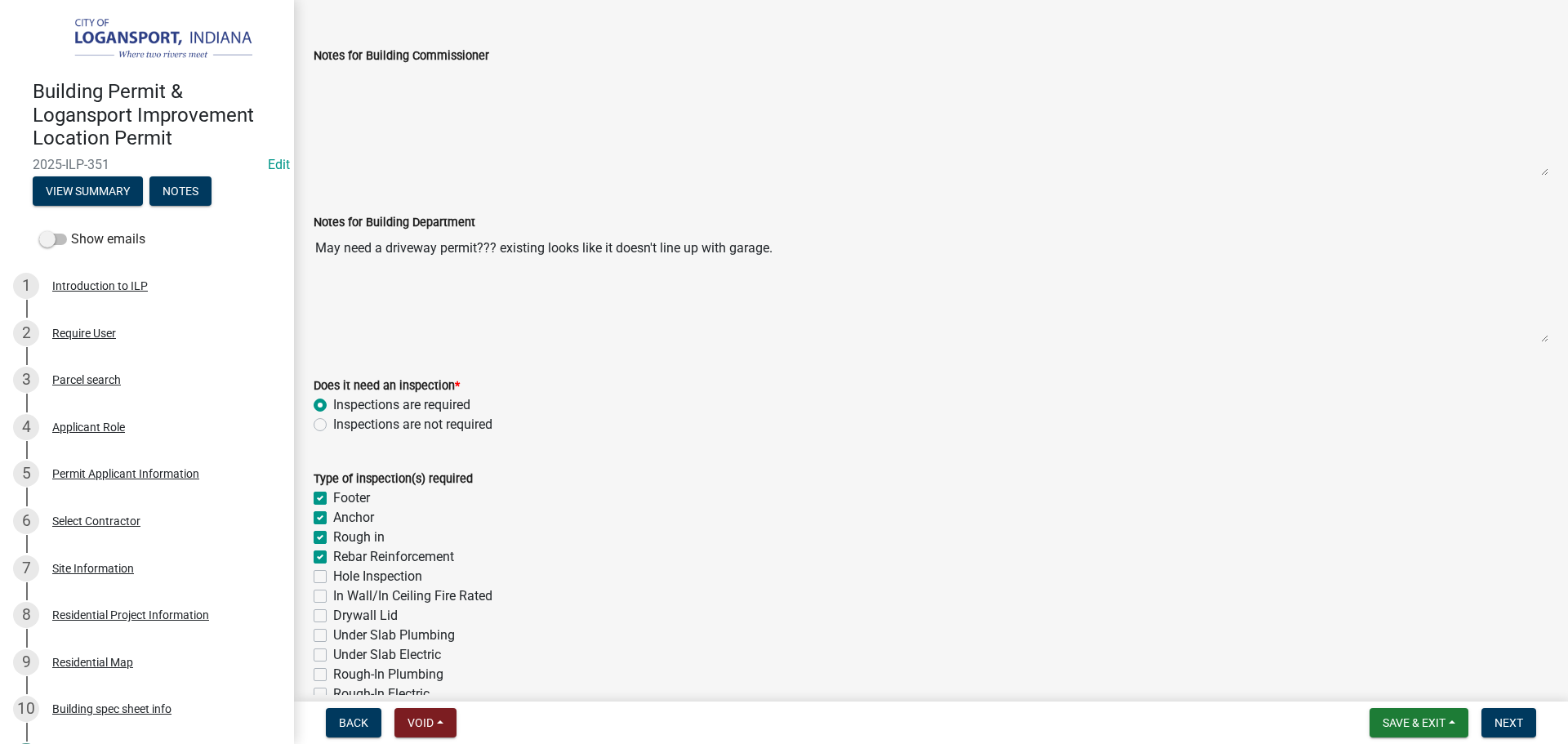
checkbox input "false"
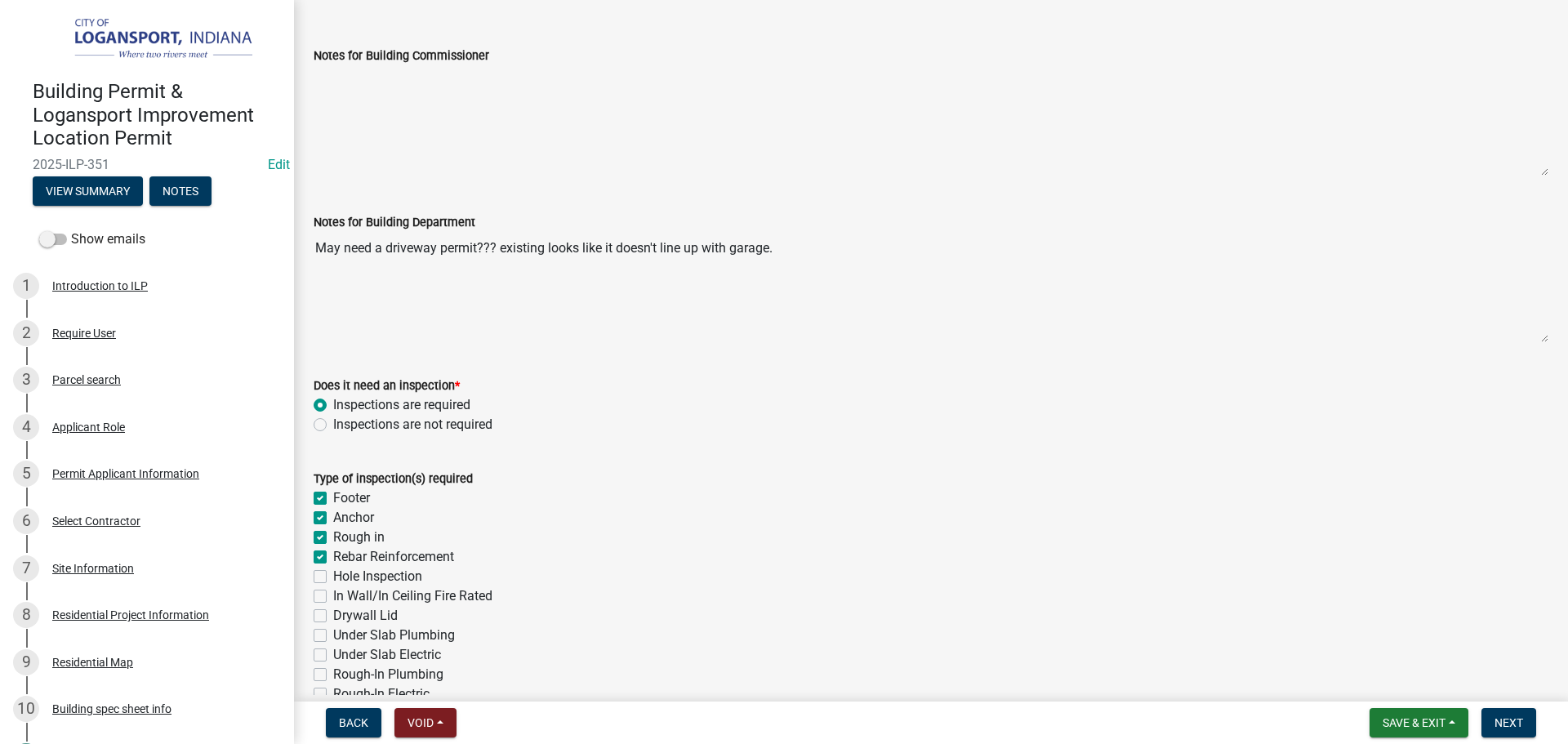
checkbox input "false"
click at [333, 575] on label "Hole Inspection" at bounding box center [378, 576] width 89 height 20
click at [333, 575] on input "Hole Inspection" at bounding box center [338, 572] width 10 height 10
checkbox input "true"
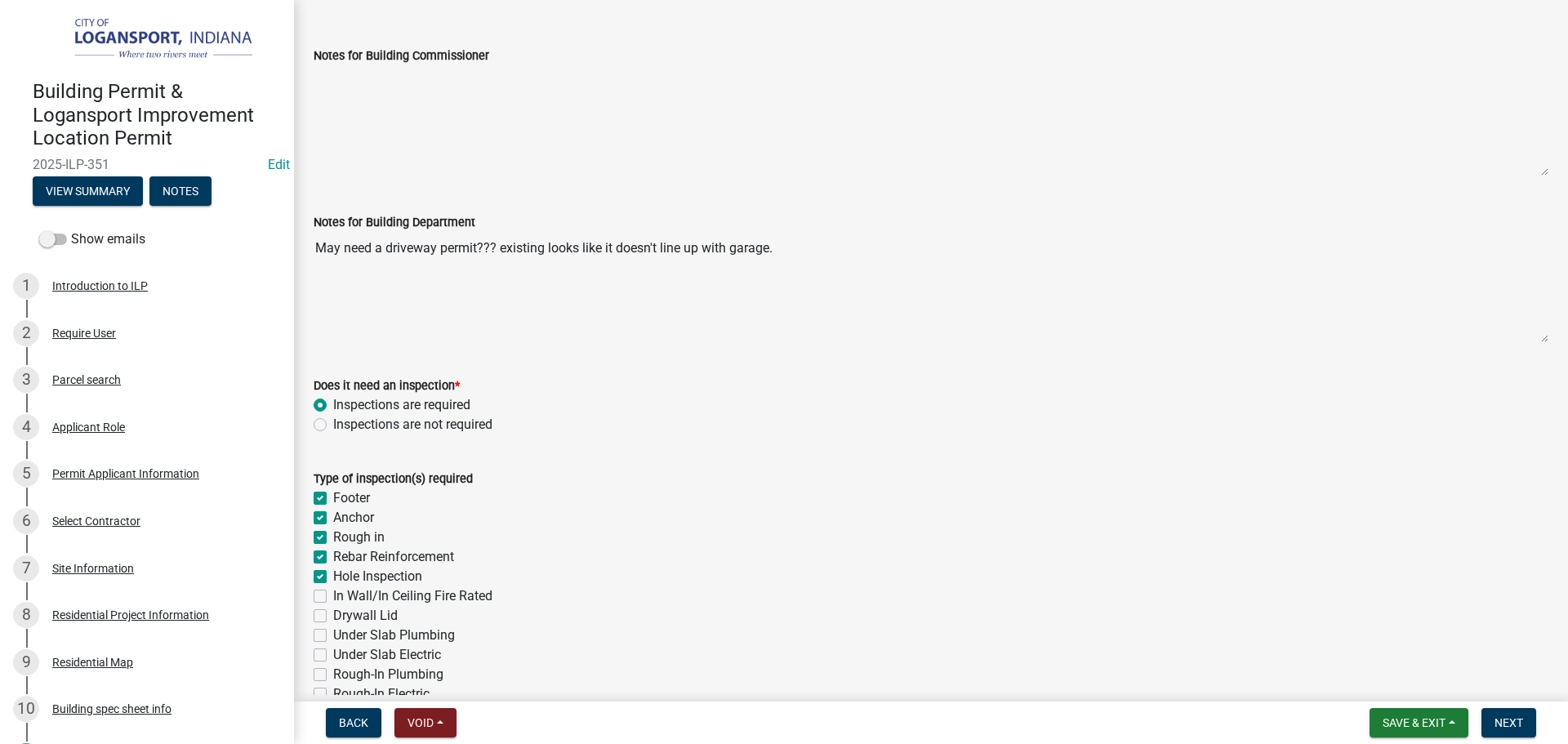
checkbox input "true"
checkbox input "false"
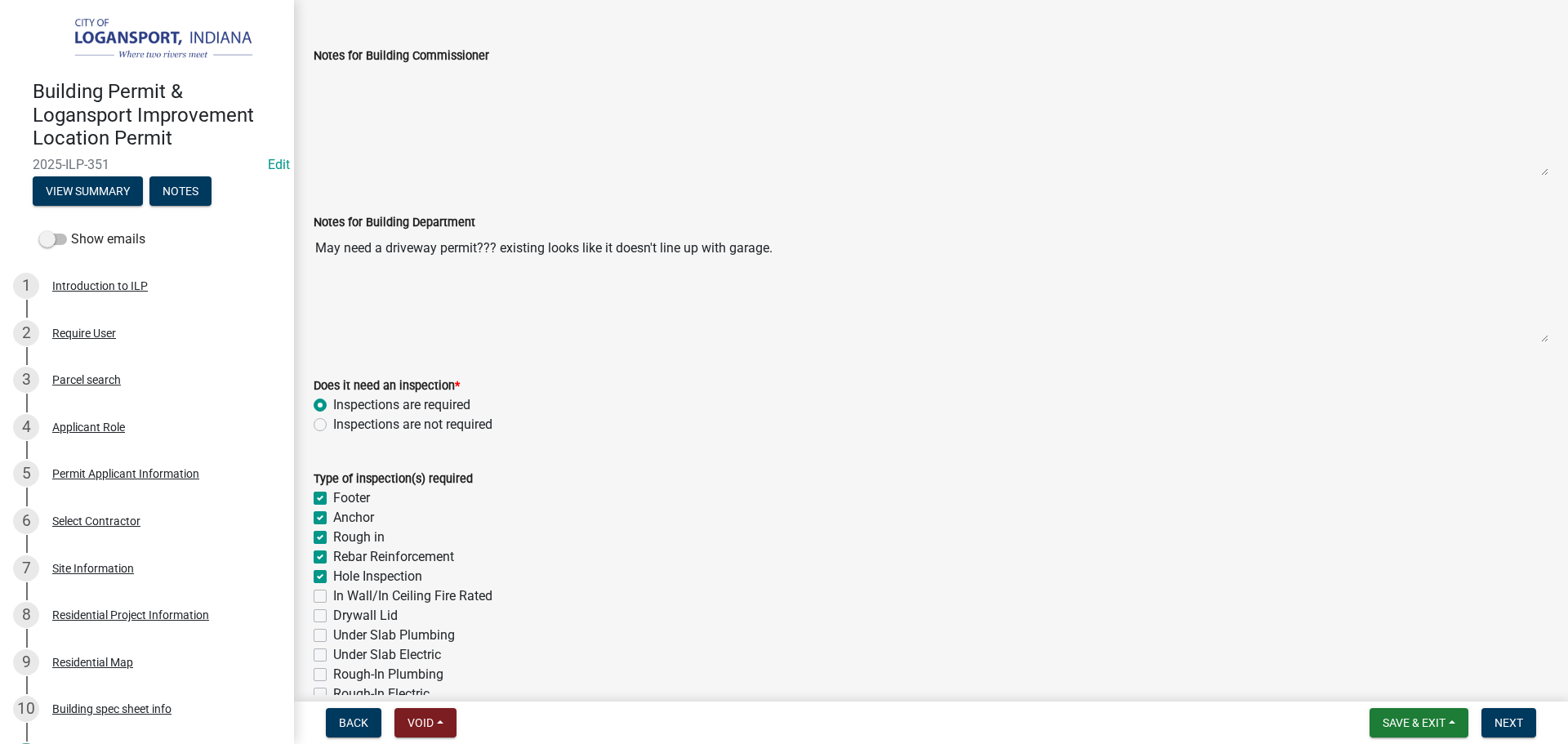
checkbox input "false"
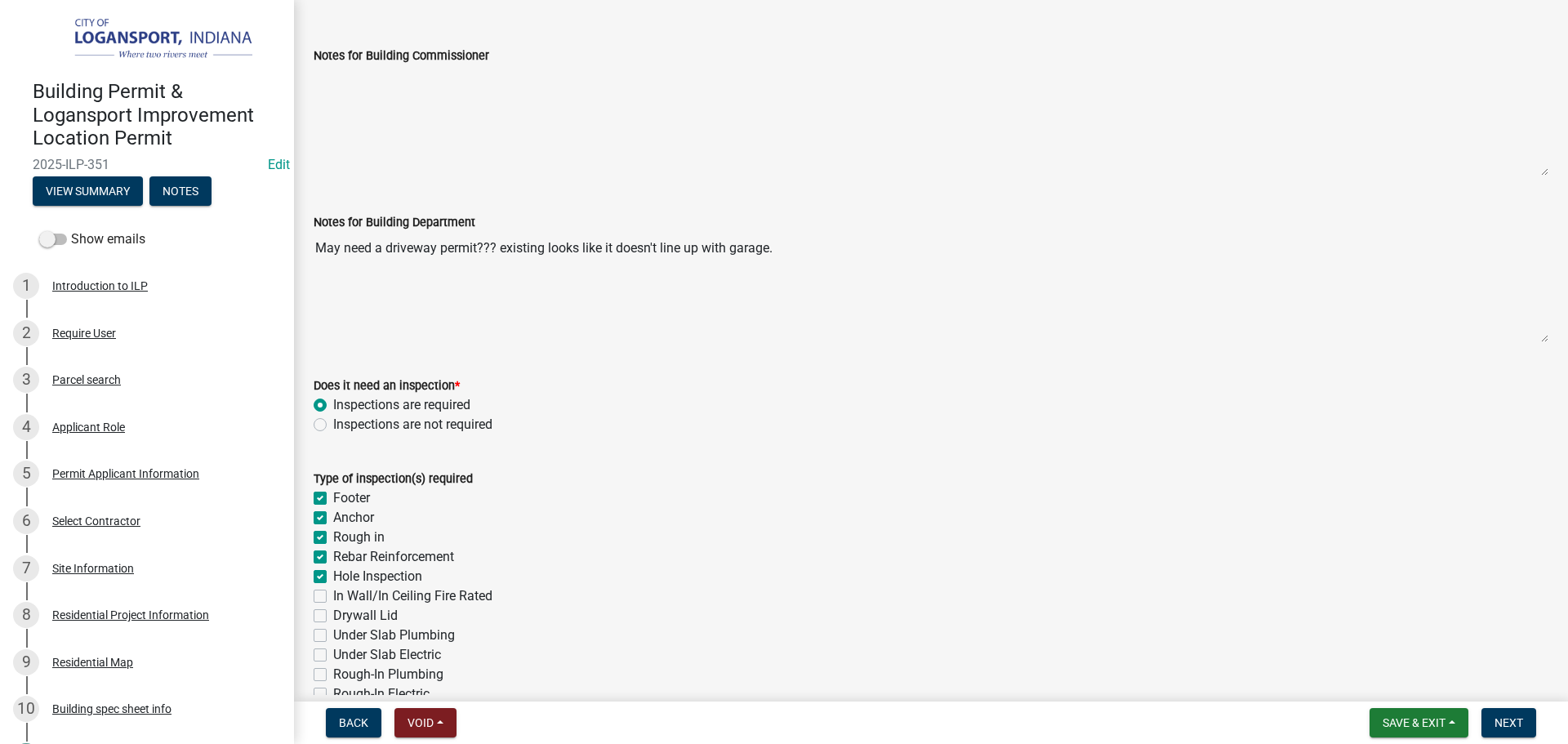
checkbox input "false"
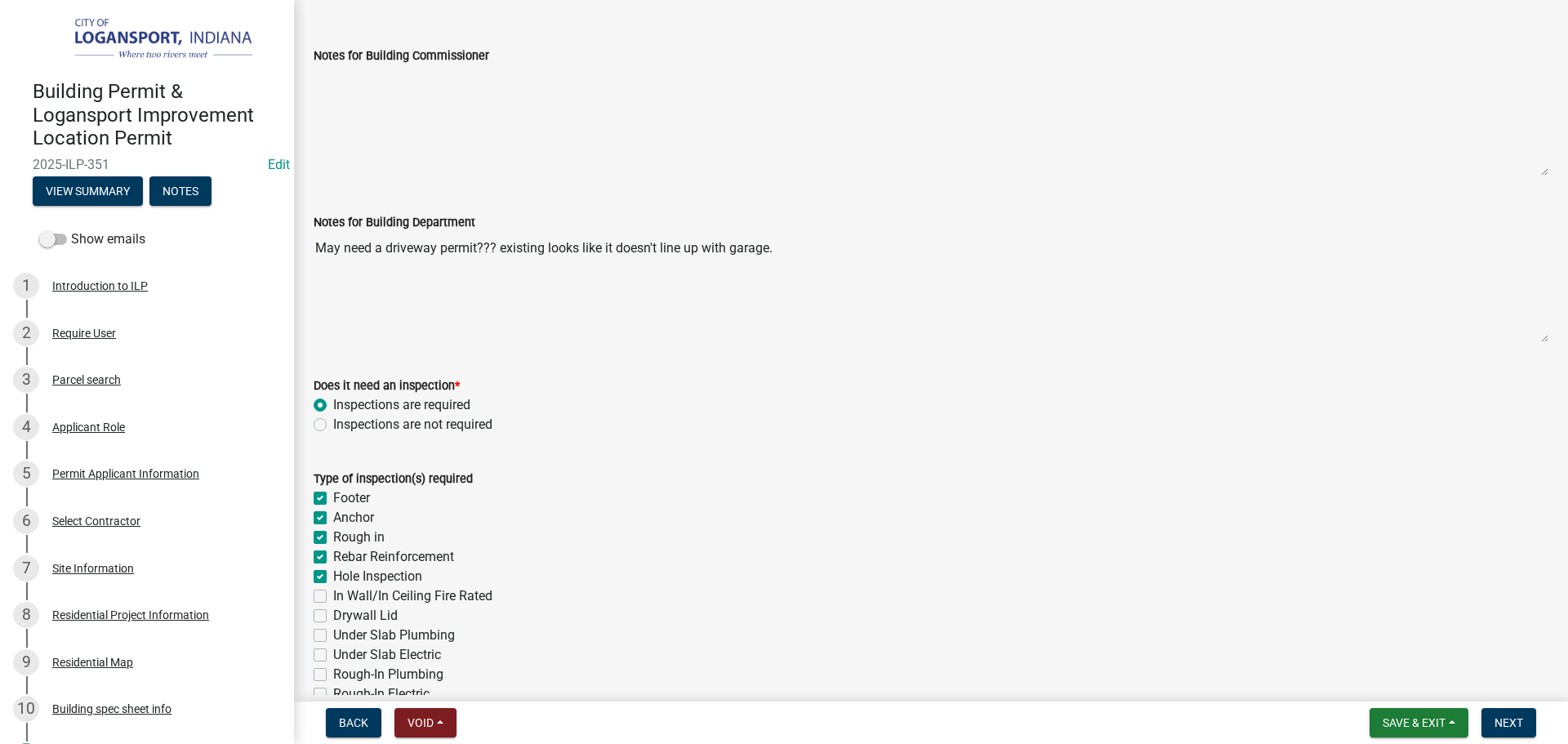
checkbox input "false"
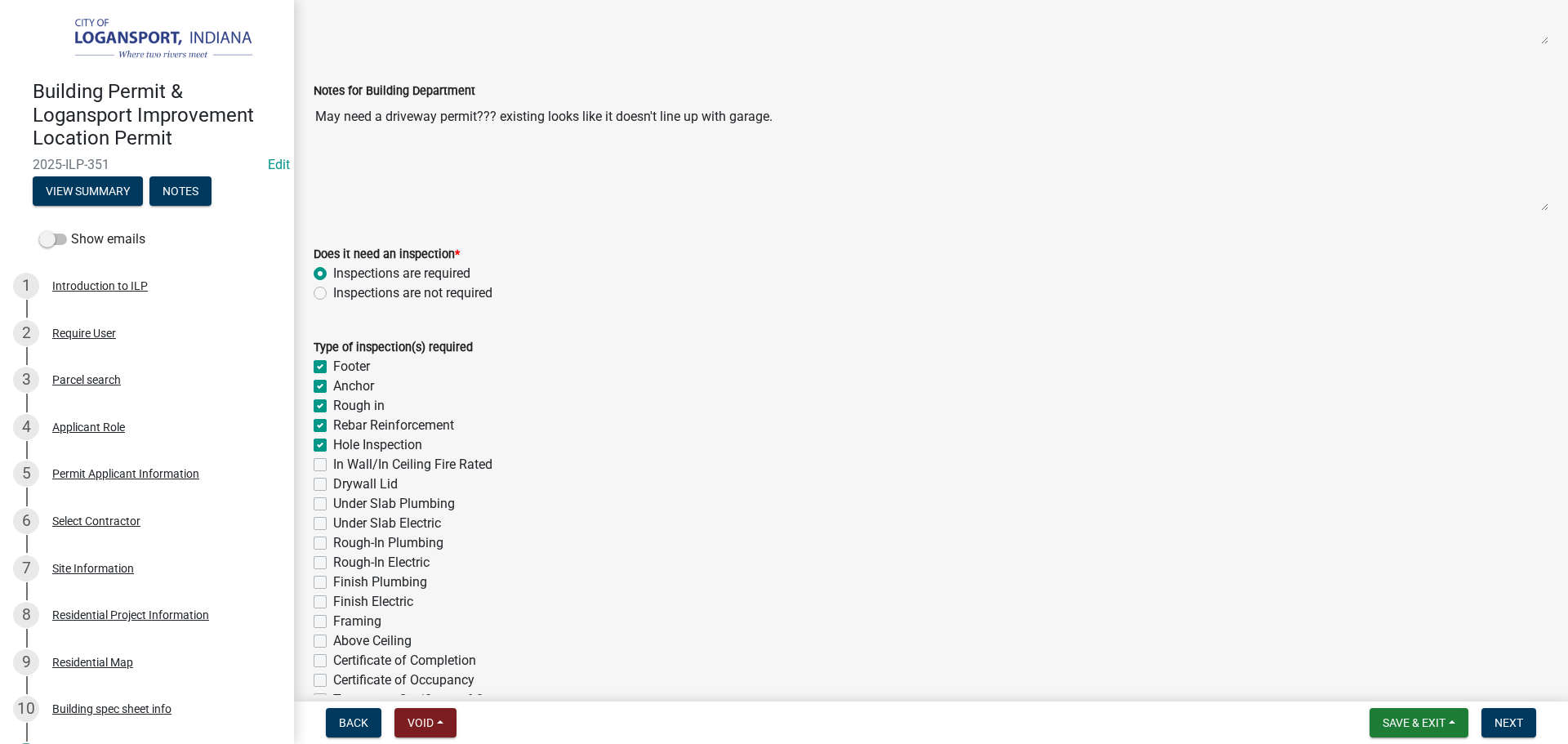
scroll to position [245, 0]
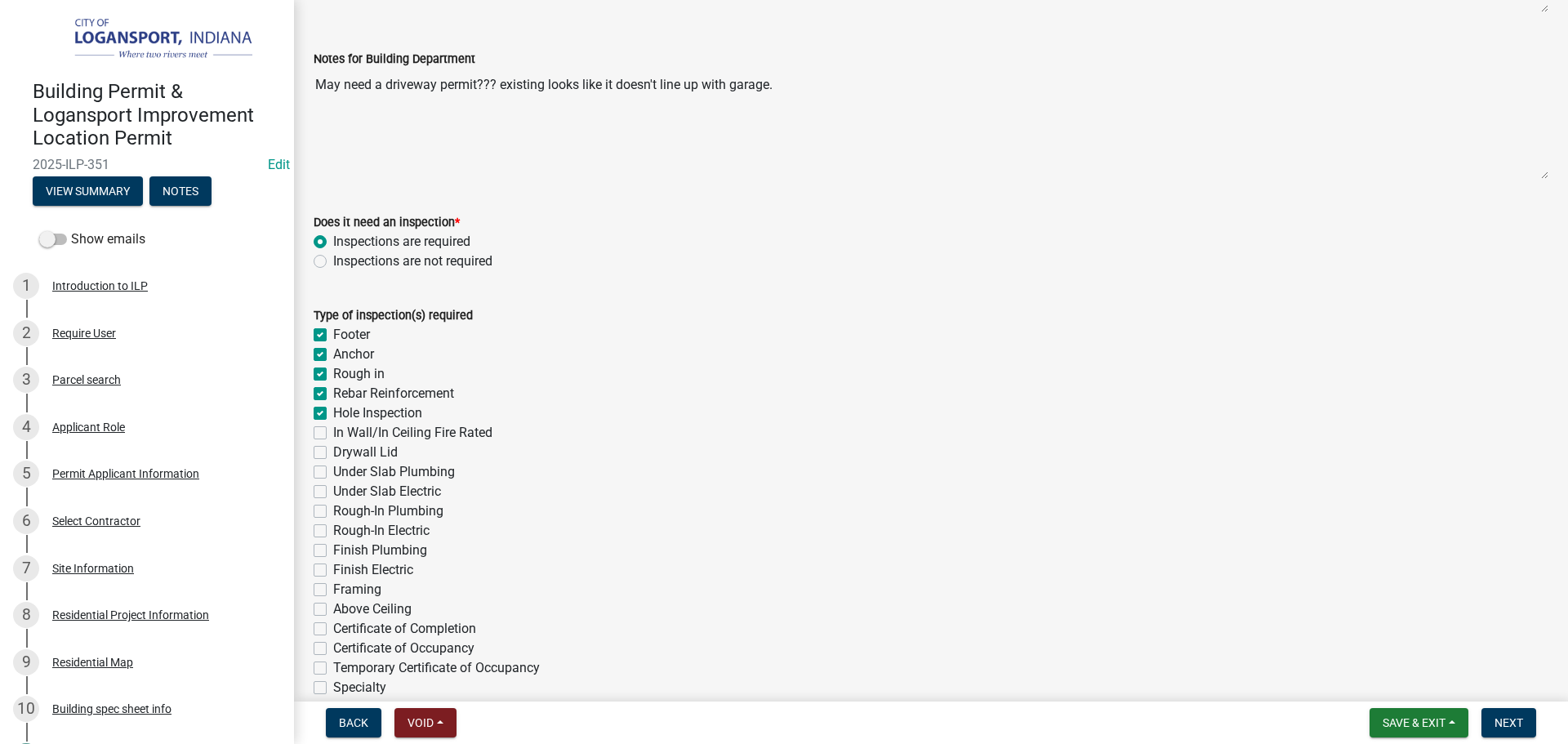
click at [333, 529] on label "Rough-In Electric" at bounding box center [381, 530] width 96 height 20
click at [333, 529] on input "Rough-In Electric" at bounding box center [338, 526] width 10 height 10
checkbox input "true"
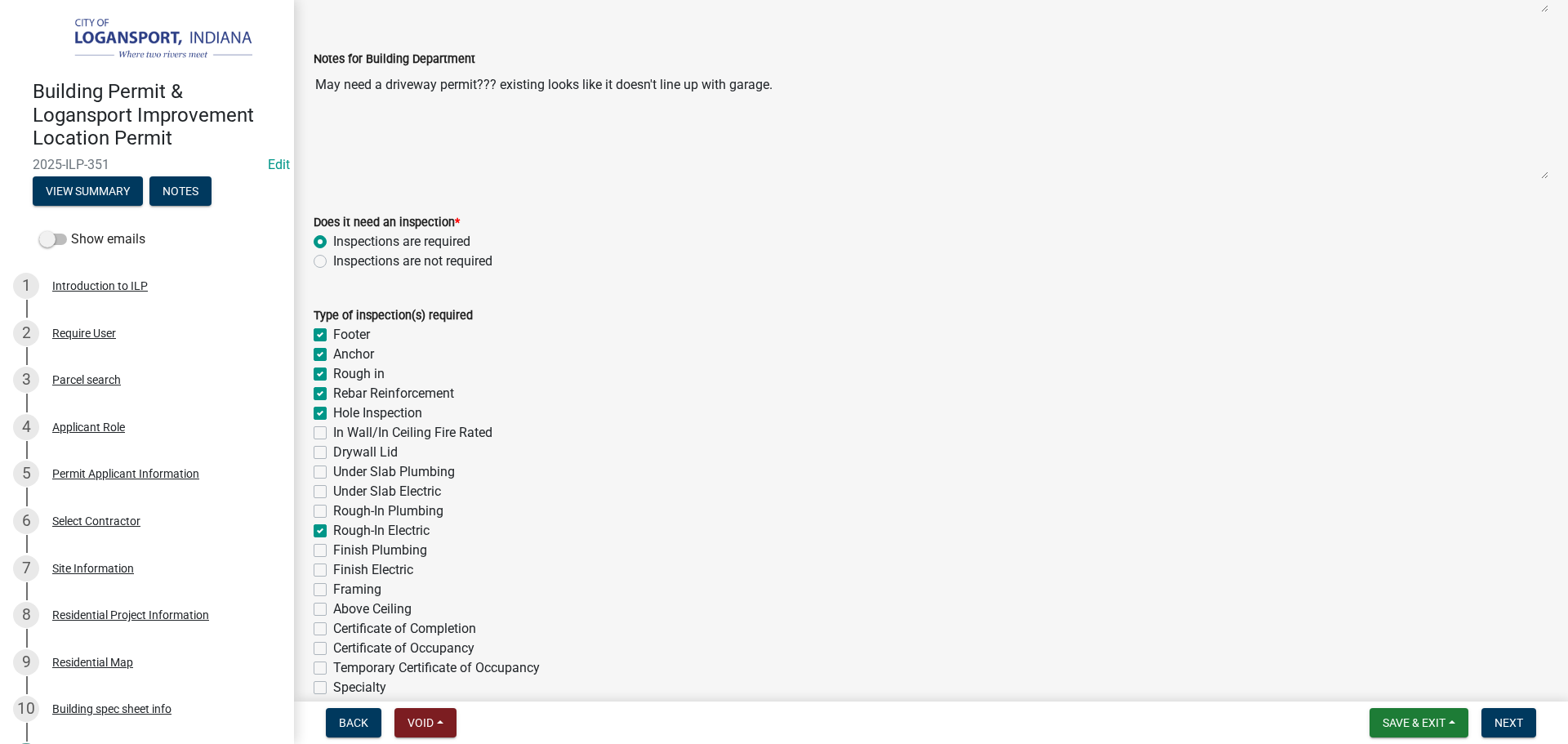
checkbox input "true"
checkbox input "false"
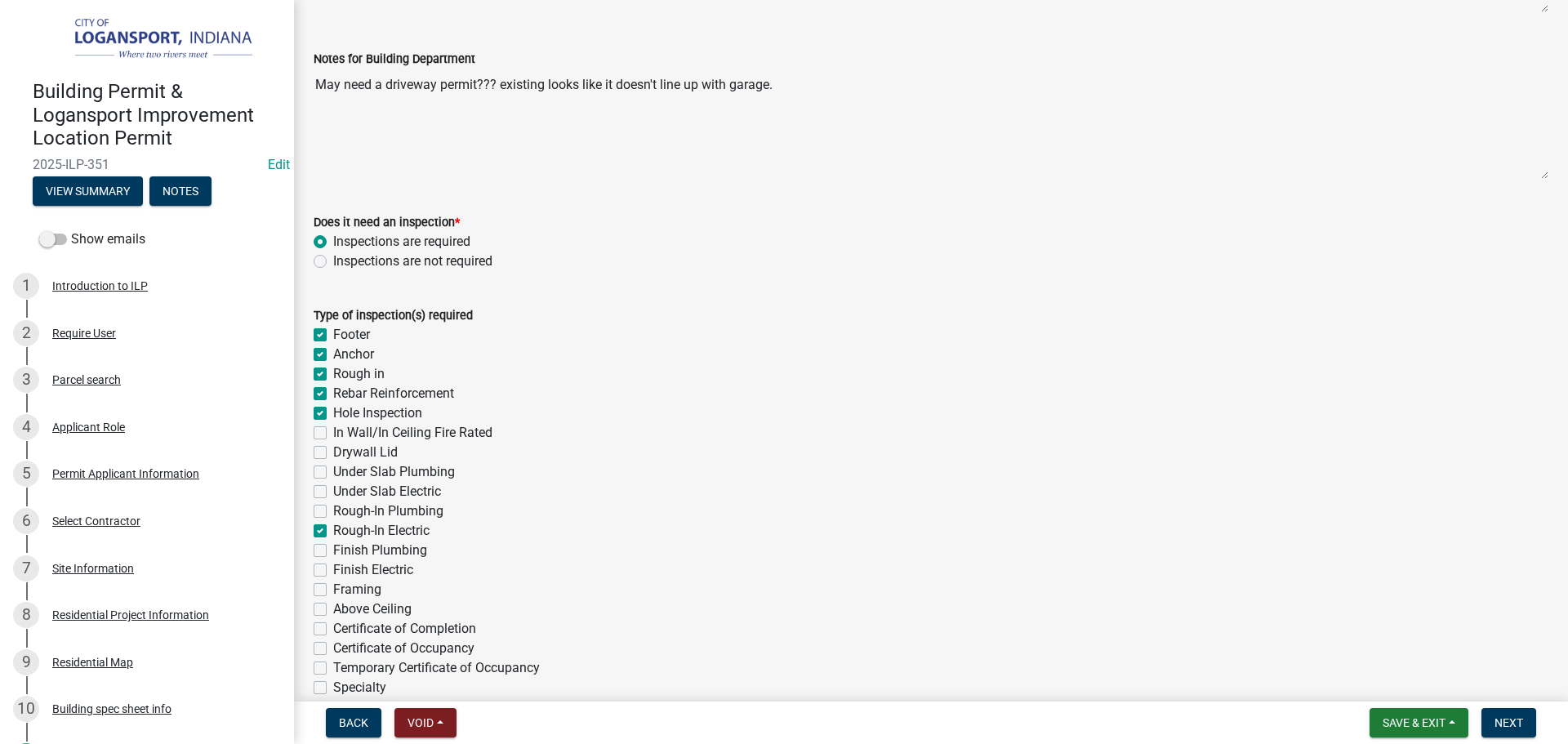
checkbox input "false"
checkbox input "true"
checkbox input "false"
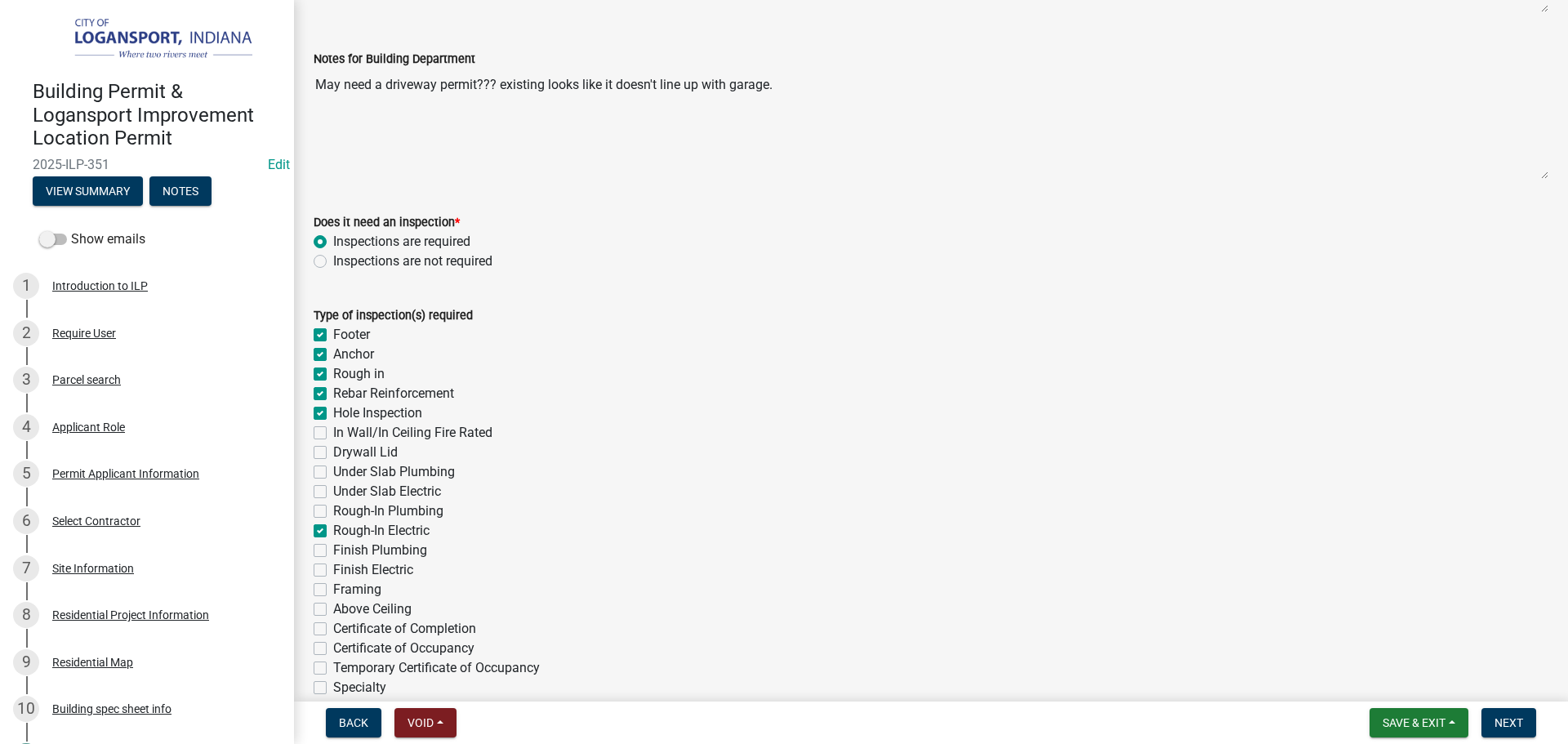
checkbox input "false"
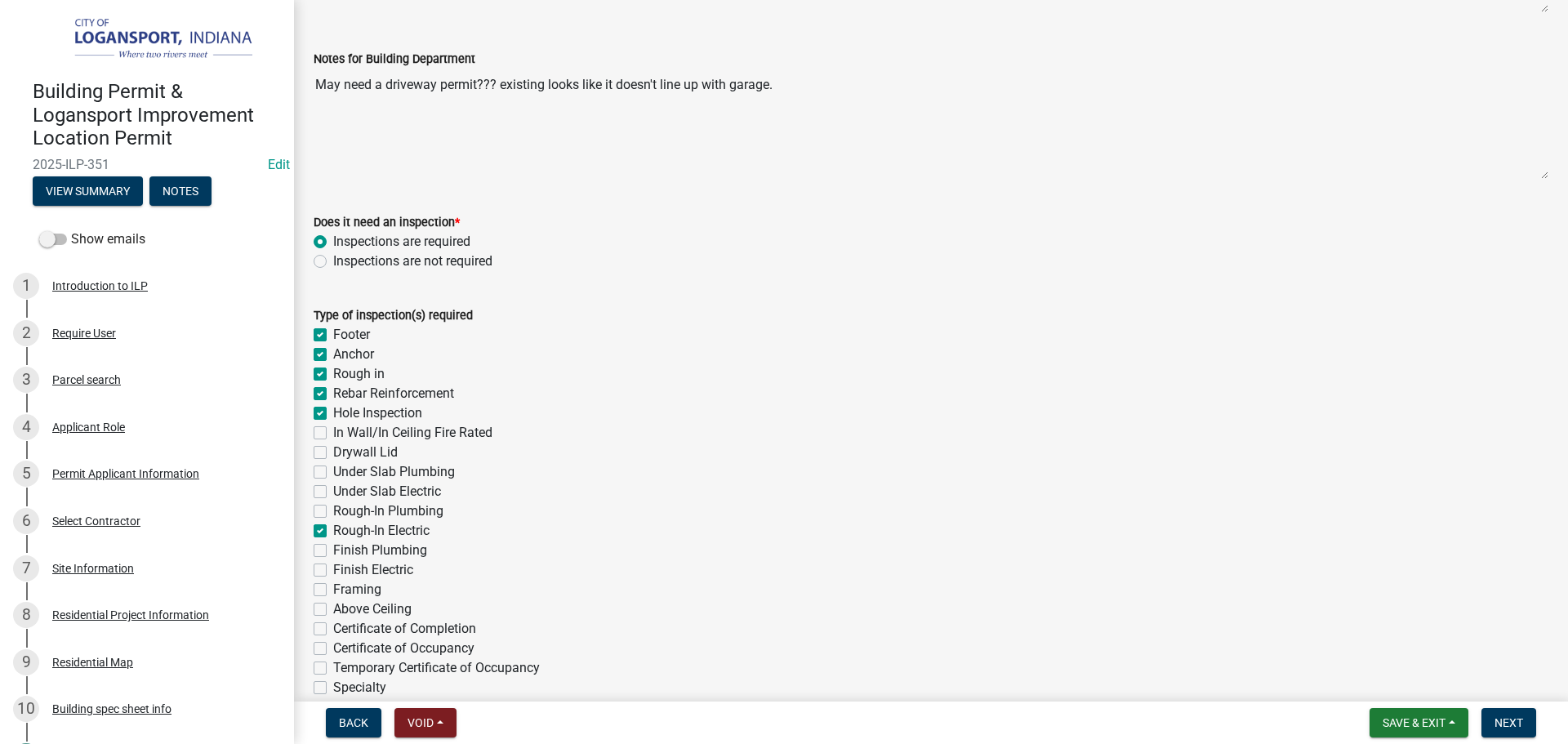
checkbox input "false"
click at [333, 511] on label "Rough-In Plumbing" at bounding box center [388, 511] width 110 height 20
click at [333, 511] on input "Rough-In Plumbing" at bounding box center [338, 506] width 10 height 10
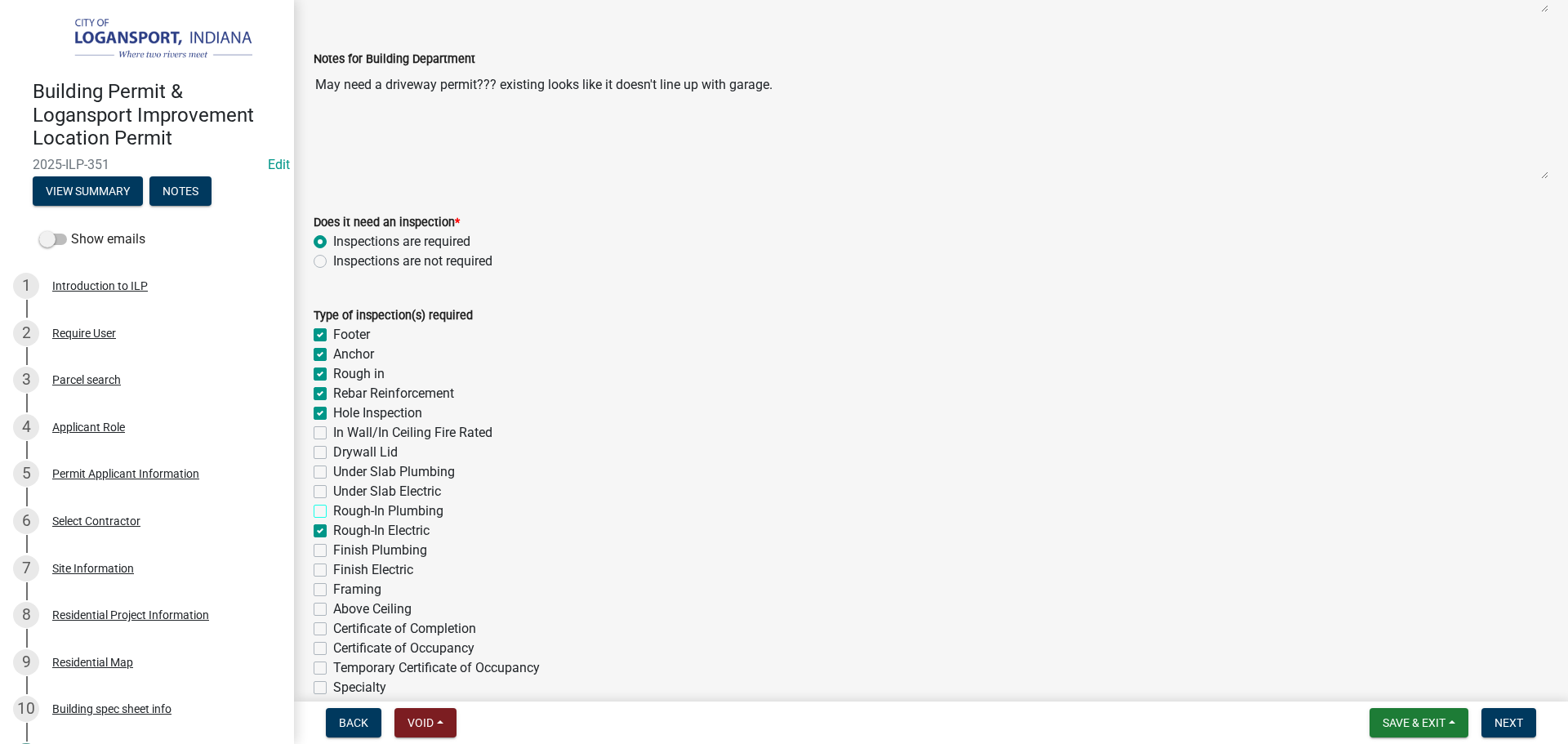
checkbox input "true"
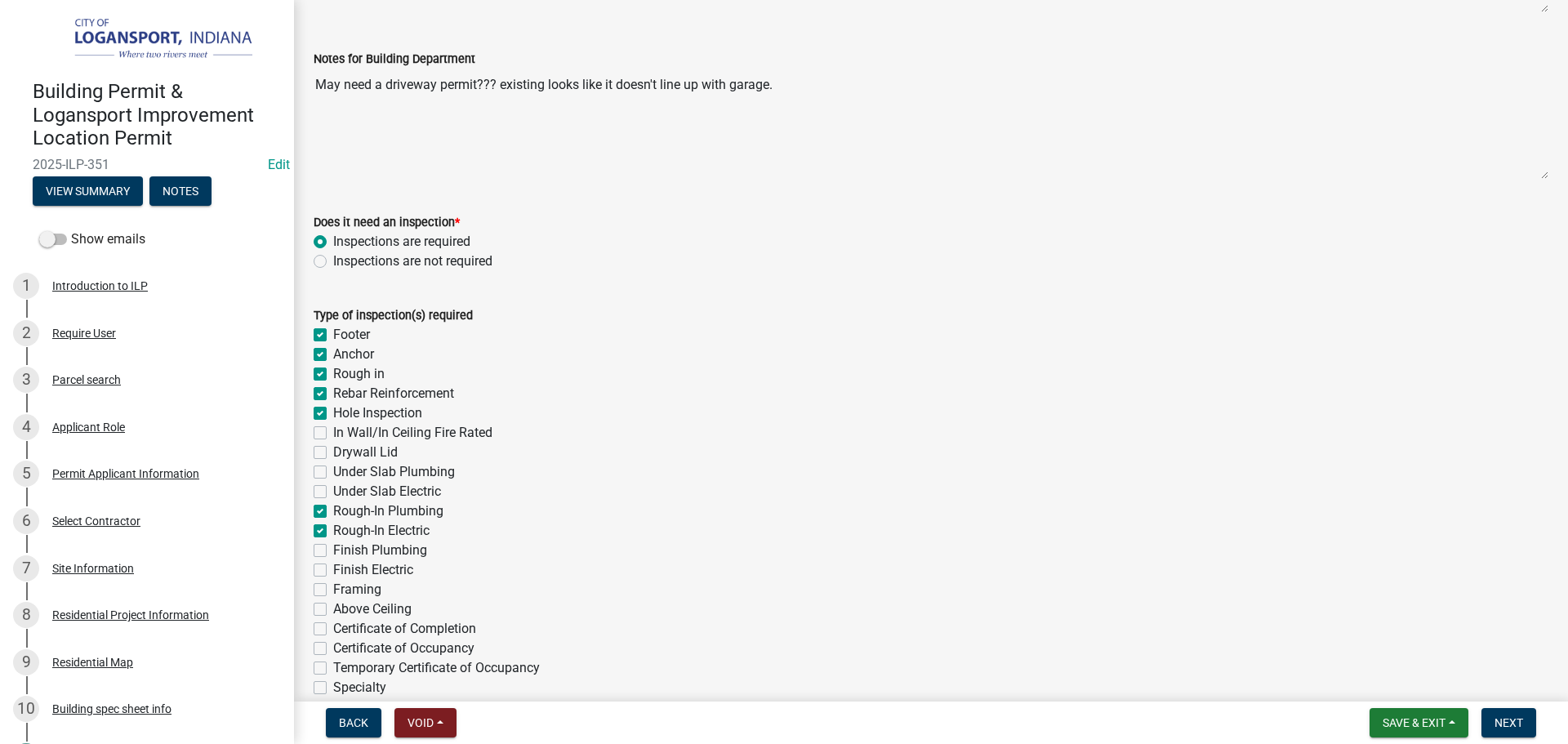
checkbox input "true"
checkbox input "false"
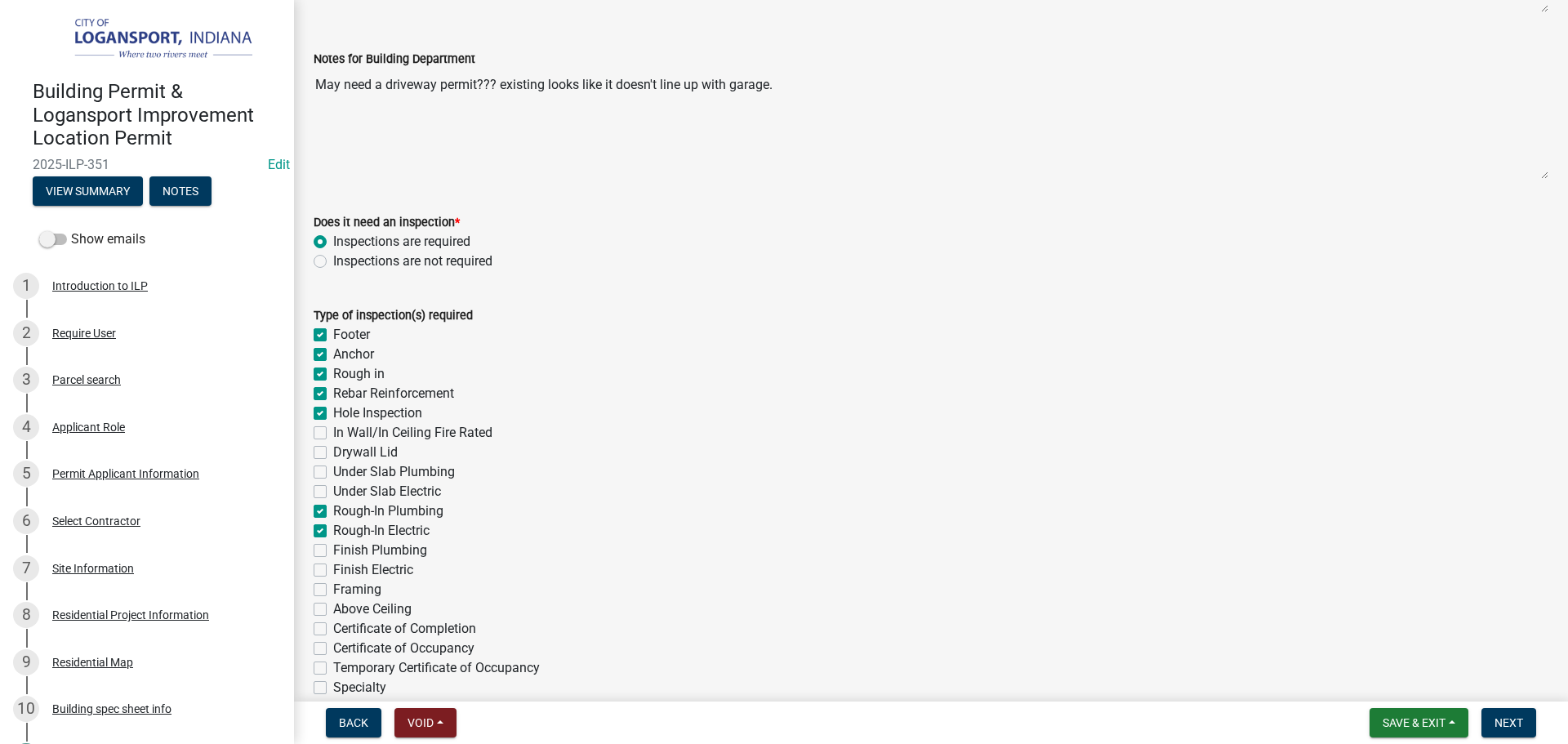
checkbox input "true"
checkbox input "false"
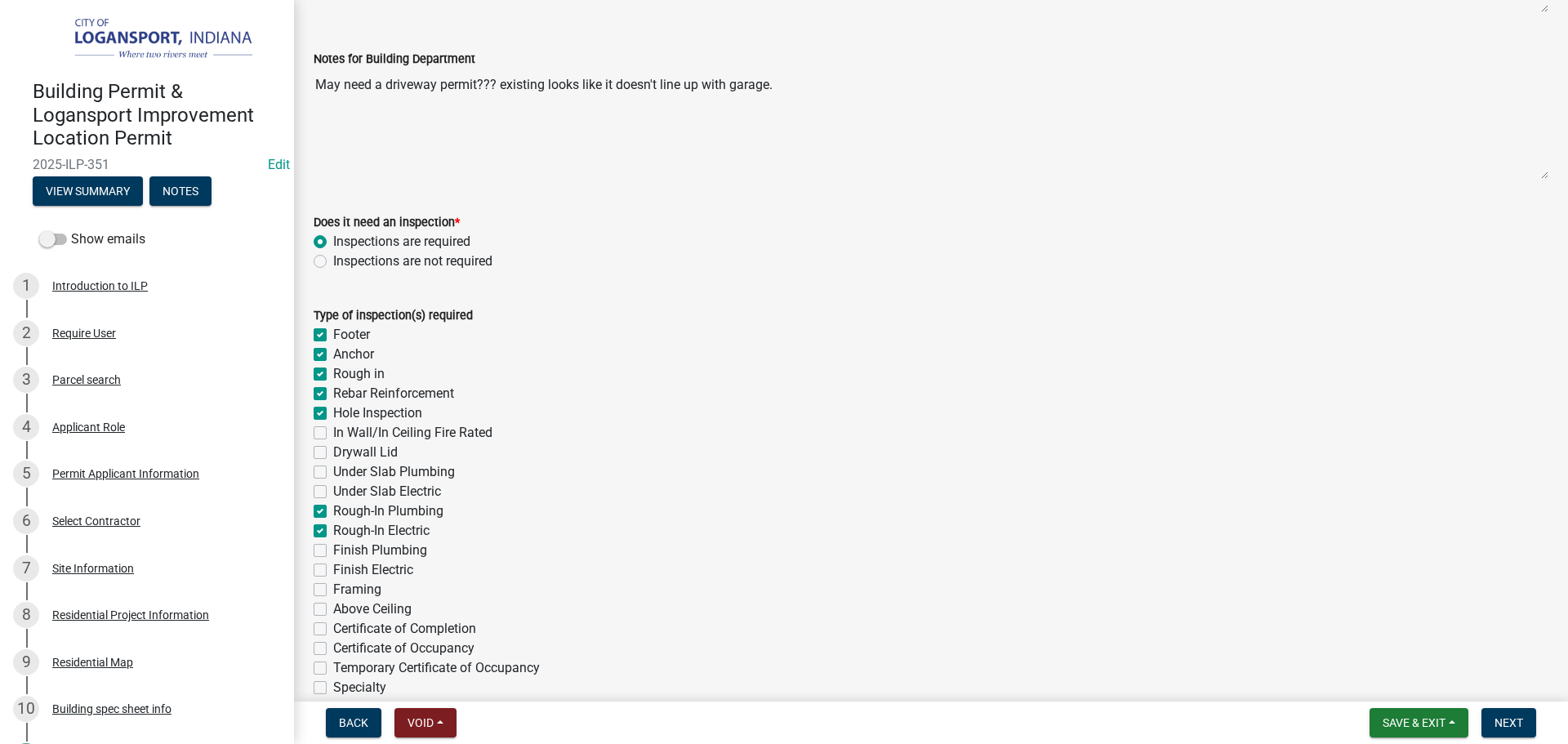
checkbox input "false"
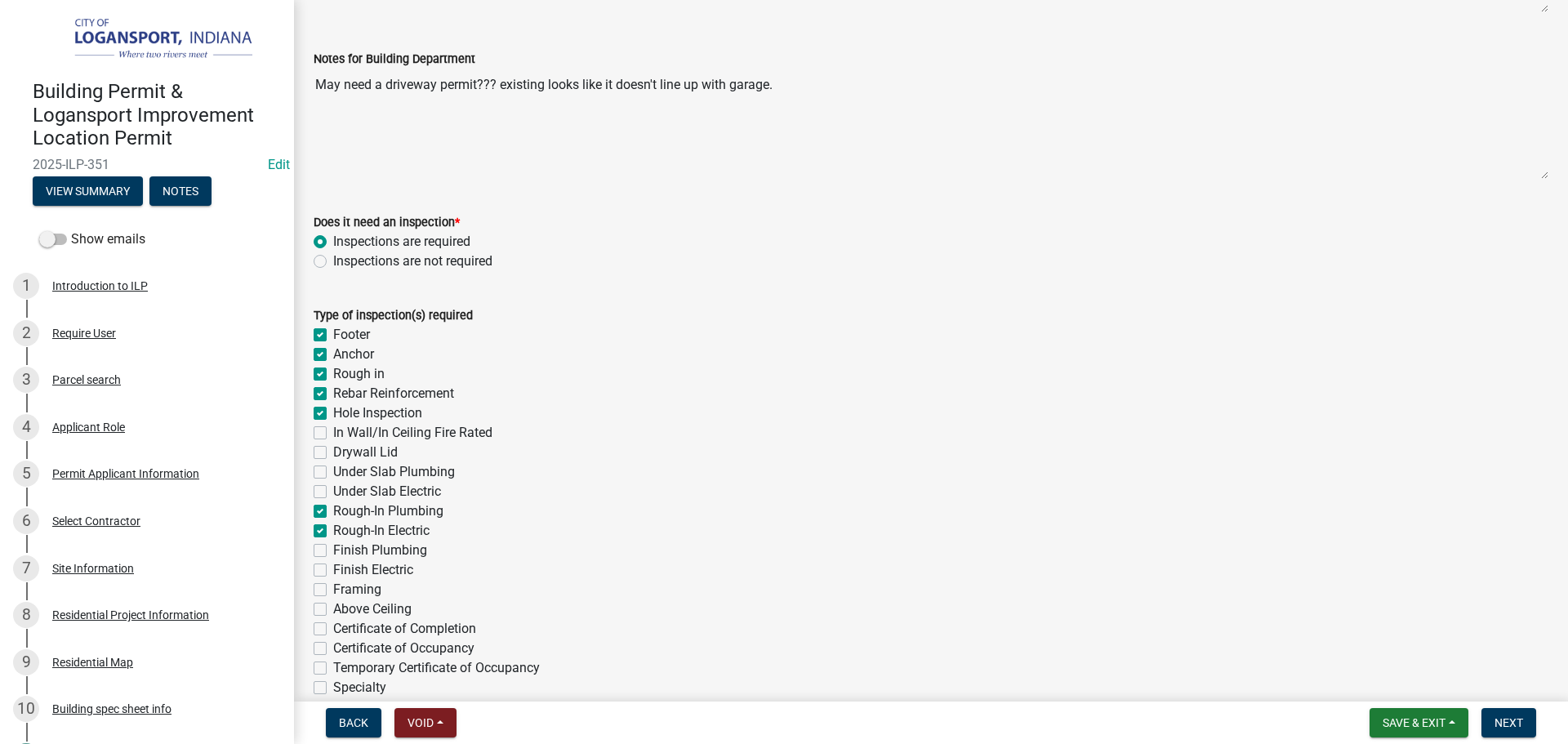
checkbox input "false"
click at [333, 645] on label "Certificate of Occupancy" at bounding box center [403, 648] width 142 height 20
click at [333, 645] on input "Certificate of Occupancy" at bounding box center [338, 644] width 10 height 10
checkbox input "true"
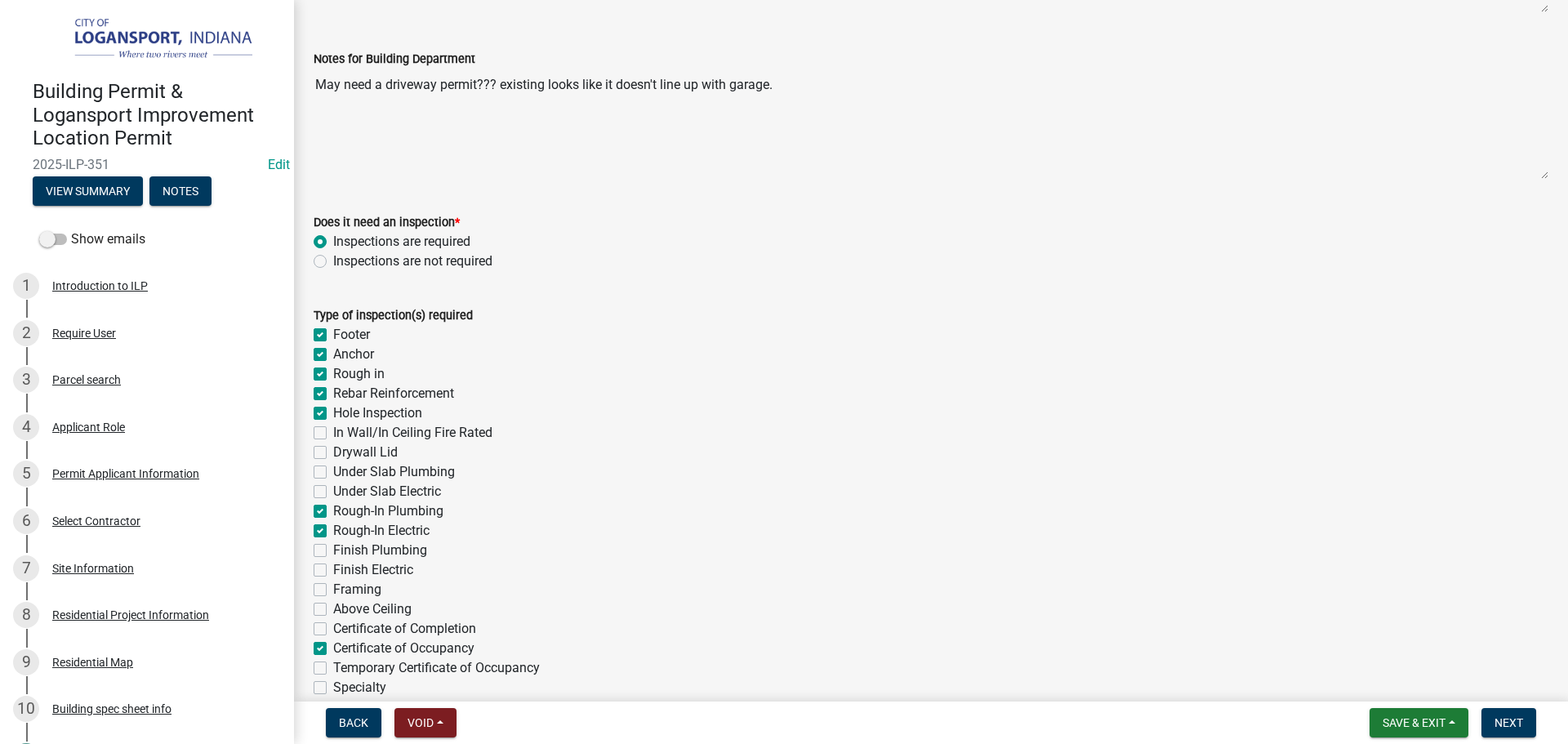
checkbox input "true"
checkbox input "false"
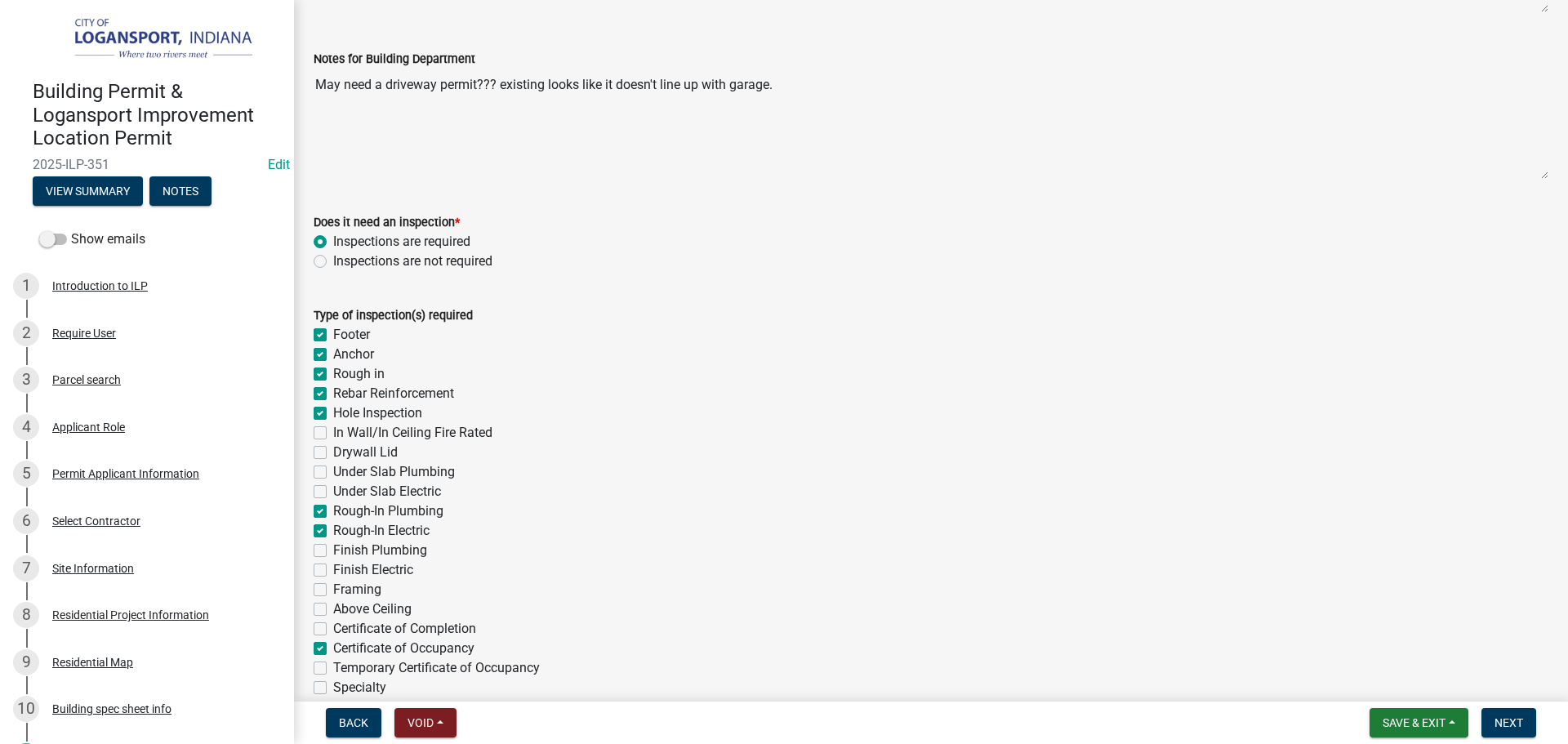
checkbox input "false"
checkbox input "true"
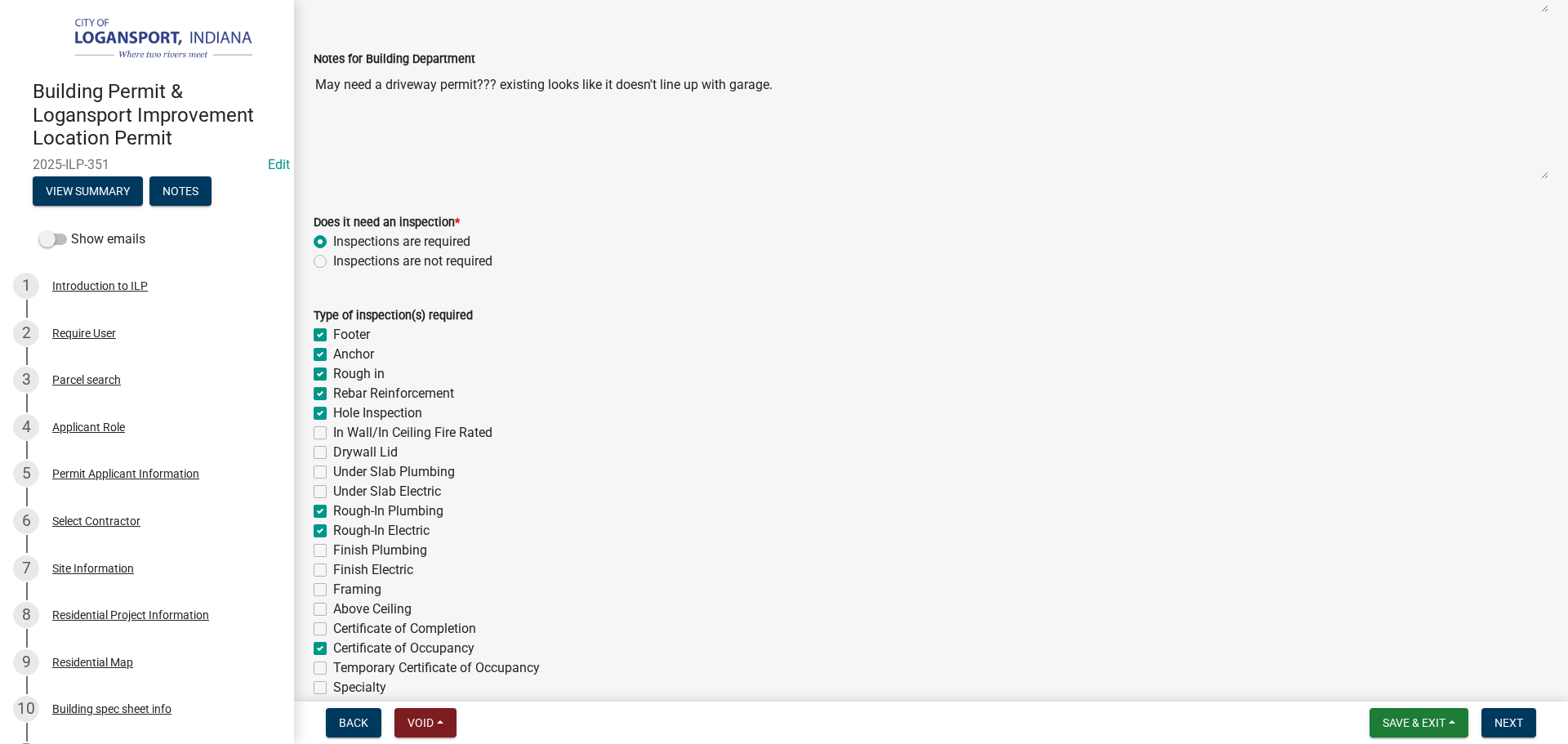
checkbox input "false"
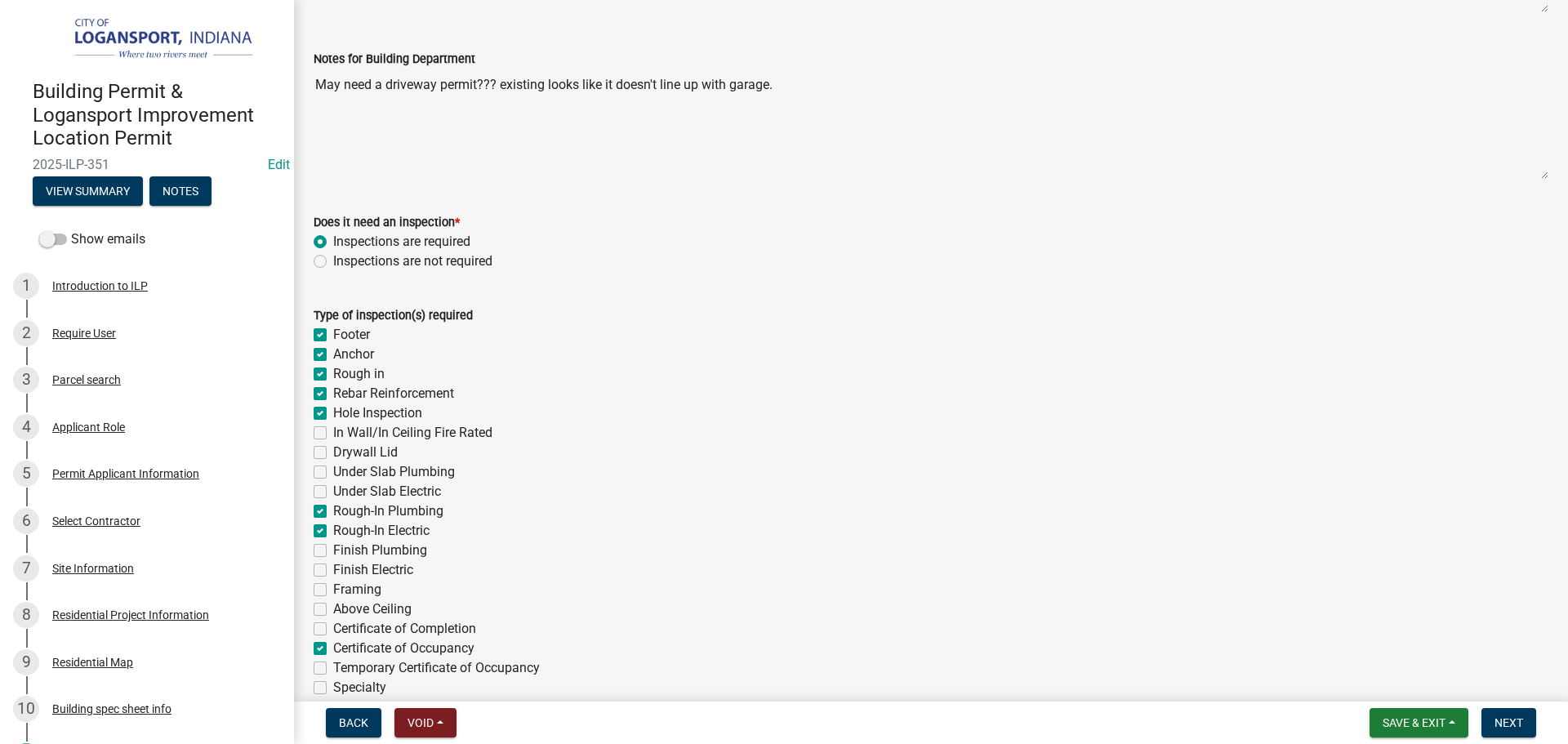
checkbox input "true"
checkbox input "false"
click at [333, 586] on label "Framing" at bounding box center [357, 590] width 48 height 20
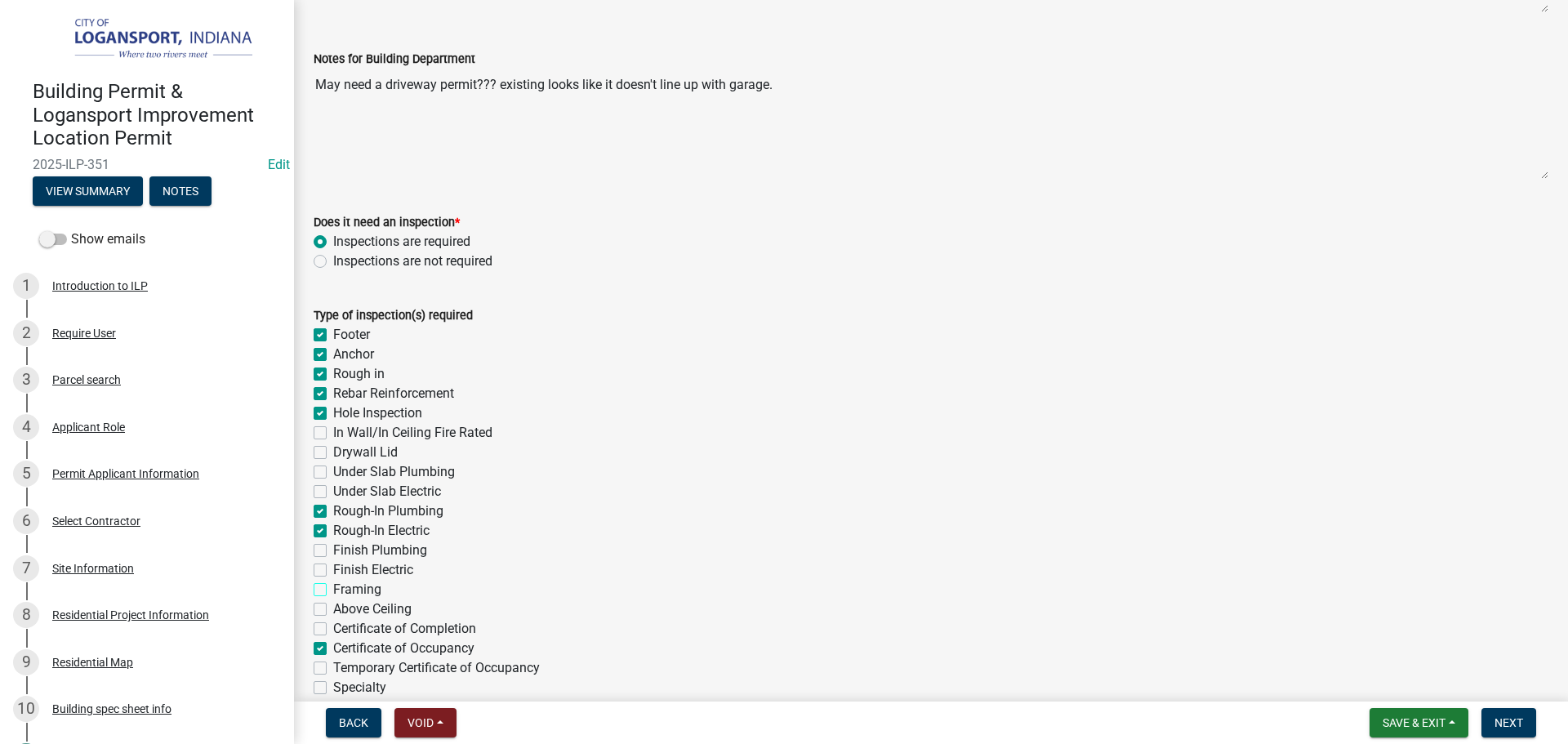
click at [333, 586] on input "Framing" at bounding box center [338, 585] width 10 height 10
checkbox input "true"
click at [333, 569] on label "Finish Electric" at bounding box center [372, 570] width 80 height 20
click at [333, 569] on input "Finish Electric" at bounding box center [338, 566] width 10 height 10
click at [333, 550] on label "Finish Plumbing" at bounding box center [379, 550] width 94 height 20
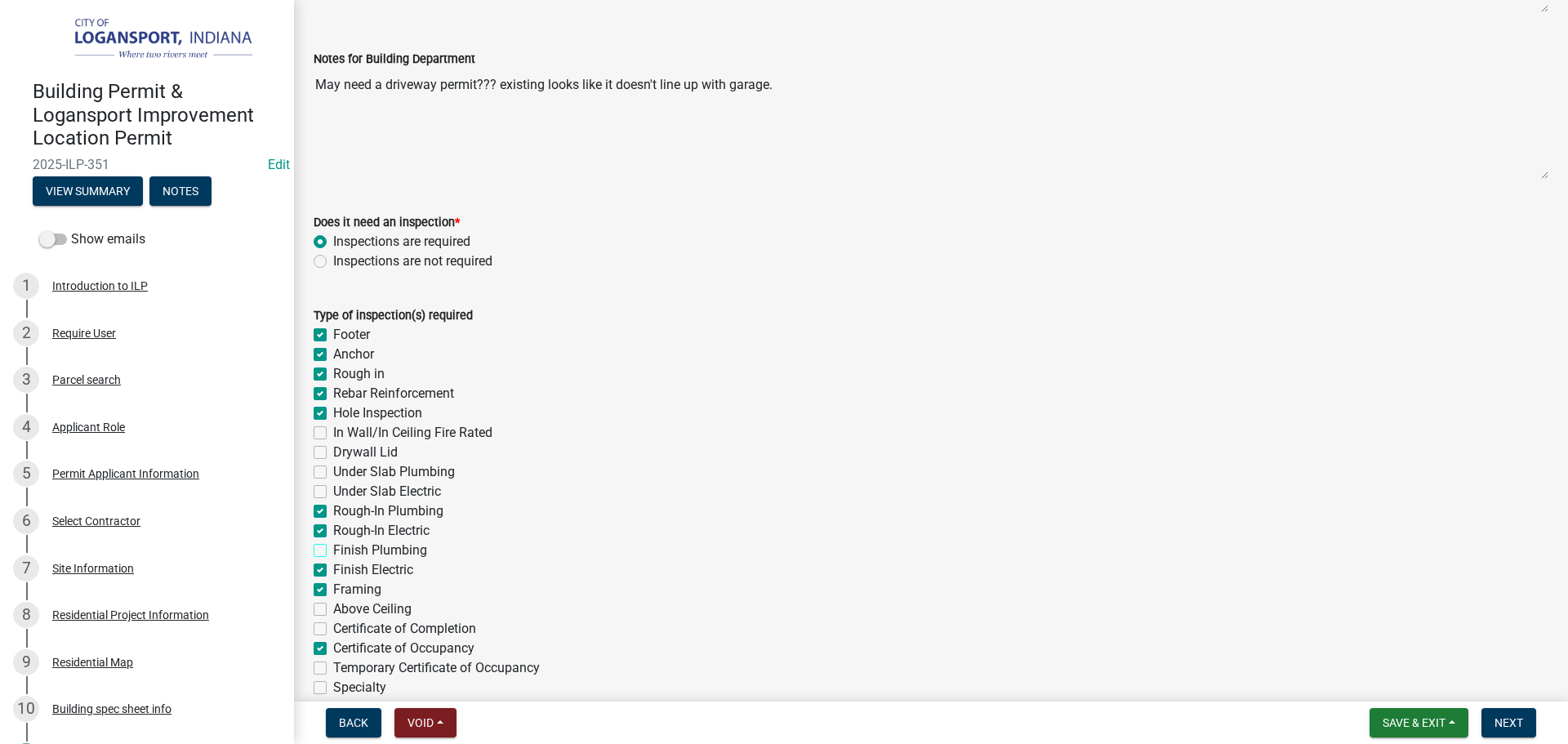
click at [333, 550] on input "Finish Plumbing" at bounding box center [338, 546] width 10 height 10
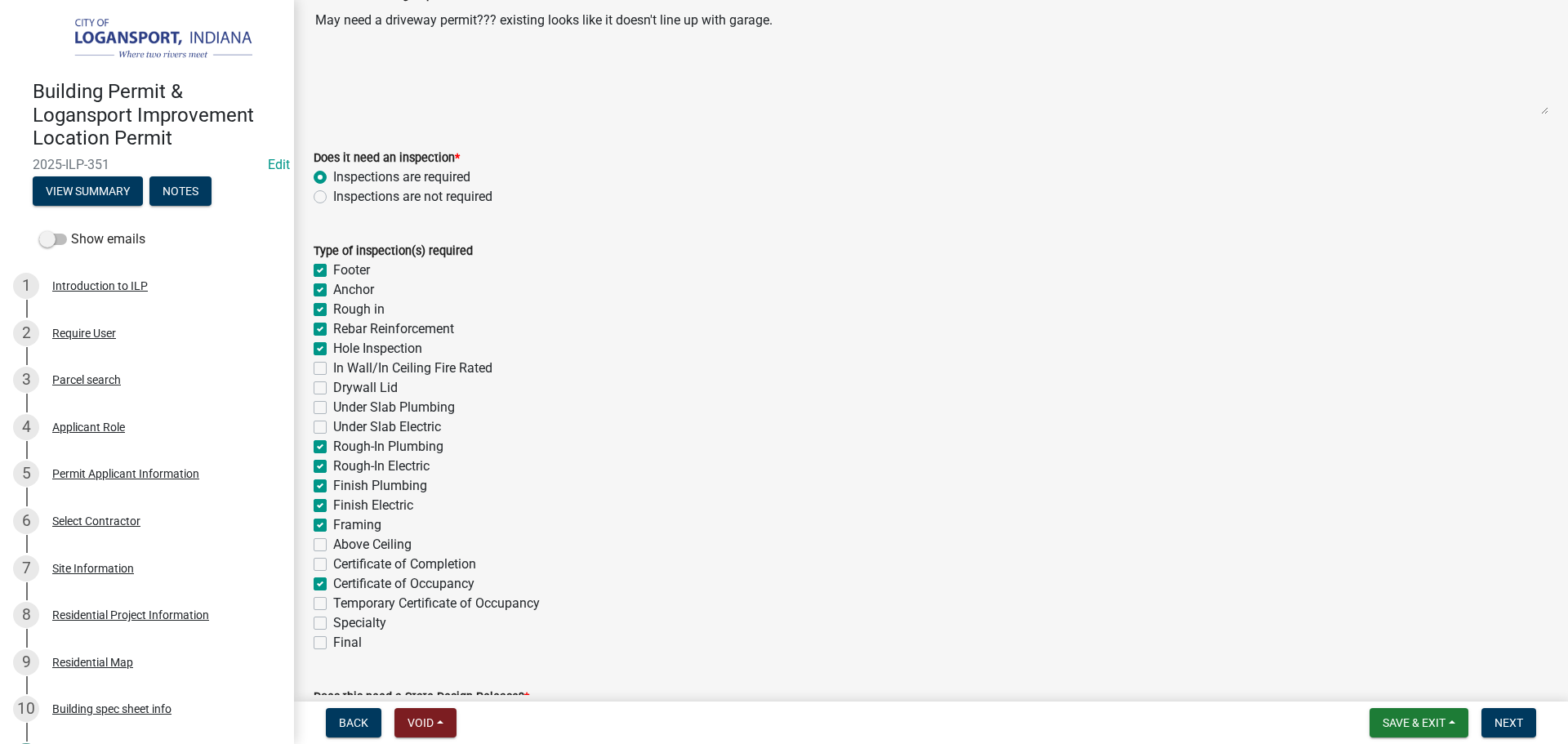
scroll to position [490, 0]
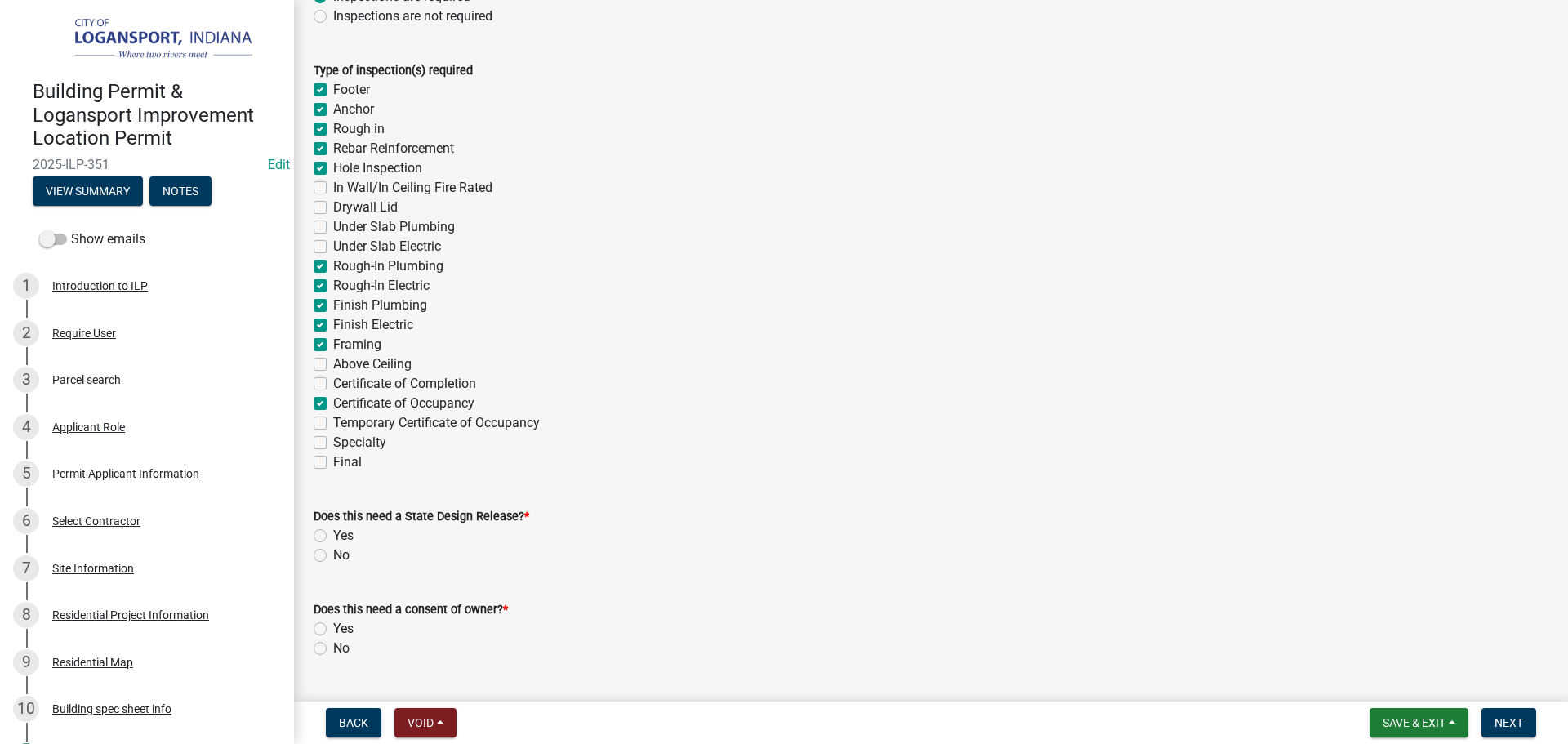
click at [333, 555] on label "No" at bounding box center [341, 555] width 16 height 20
click at [333, 555] on input "No" at bounding box center [338, 551] width 10 height 10
click at [333, 650] on label "No" at bounding box center [341, 648] width 16 height 20
click at [333, 650] on input "No" at bounding box center [338, 644] width 10 height 10
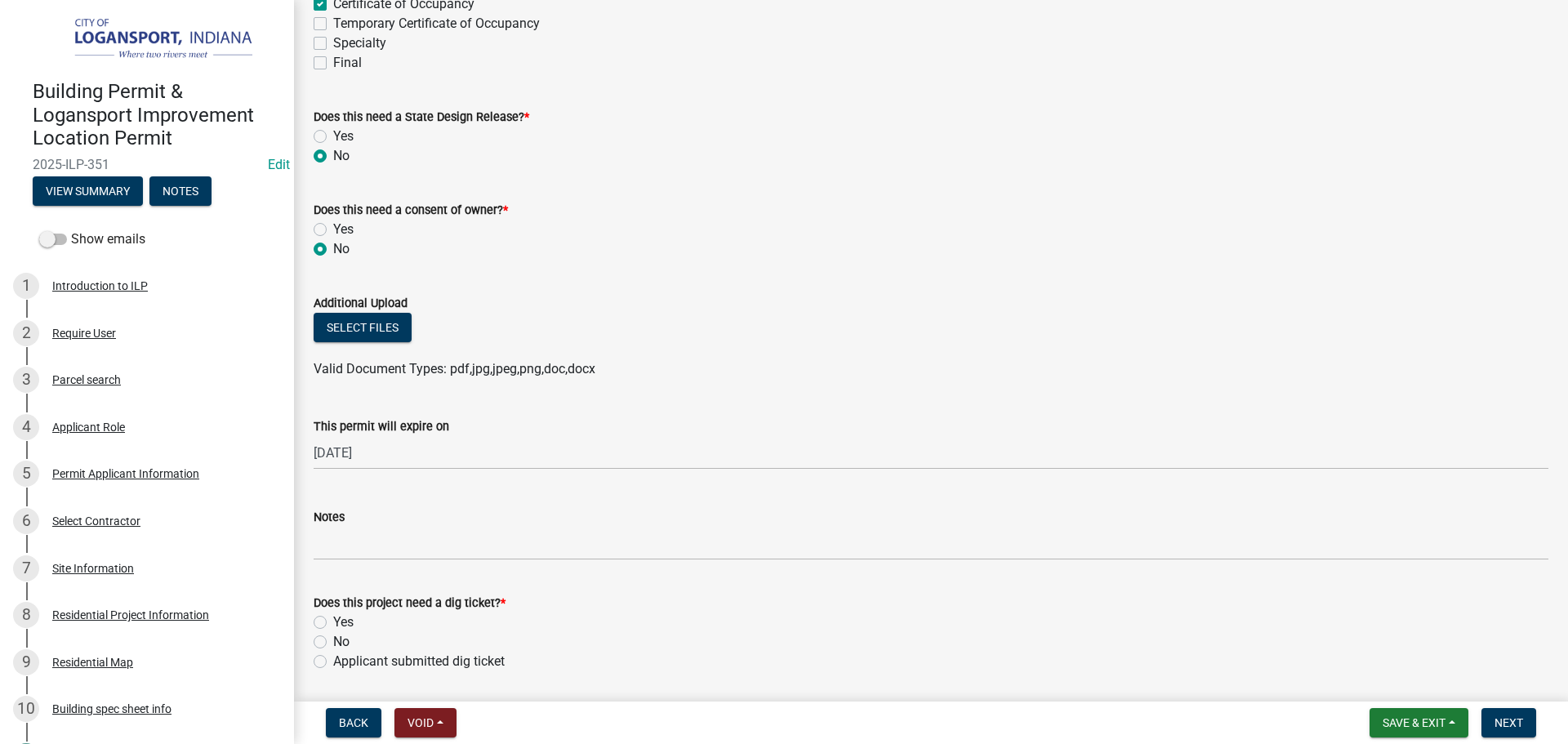
scroll to position [898, 0]
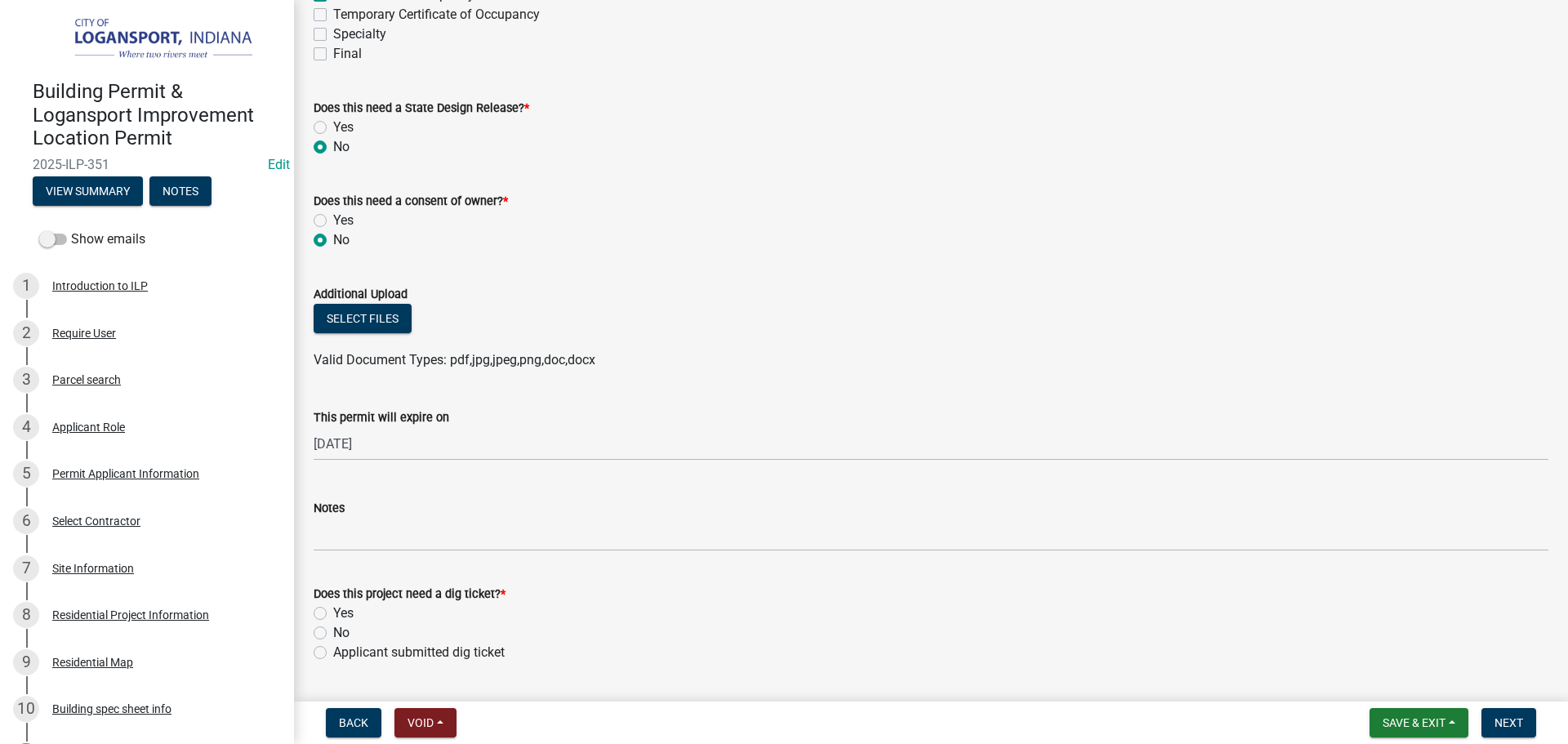
click at [333, 633] on label "No" at bounding box center [341, 632] width 16 height 20
click at [333, 633] on input "No" at bounding box center [338, 628] width 10 height 10
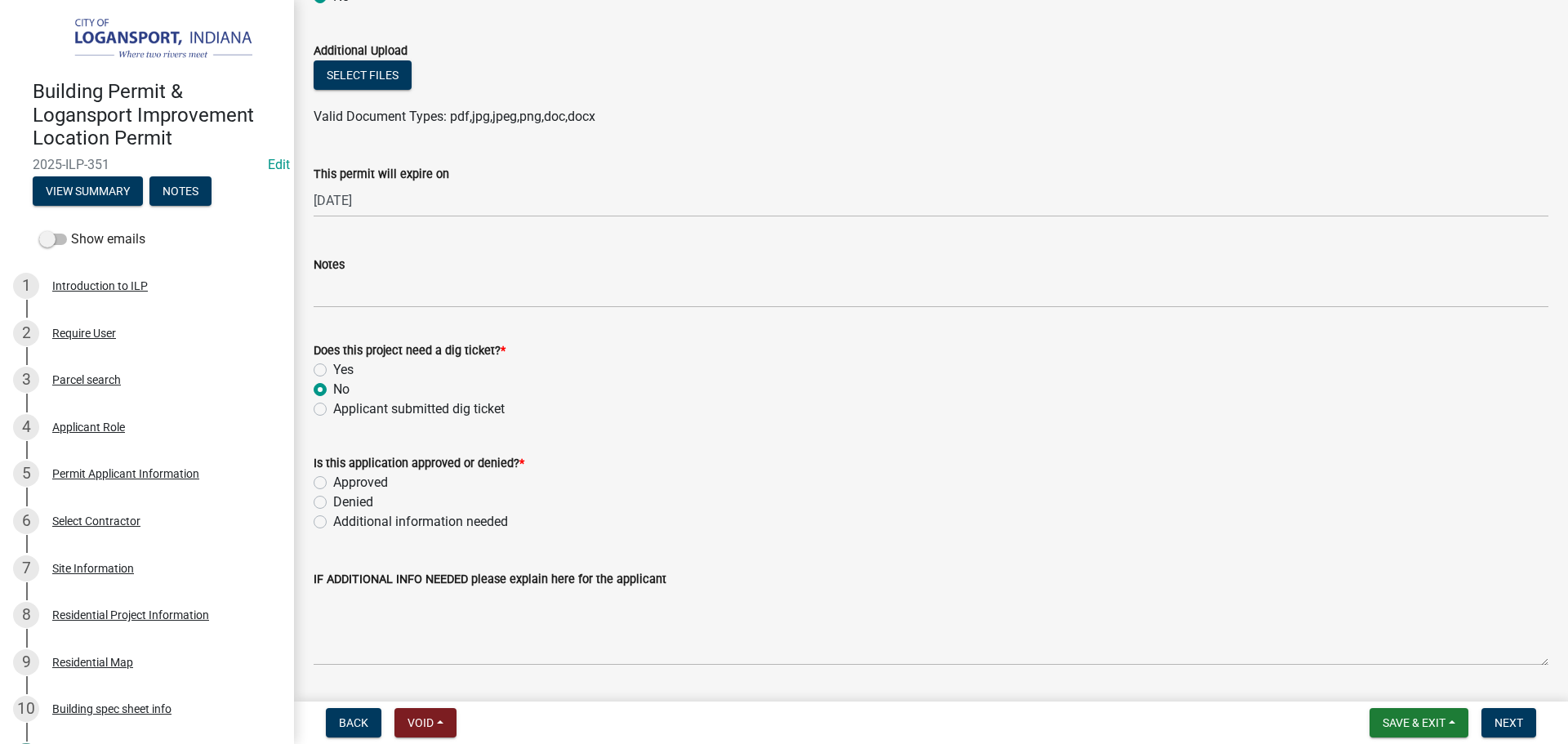
scroll to position [1143, 0]
click at [333, 480] on label "Approved" at bounding box center [360, 481] width 55 height 20
click at [333, 480] on input "Approved" at bounding box center [338, 476] width 10 height 10
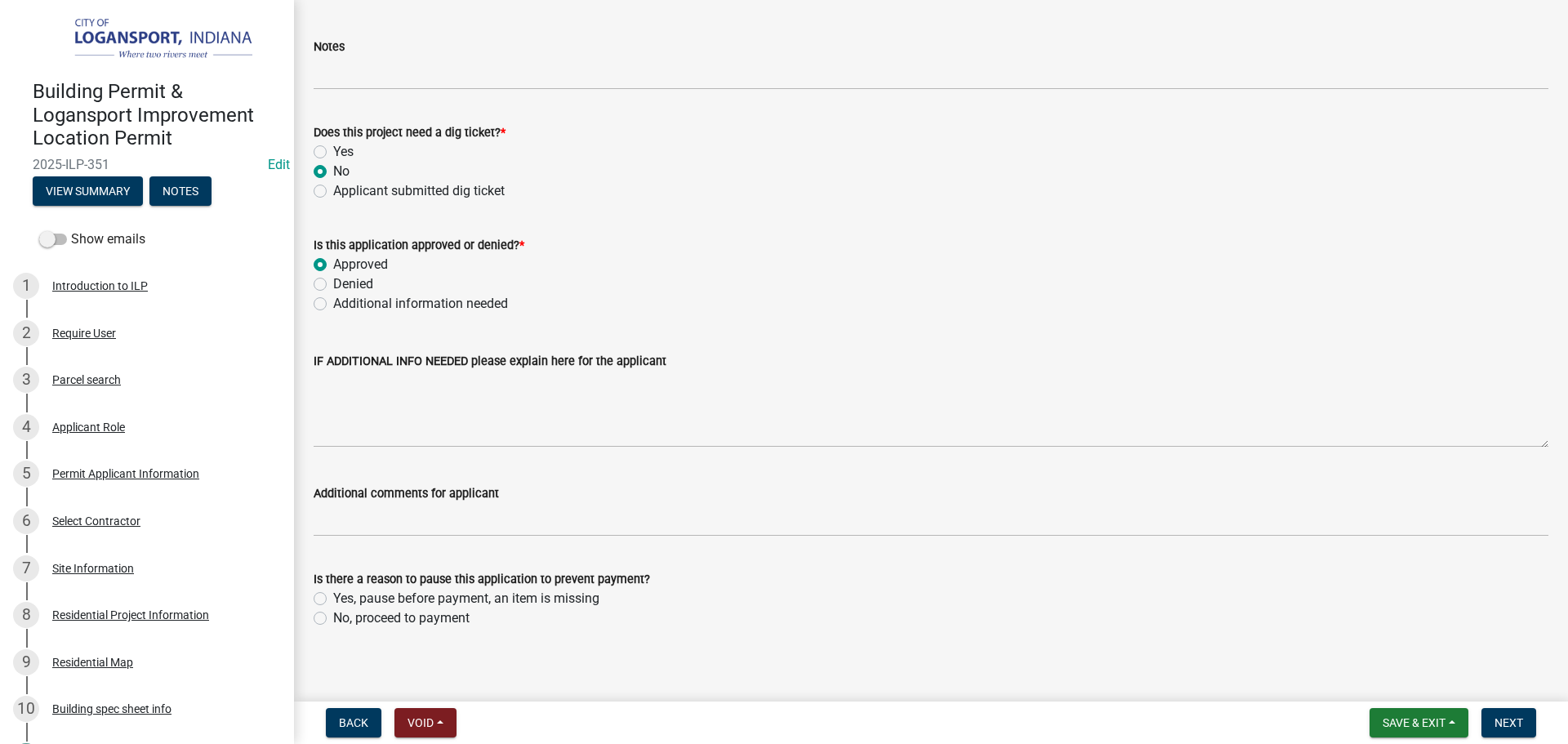
scroll to position [1371, 0]
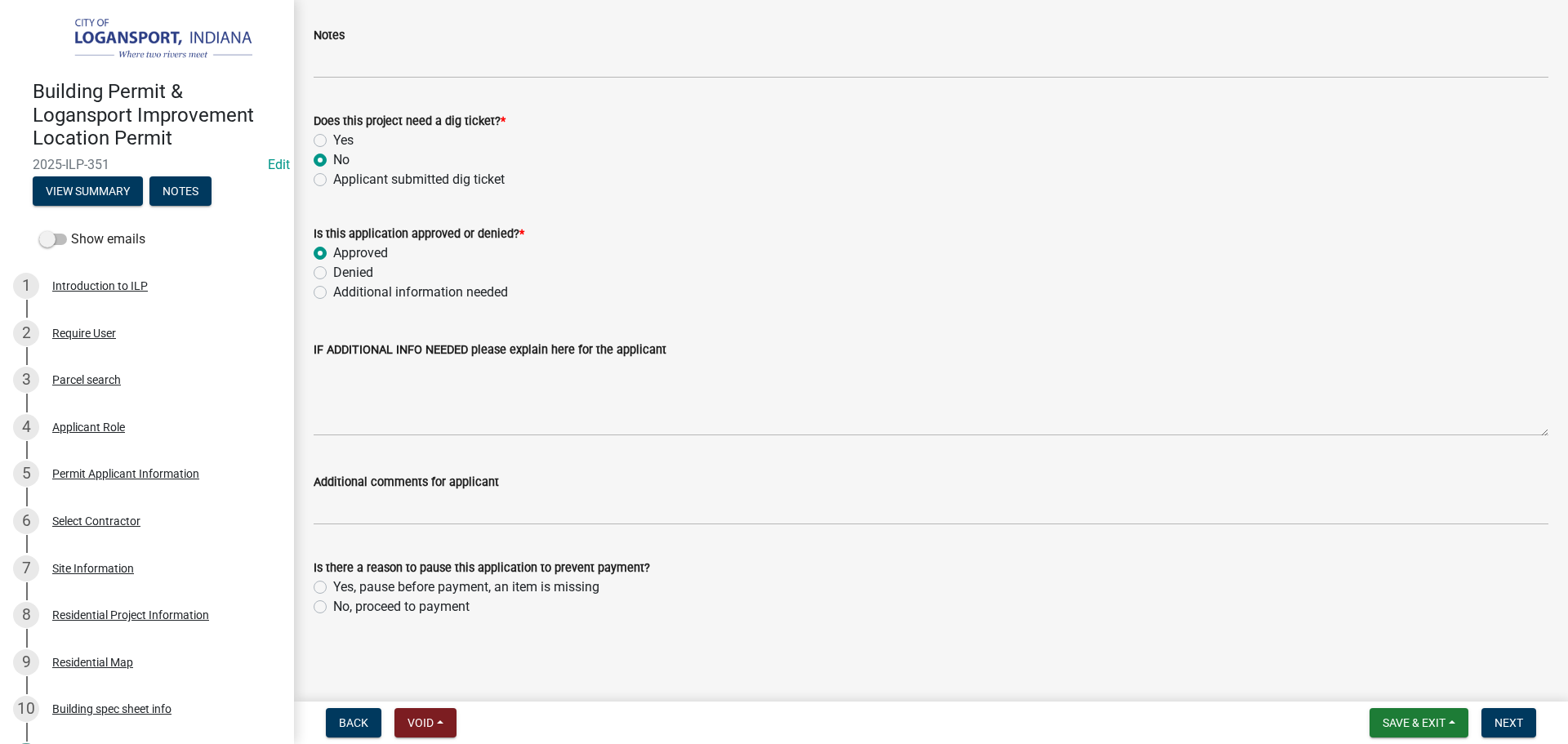
drag, startPoint x: 319, startPoint y: 604, endPoint x: 566, endPoint y: 650, distance: 251.2
click at [333, 604] on label "No, proceed to payment" at bounding box center [401, 607] width 136 height 20
click at [333, 604] on input "No, proceed to payment" at bounding box center [338, 602] width 10 height 10
click at [1510, 720] on span "Next" at bounding box center [1508, 723] width 28 height 13
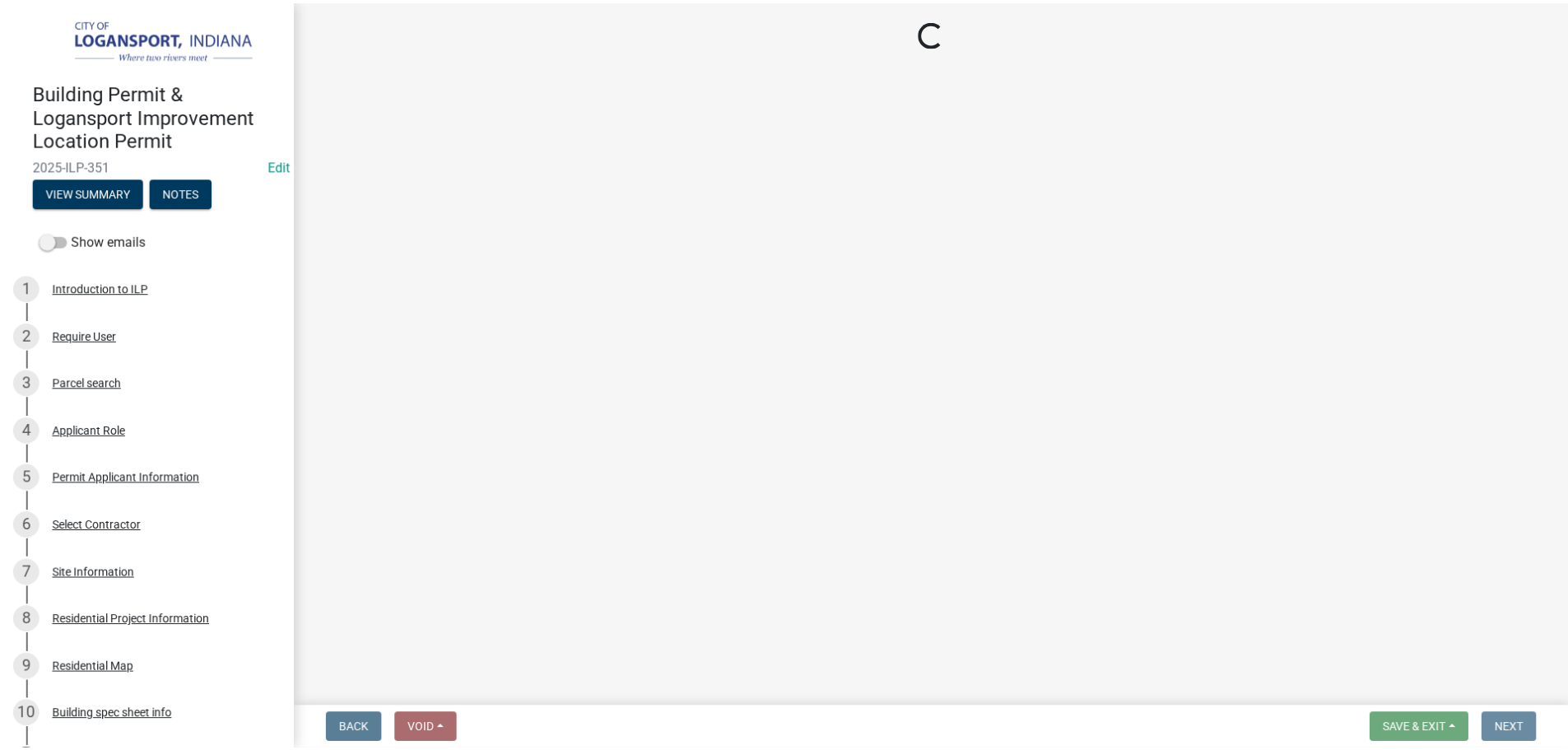
scroll to position [0, 0]
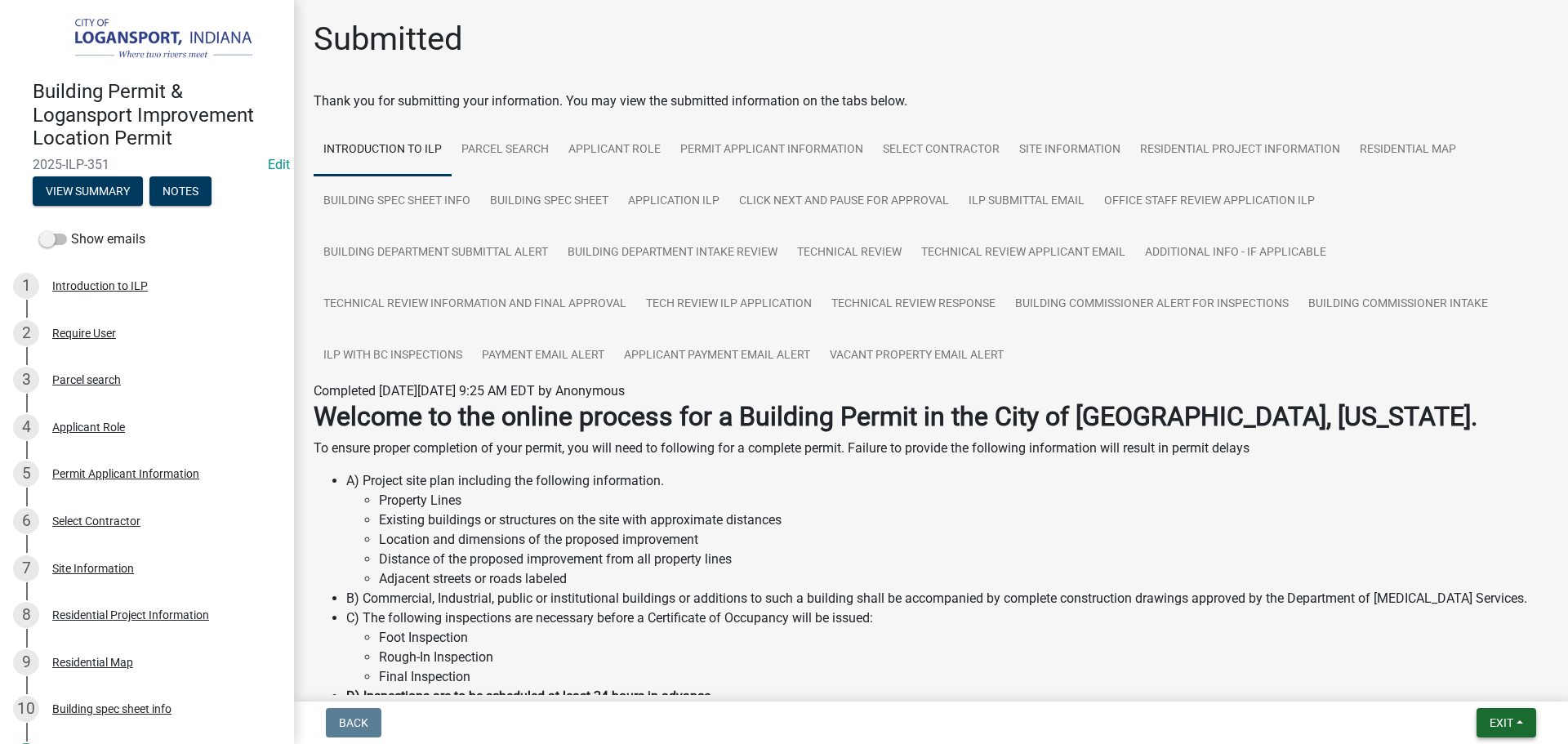
click at [1508, 717] on span "Exit" at bounding box center [1502, 723] width 24 height 13
click at [1452, 680] on button "Save & Exit" at bounding box center [1471, 680] width 130 height 39
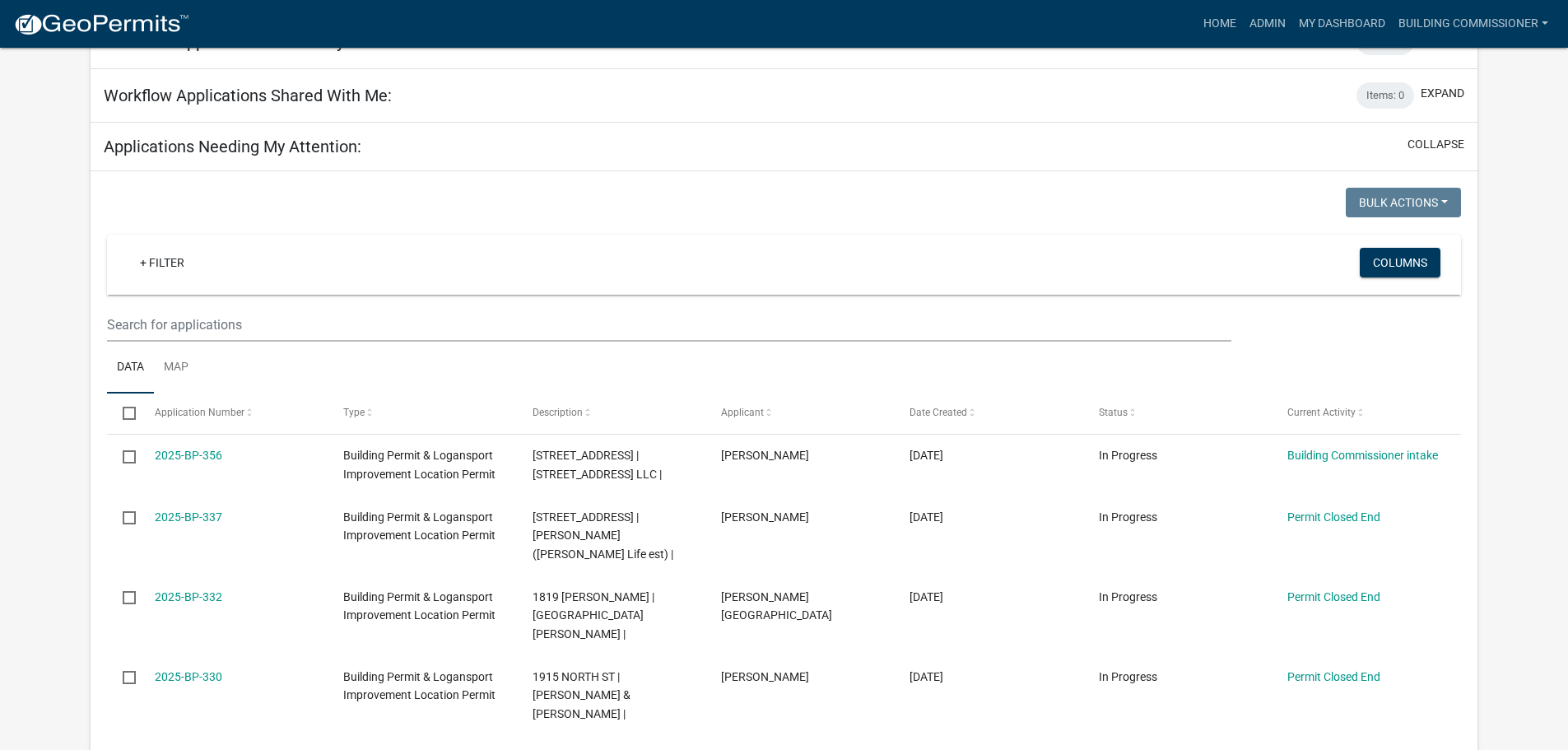
scroll to position [630, 0]
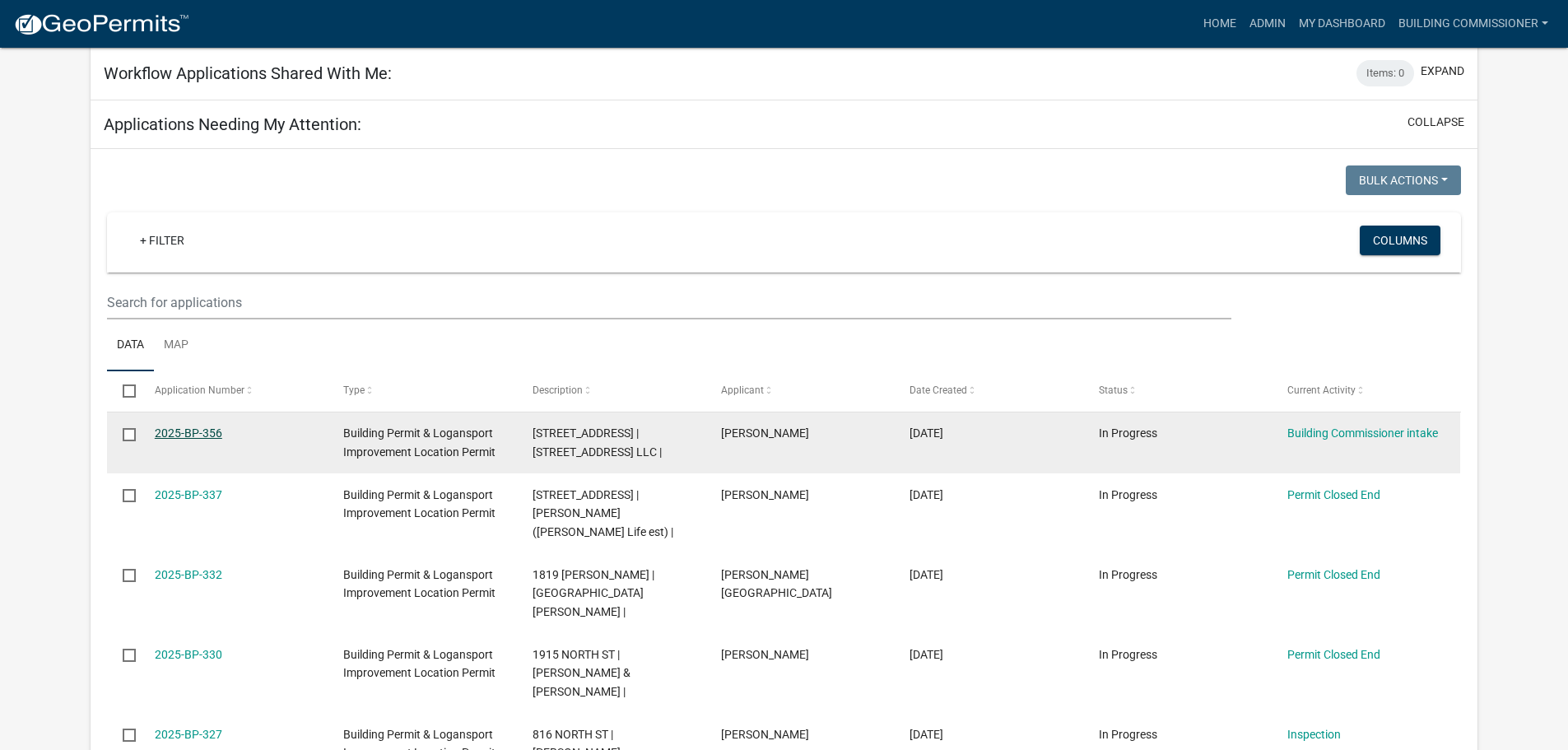
click at [188, 426] on link "2025-BP-356" at bounding box center [189, 433] width 67 height 13
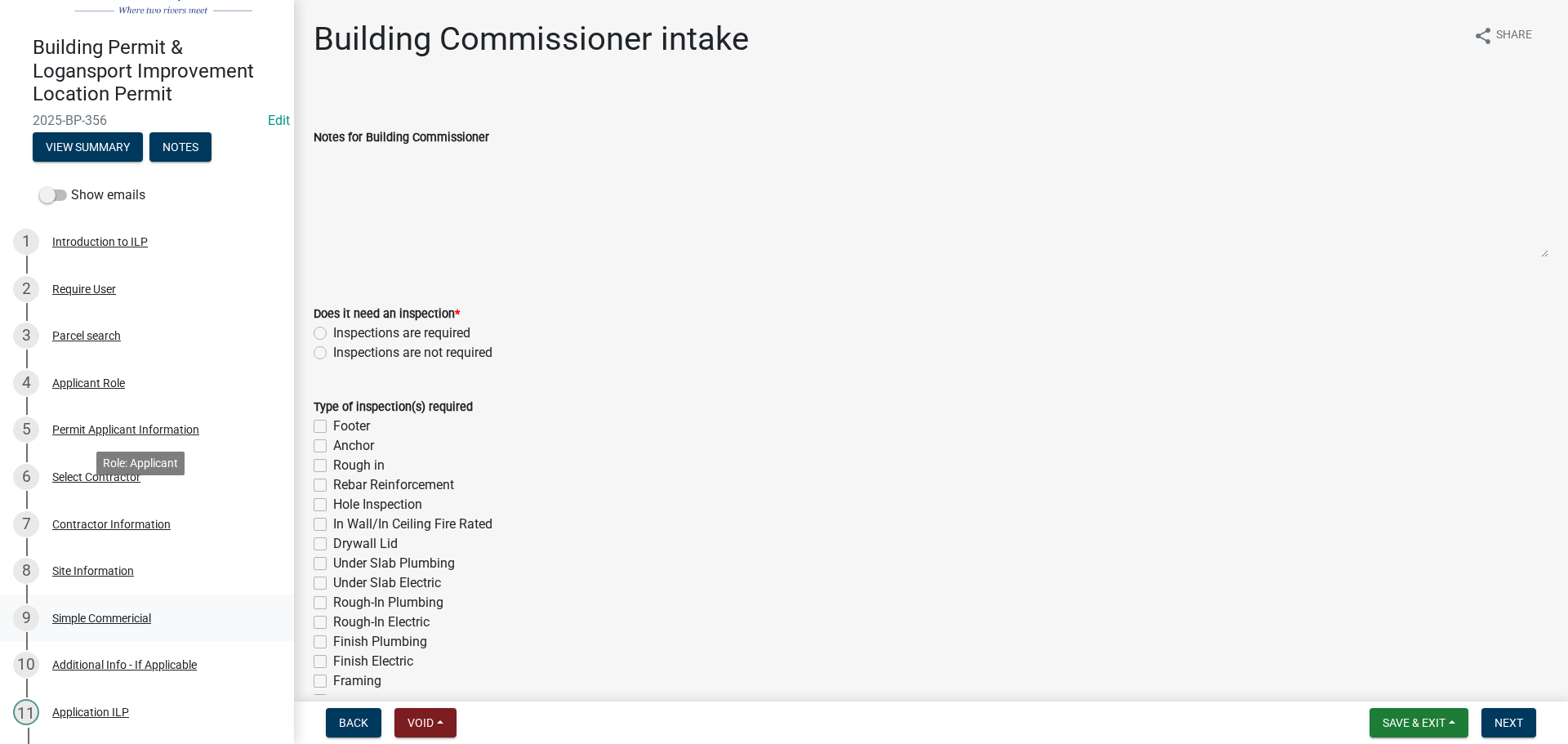
scroll to position [408, 0]
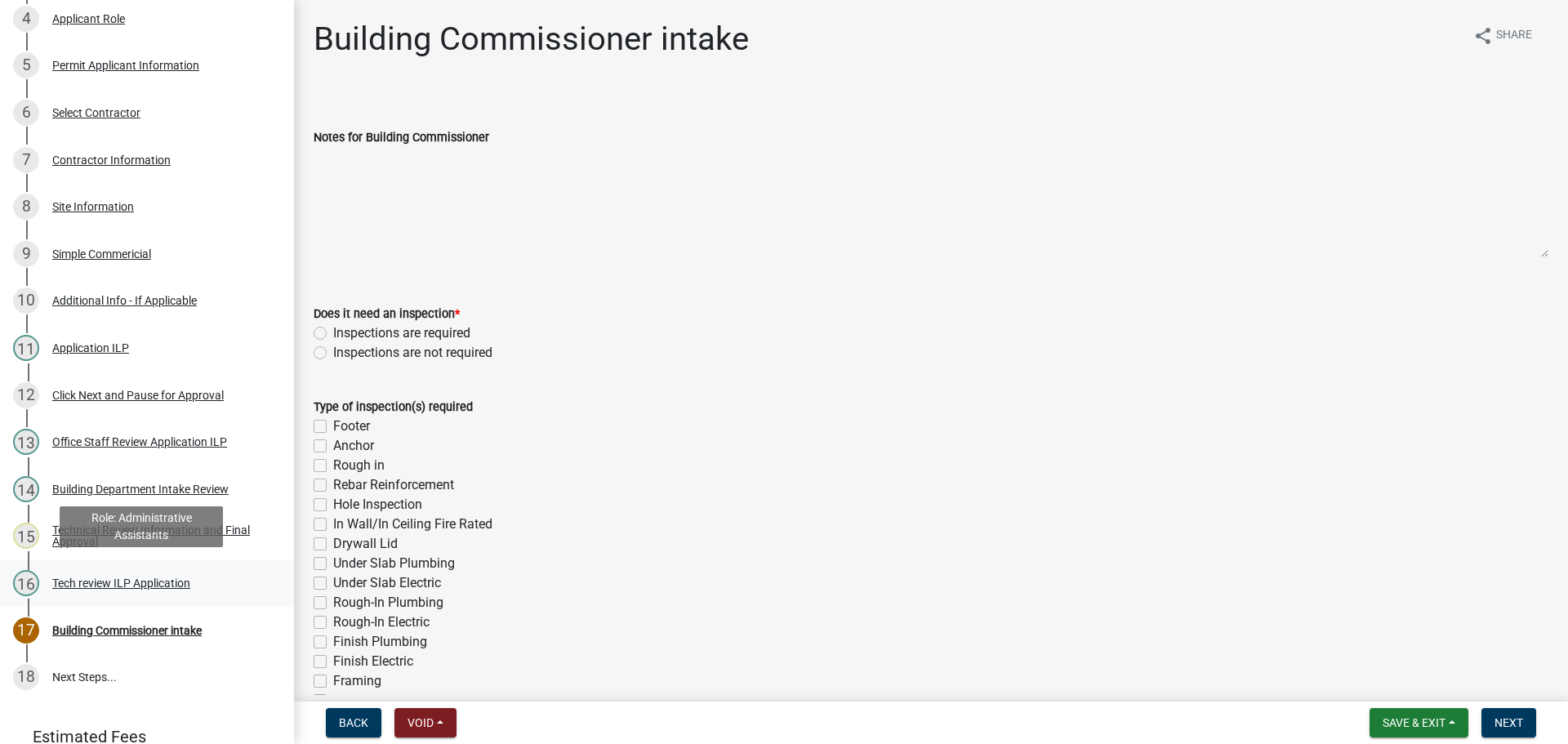
click at [125, 578] on div "Tech review ILP Application" at bounding box center [121, 583] width 138 height 11
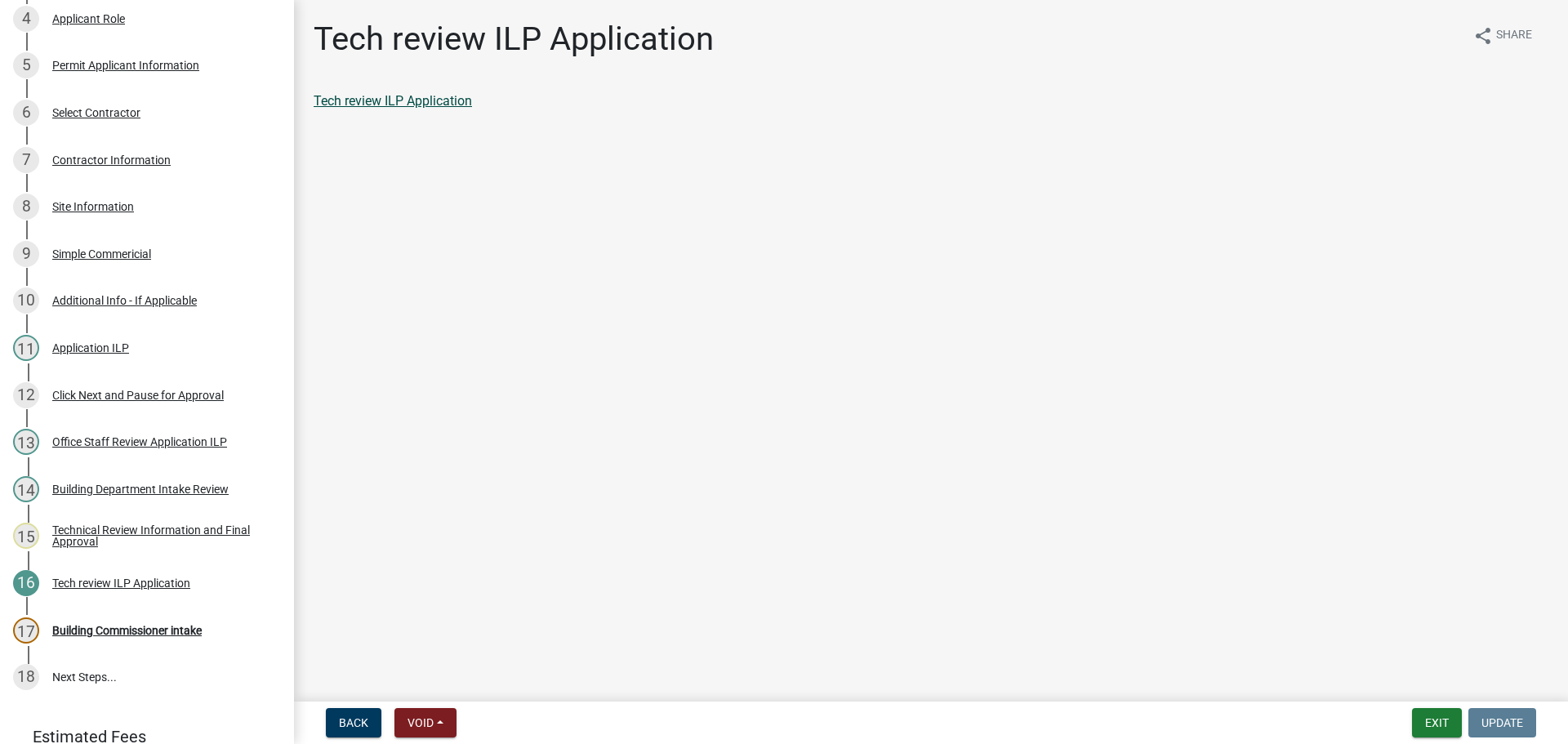
click at [429, 96] on link "Tech review ILP Application" at bounding box center [392, 100] width 159 height 15
click at [134, 627] on div "Building Commissioner intake" at bounding box center [127, 630] width 149 height 11
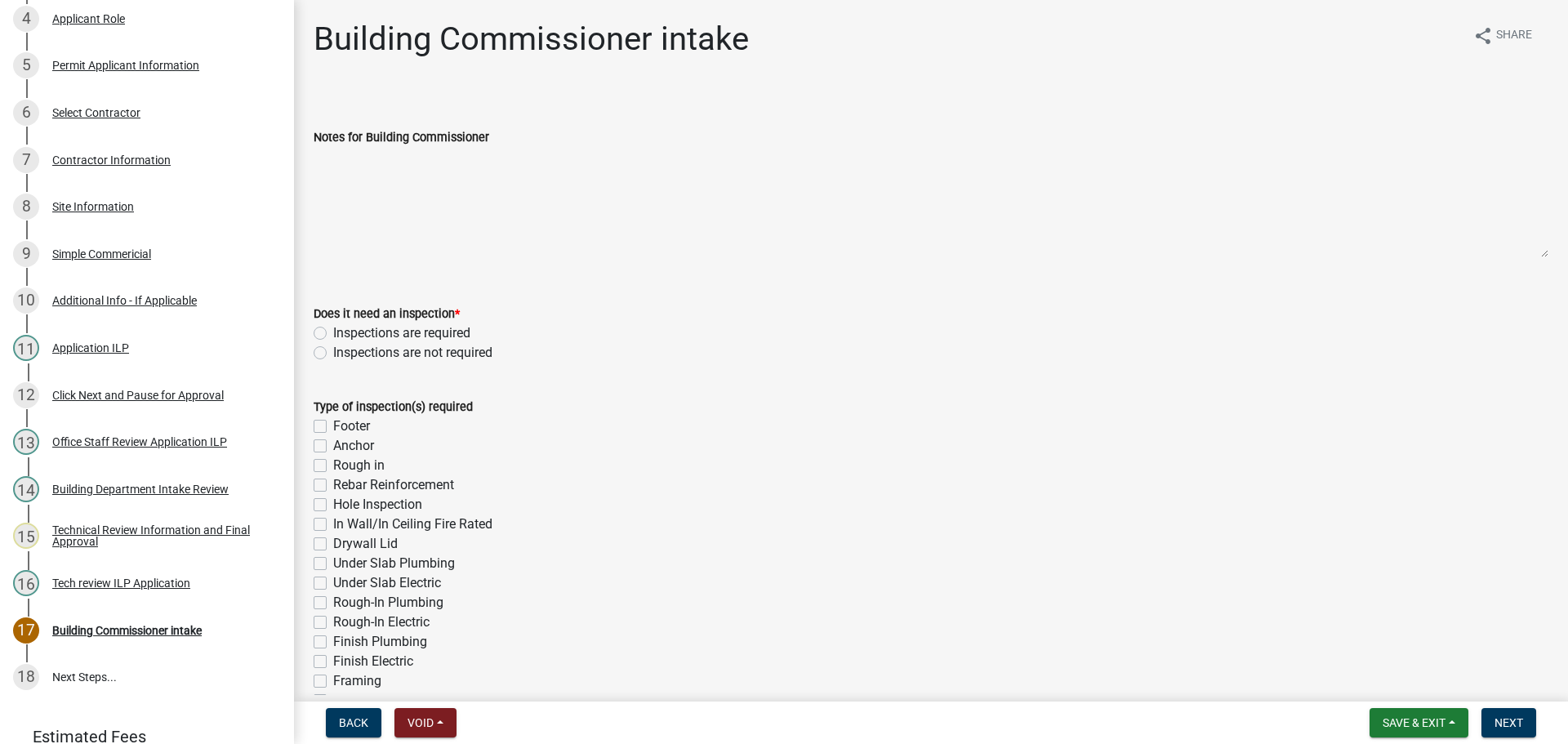
click at [333, 330] on label "Inspections are required" at bounding box center [402, 333] width 137 height 20
click at [333, 330] on input "Inspections are required" at bounding box center [338, 329] width 10 height 10
click at [333, 523] on label "In Wall/In Ceiling Fire Rated" at bounding box center [413, 524] width 160 height 20
click at [333, 523] on input "In Wall/In Ceiling Fire Rated" at bounding box center [338, 520] width 10 height 10
click at [333, 562] on label "Under Slab Plumbing" at bounding box center [394, 563] width 122 height 20
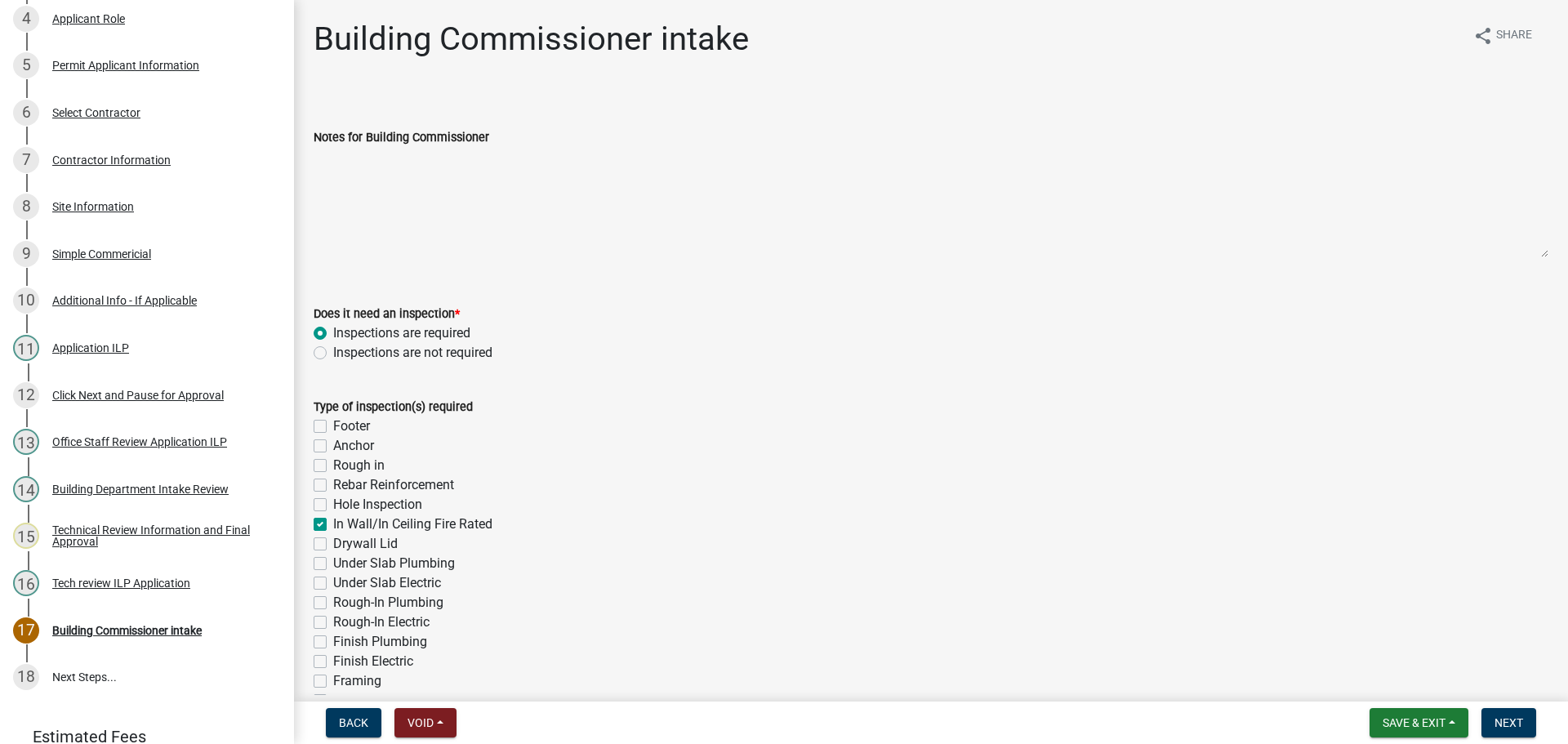
click at [333, 562] on input "Under Slab Plumbing" at bounding box center [338, 559] width 10 height 10
click at [333, 583] on label "Under Slab Electric" at bounding box center [387, 583] width 108 height 20
click at [333, 583] on input "Under Slab Electric" at bounding box center [338, 578] width 10 height 10
click at [333, 602] on label "Rough-In Plumbing" at bounding box center [388, 602] width 110 height 20
click at [333, 602] on input "Rough-In Plumbing" at bounding box center [338, 598] width 10 height 10
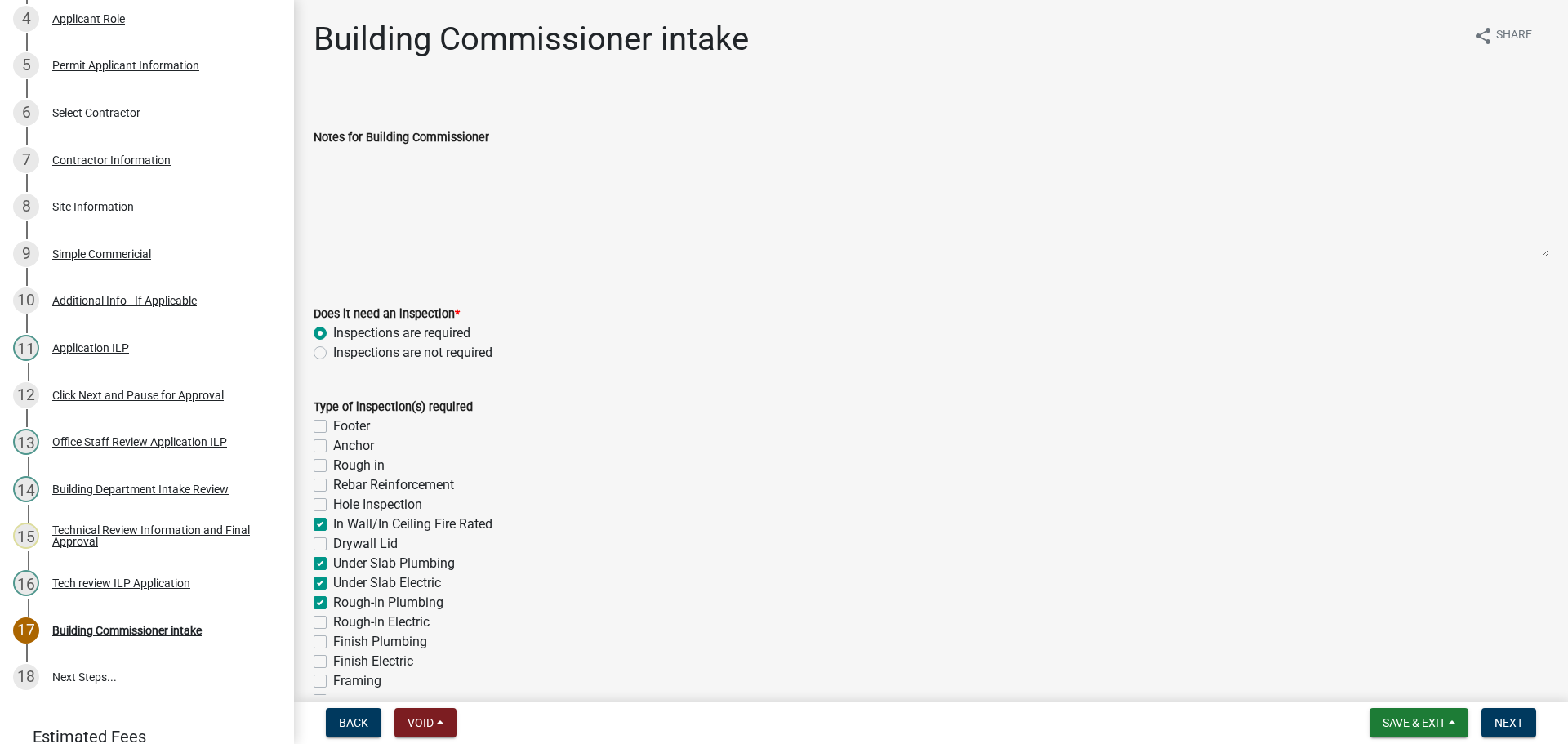
click at [333, 620] on label "Rough-In Electric" at bounding box center [381, 622] width 96 height 20
click at [333, 620] on input "Rough-In Electric" at bounding box center [338, 618] width 10 height 10
click at [333, 642] on label "Finish Plumbing" at bounding box center [379, 642] width 94 height 20
click at [333, 642] on input "Finish Plumbing" at bounding box center [338, 638] width 10 height 10
click at [333, 662] on label "Finish Electric" at bounding box center [372, 661] width 80 height 20
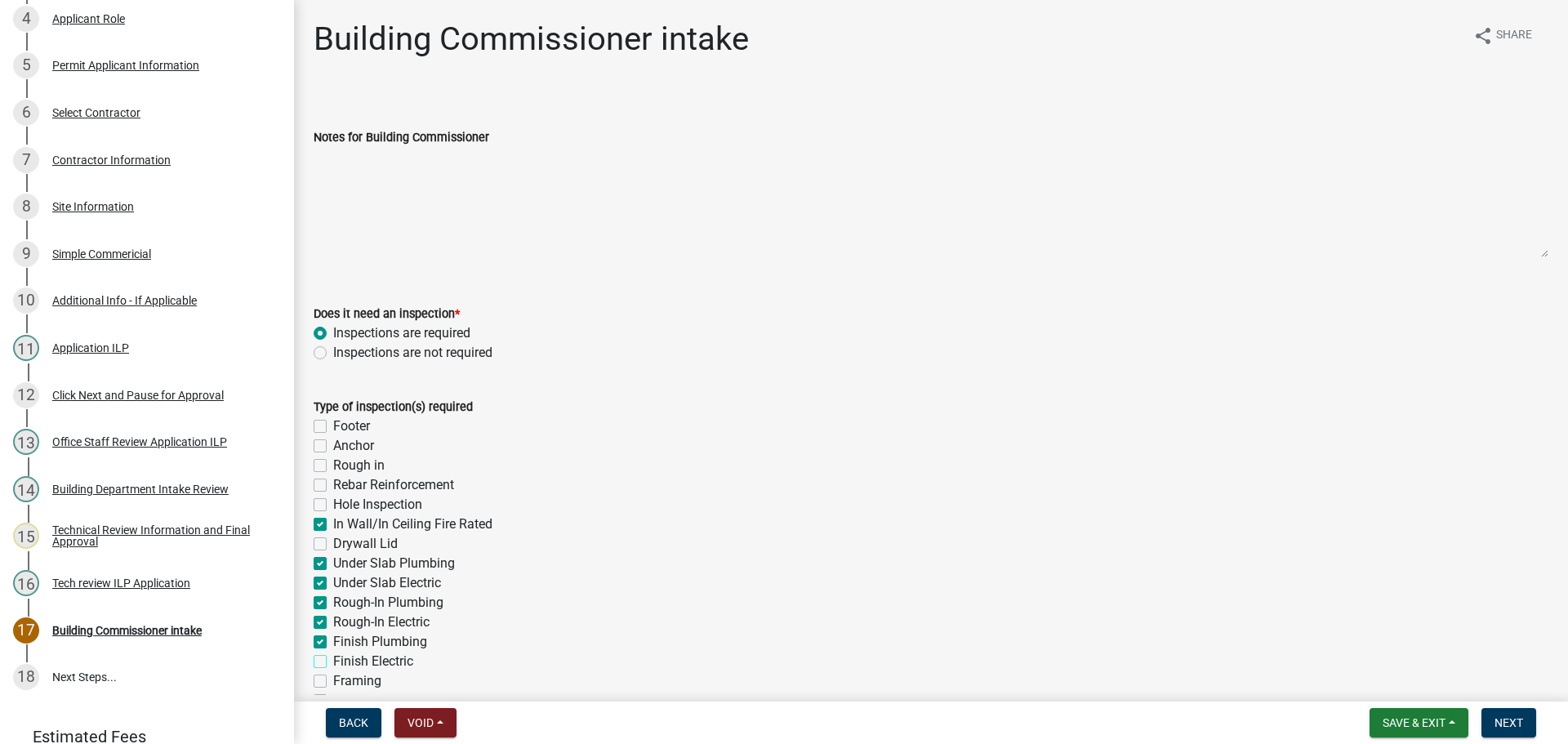
click at [333, 662] on input "Finish Electric" at bounding box center [338, 656] width 10 height 10
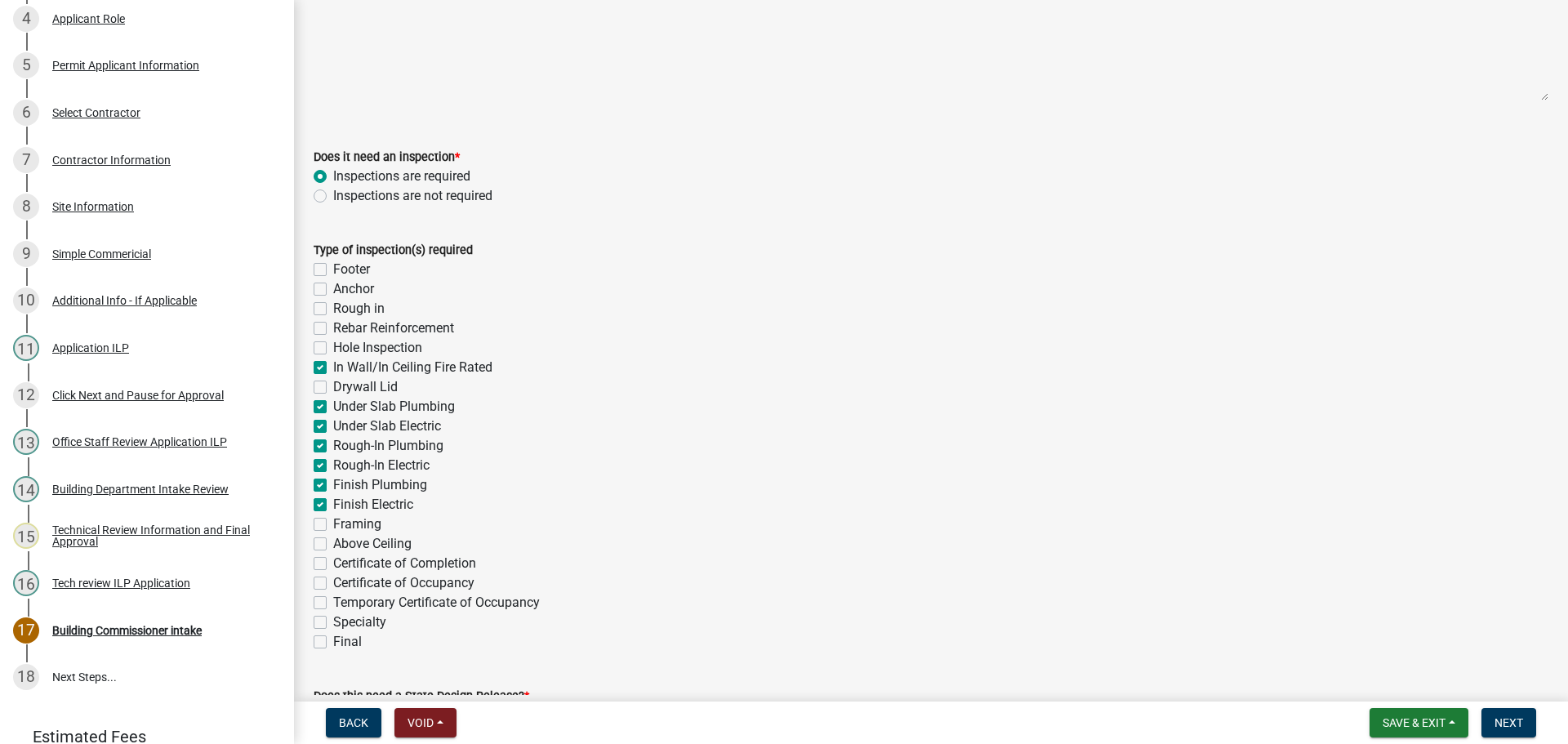
scroll to position [163, 0]
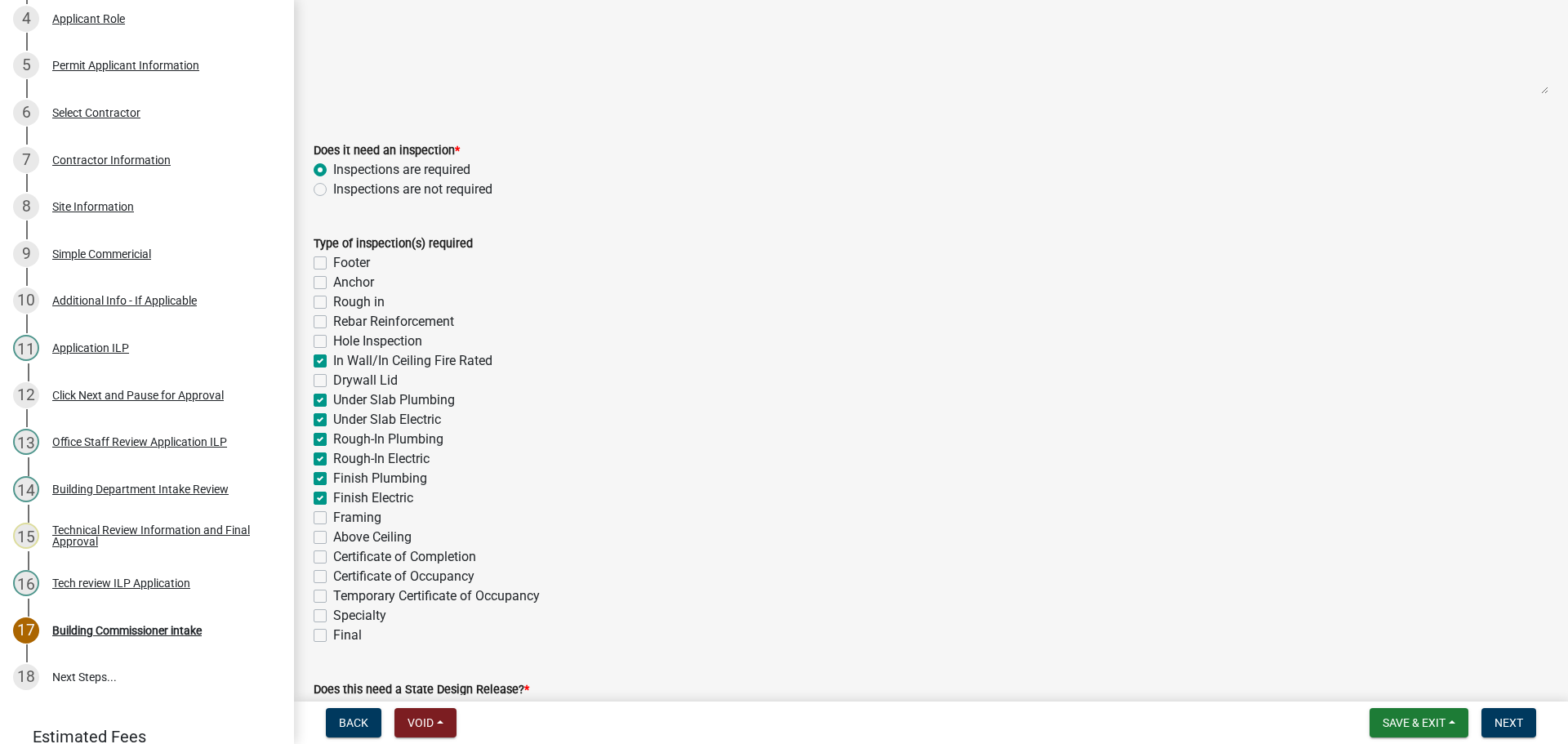
click at [333, 517] on label "Framing" at bounding box center [357, 517] width 48 height 20
click at [333, 517] on input "Framing" at bounding box center [338, 513] width 10 height 10
click at [333, 575] on label "Certificate of Occupancy" at bounding box center [403, 576] width 142 height 20
click at [333, 575] on input "Certificate of Occupancy" at bounding box center [338, 572] width 10 height 10
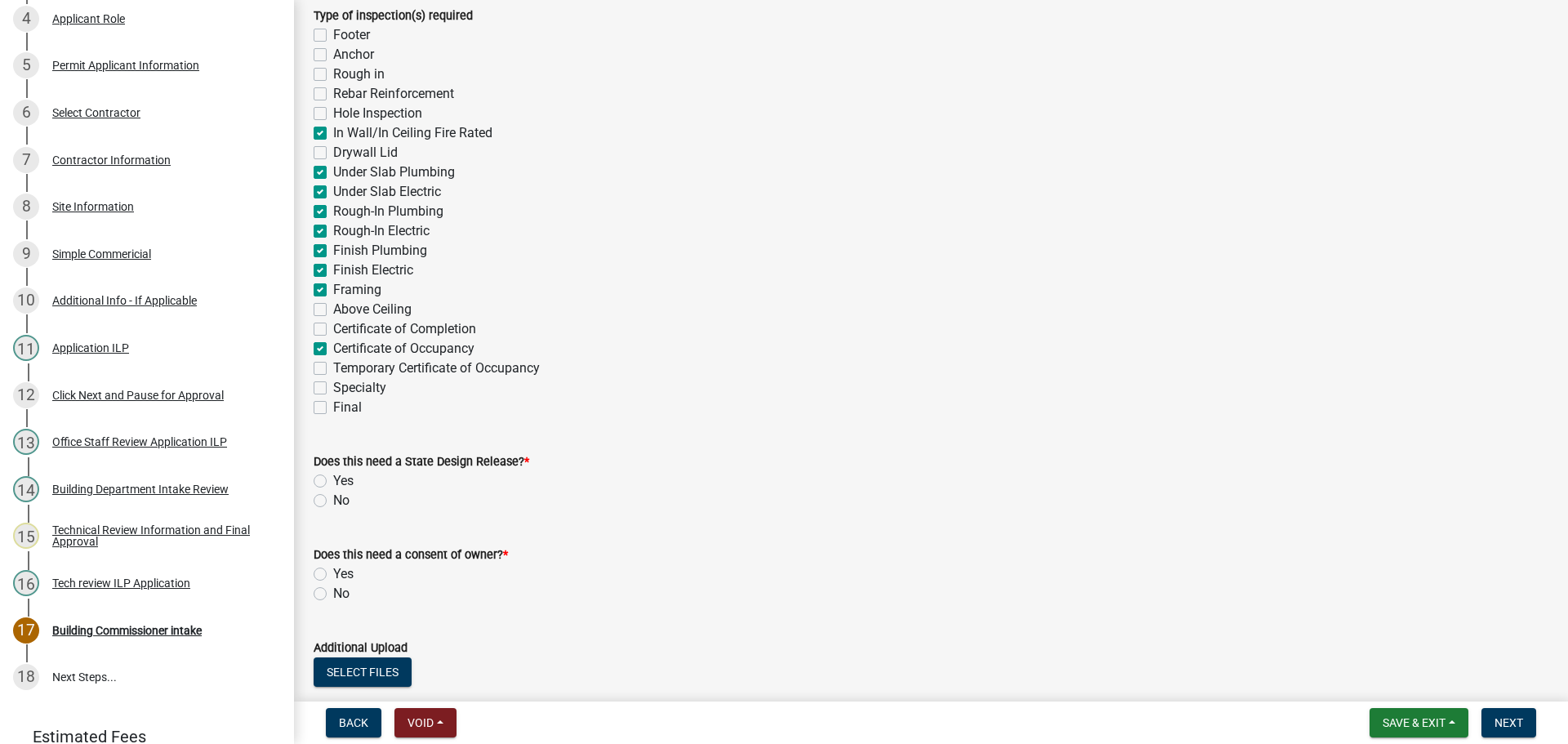
scroll to position [408, 0]
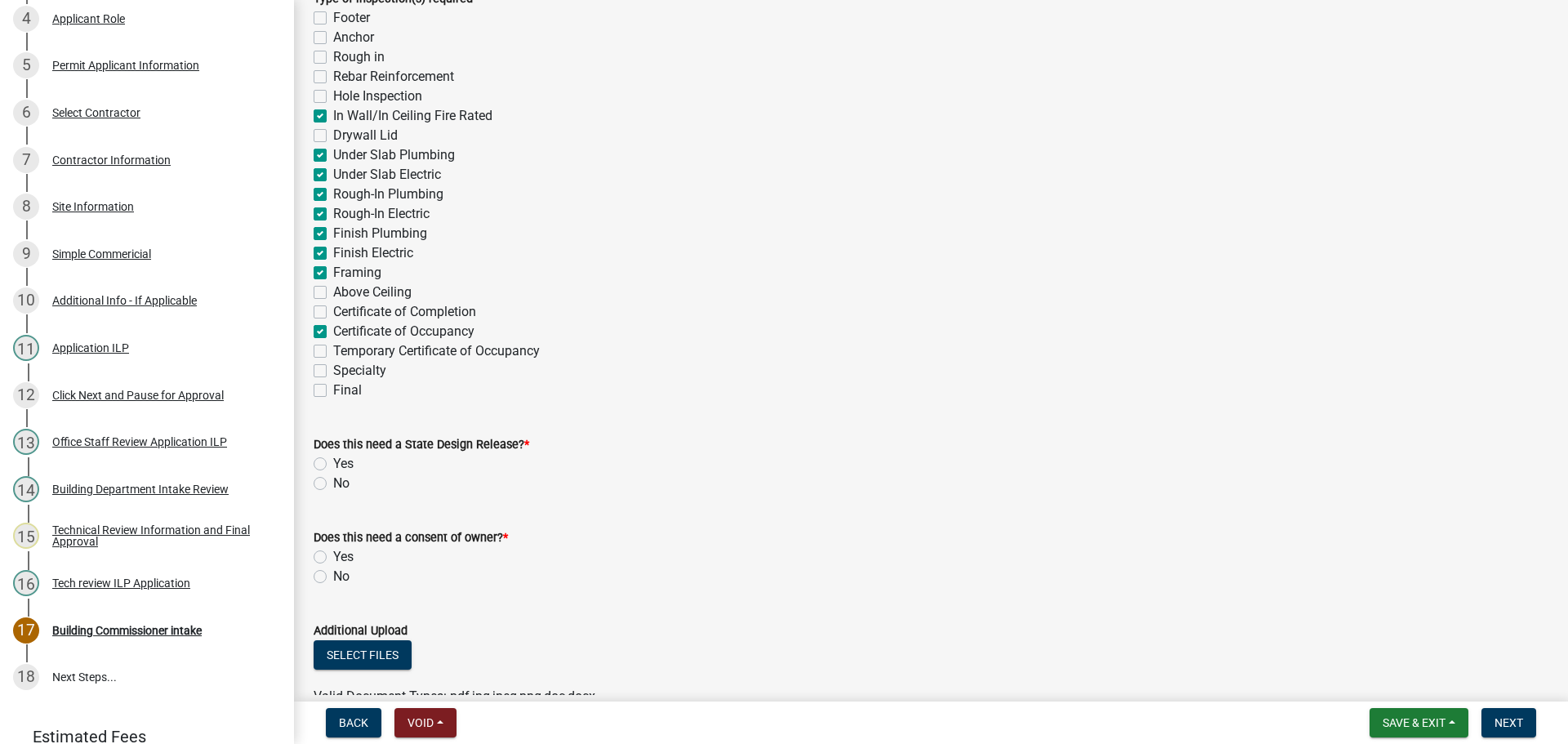
click at [333, 482] on label "No" at bounding box center [341, 483] width 16 height 20
click at [333, 482] on input "No" at bounding box center [338, 479] width 10 height 10
click at [333, 576] on label "No" at bounding box center [341, 576] width 16 height 20
click at [333, 576] on input "No" at bounding box center [338, 572] width 10 height 10
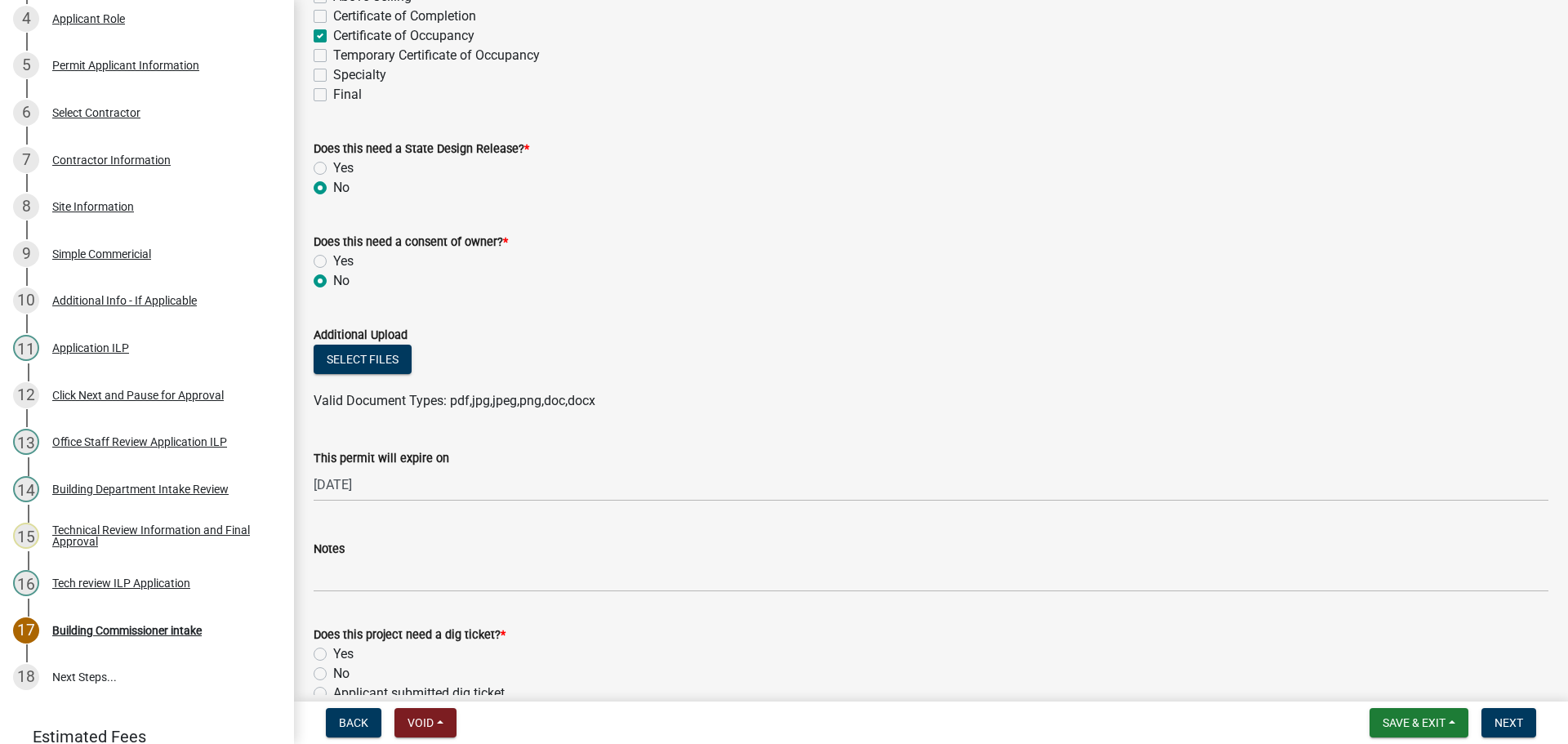
scroll to position [735, 0]
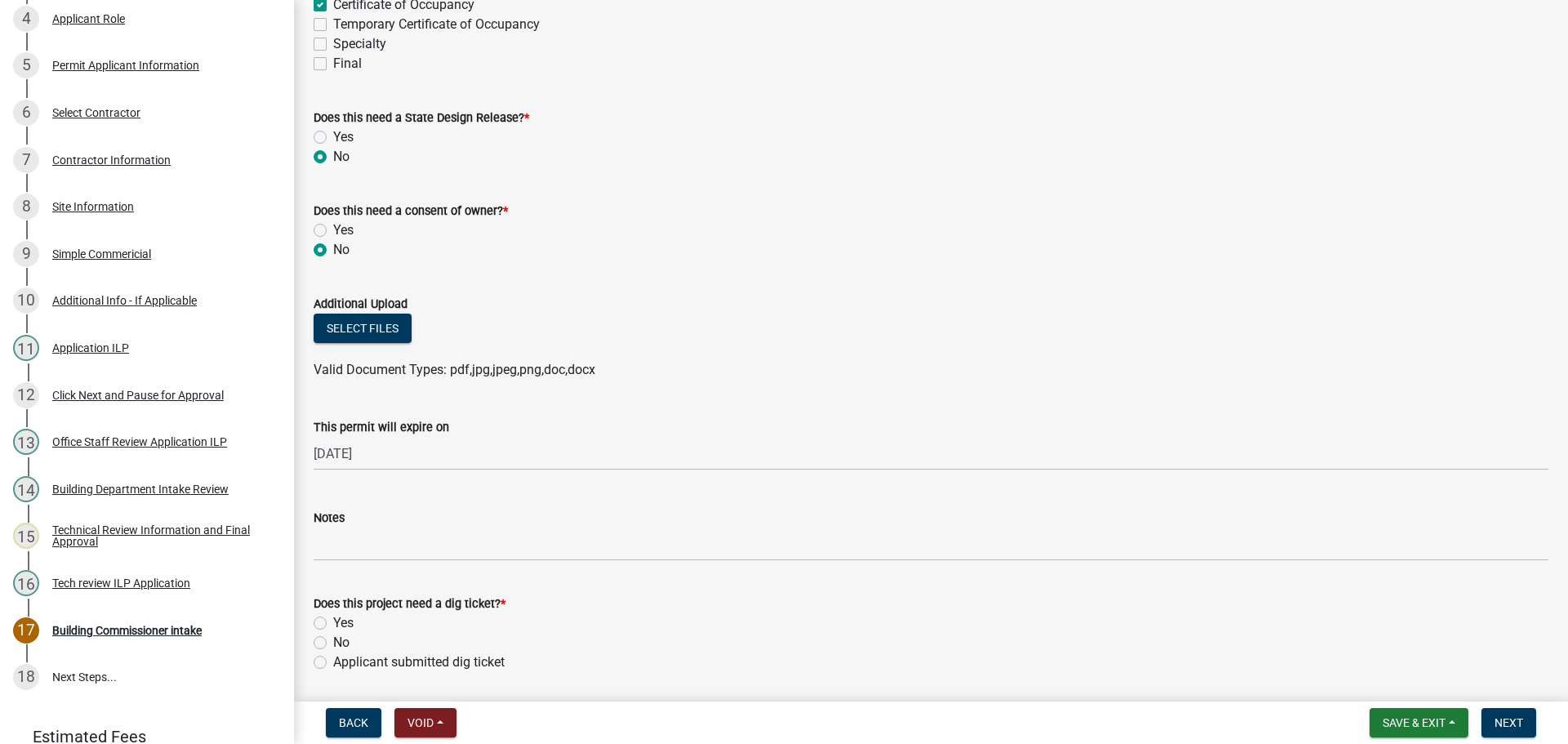
click at [333, 641] on label "No" at bounding box center [341, 643] width 16 height 20
click at [333, 641] on input "No" at bounding box center [338, 638] width 10 height 10
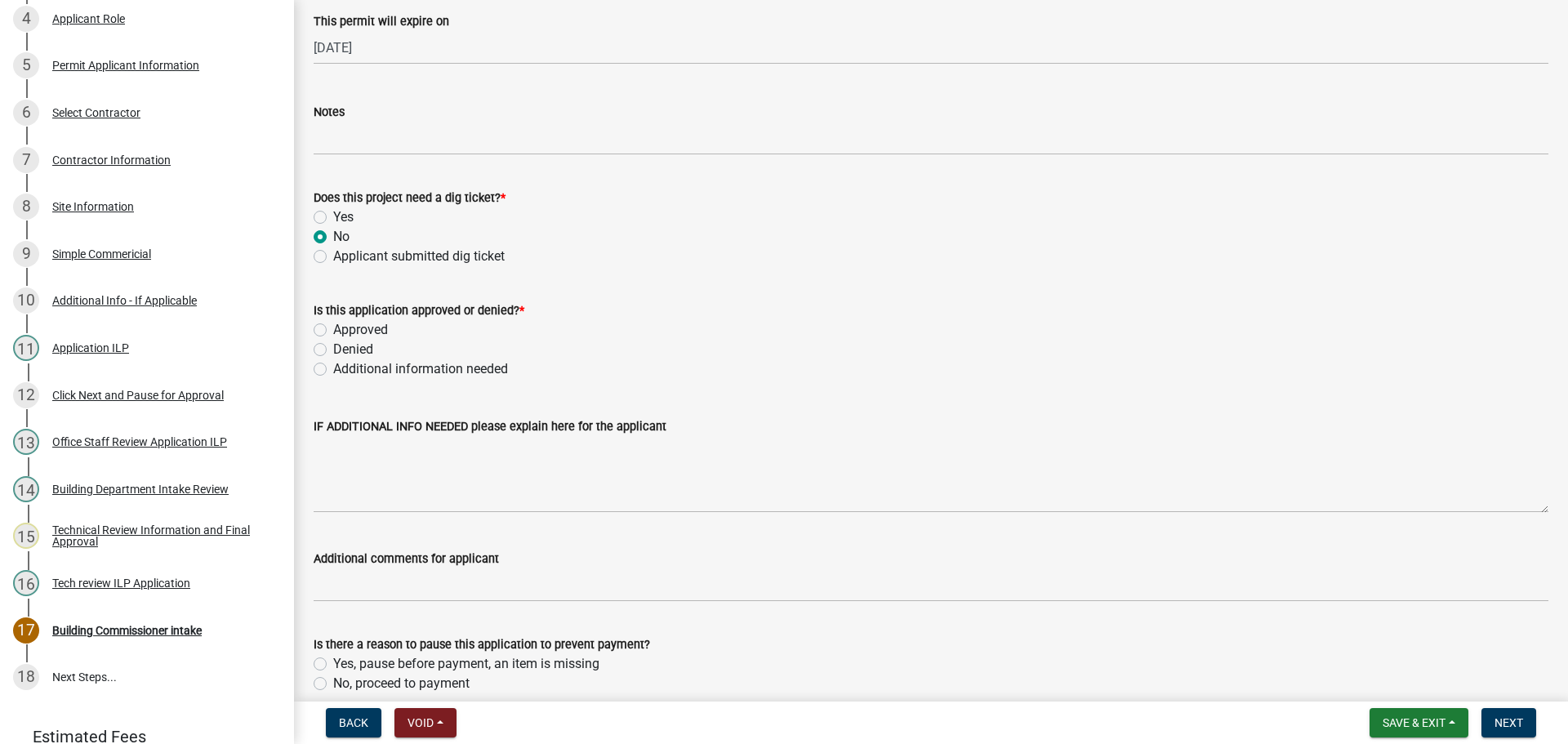
scroll to position [1218, 0]
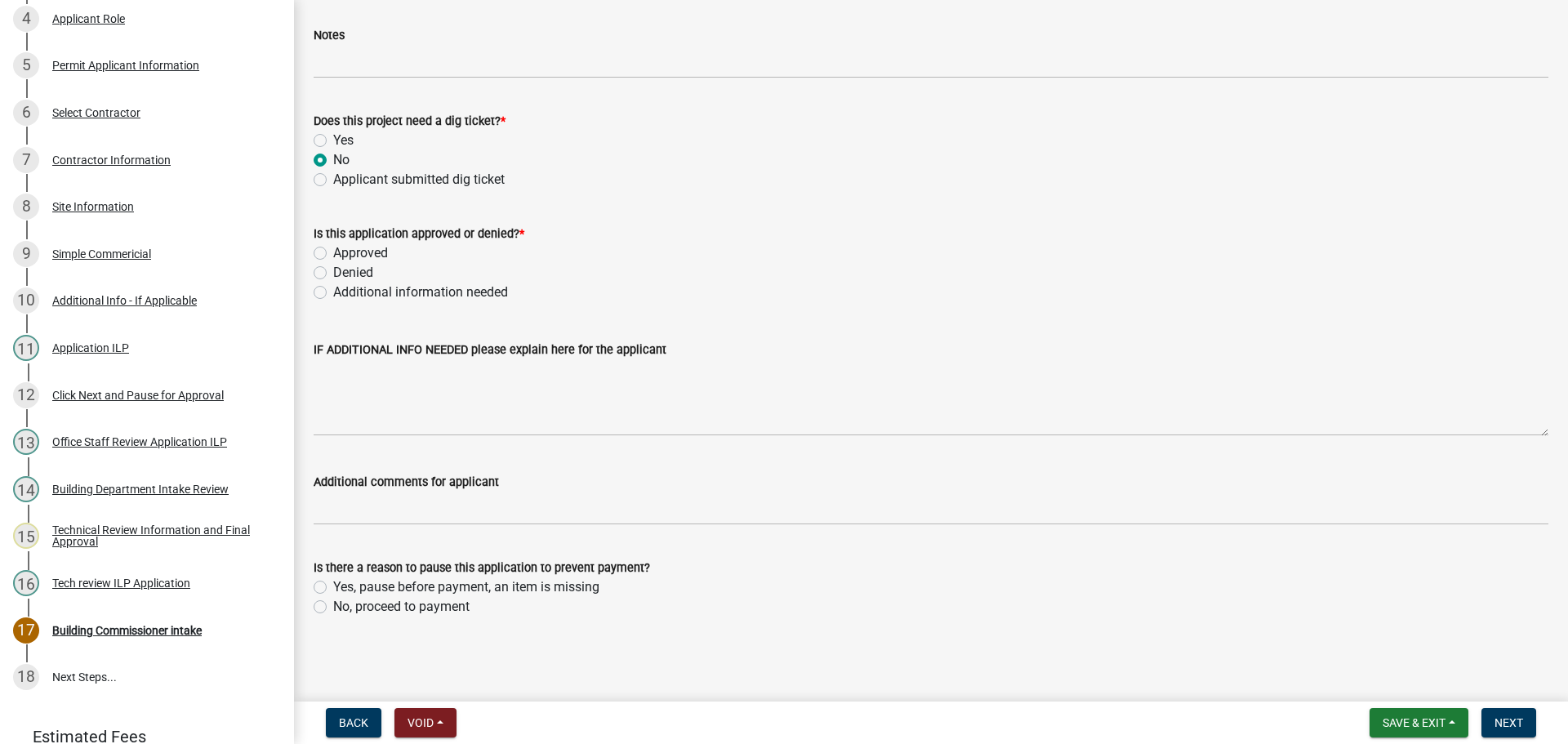
click at [333, 585] on label "Yes, pause before payment, an item is missing" at bounding box center [466, 587] width 266 height 20
click at [333, 585] on input "Yes, pause before payment, an item is missing" at bounding box center [338, 583] width 10 height 10
click at [1510, 715] on button "Next" at bounding box center [1509, 723] width 55 height 29
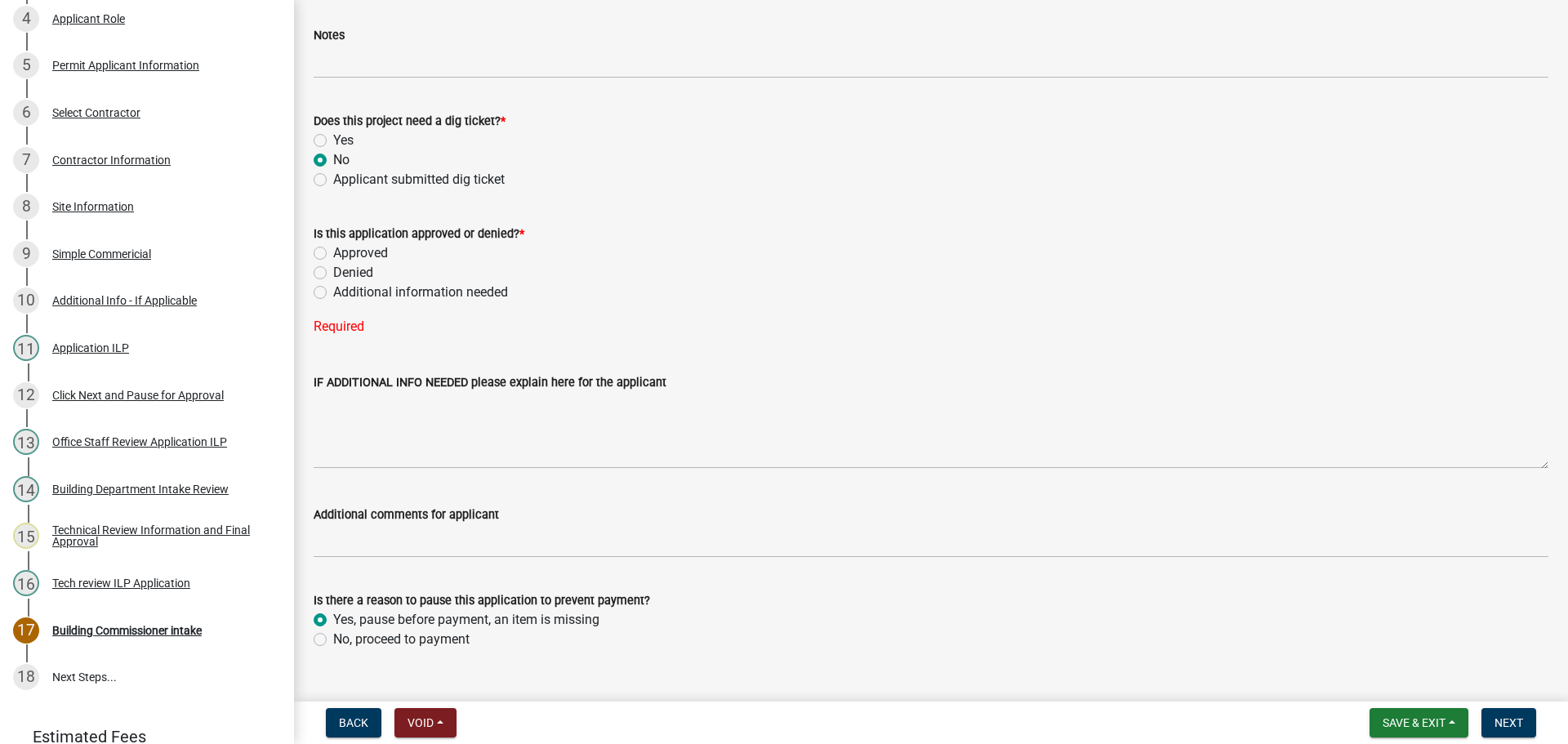
click at [318, 245] on div "Approved" at bounding box center [930, 253] width 1235 height 20
click at [333, 248] on label "Approved" at bounding box center [360, 253] width 55 height 20
click at [333, 248] on input "Approved" at bounding box center [338, 249] width 10 height 10
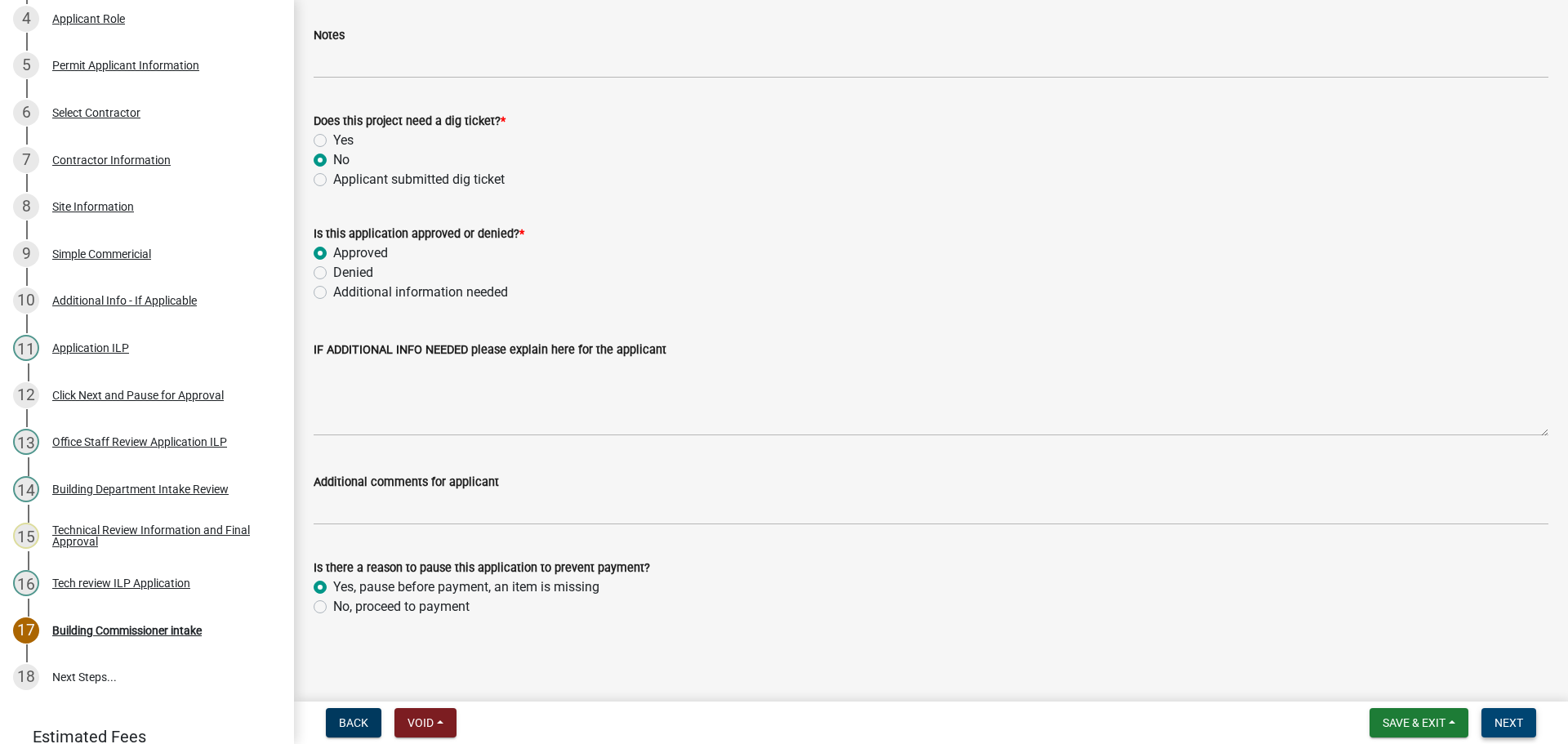
click at [1511, 717] on span "Next" at bounding box center [1508, 723] width 28 height 13
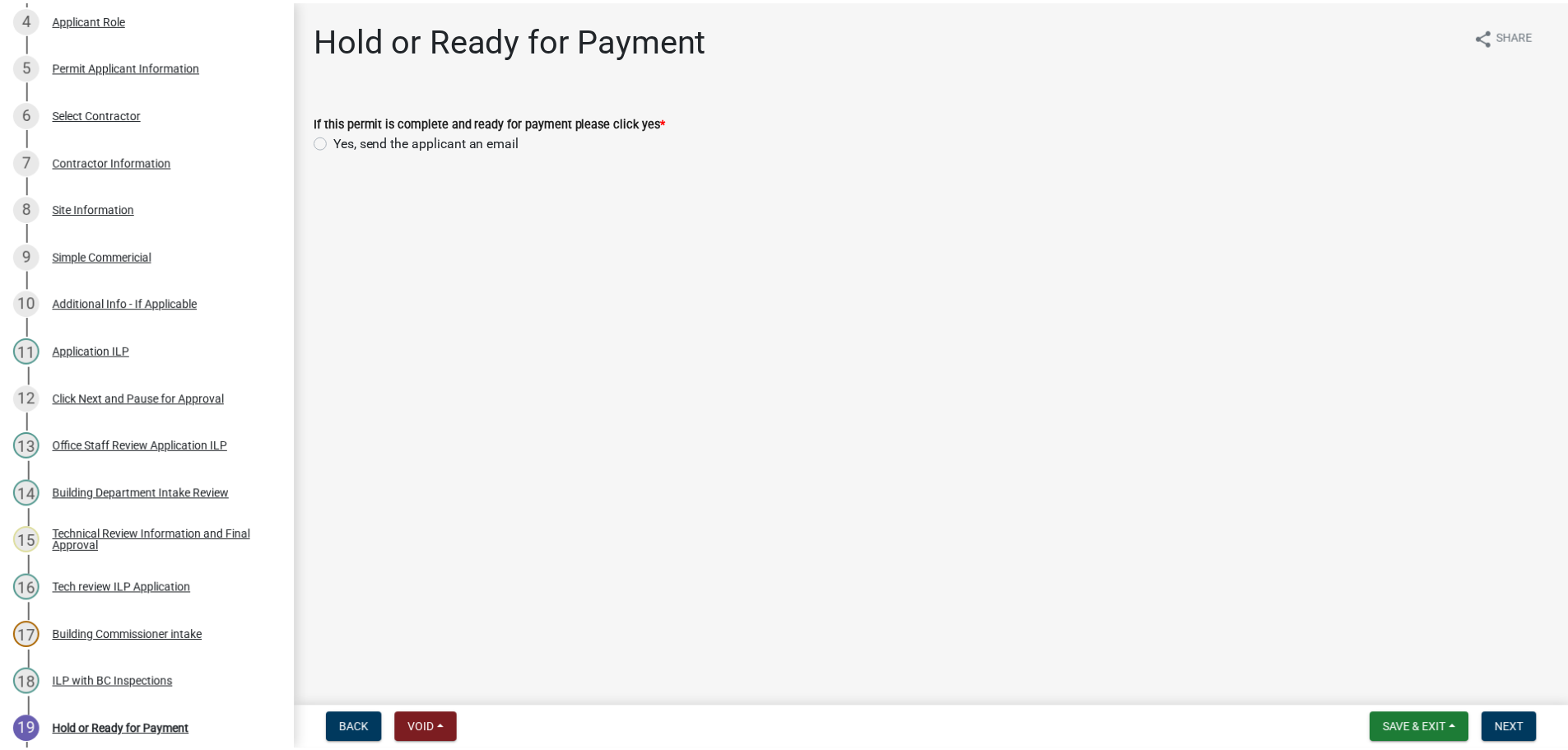
scroll to position [602, 0]
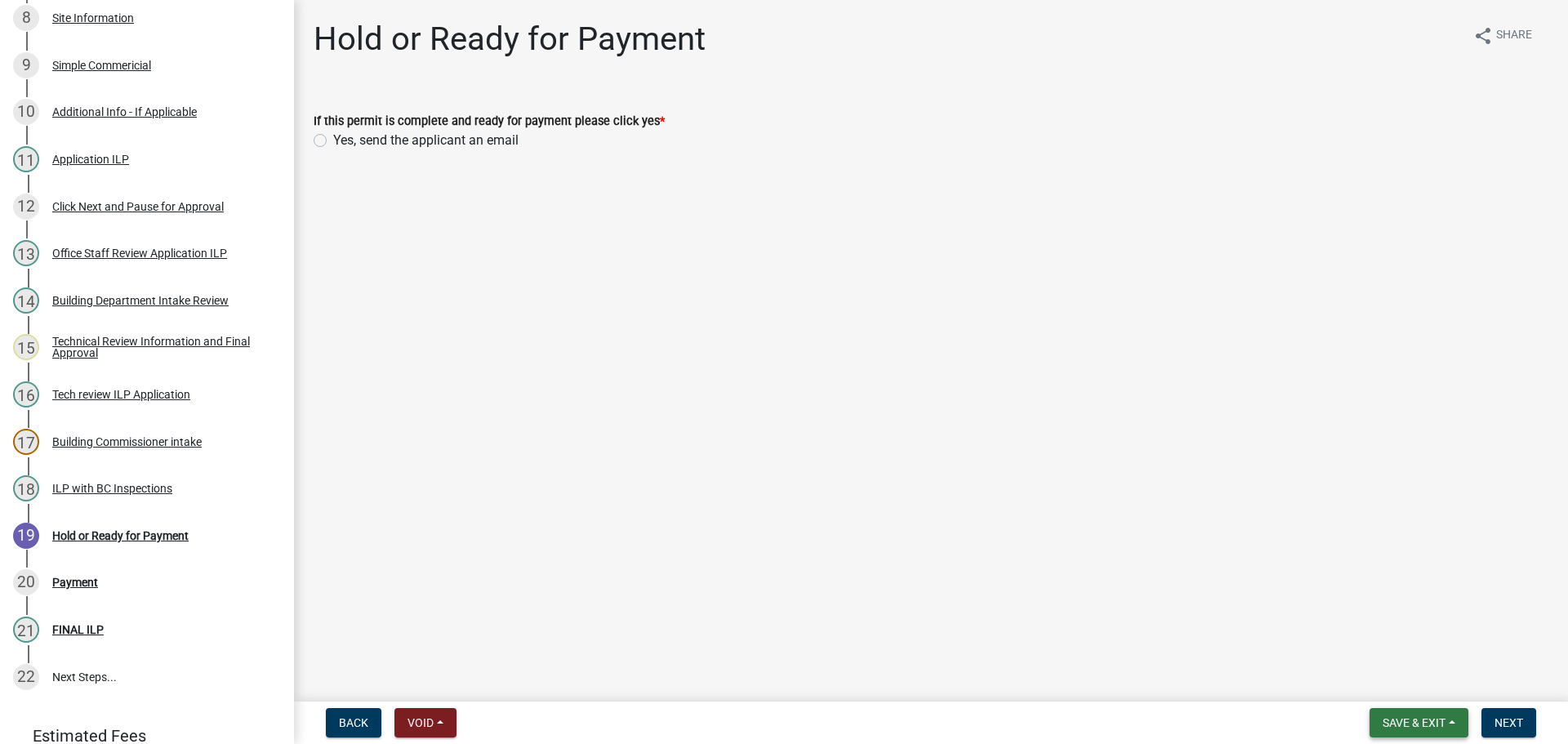
click at [1391, 717] on span "Save & Exit" at bounding box center [1414, 723] width 63 height 13
click at [1393, 682] on button "Save & Exit" at bounding box center [1403, 680] width 130 height 39
